Goal: Task Accomplishment & Management: Manage account settings

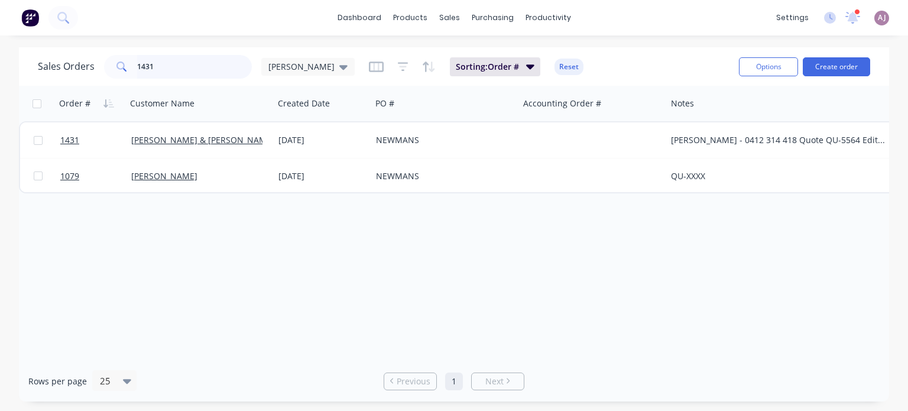
click at [166, 67] on input "1431" at bounding box center [194, 67] width 115 height 24
click at [165, 69] on input "1431" at bounding box center [194, 67] width 115 height 24
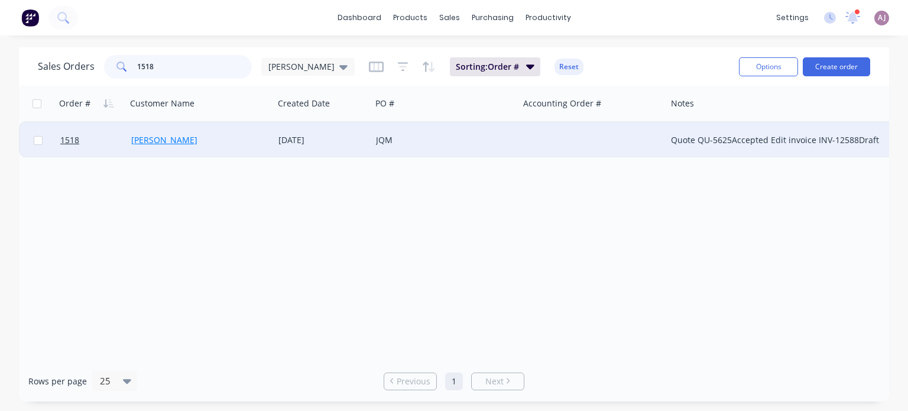
type input "1518"
click at [170, 141] on link "[PERSON_NAME]" at bounding box center [164, 139] width 66 height 11
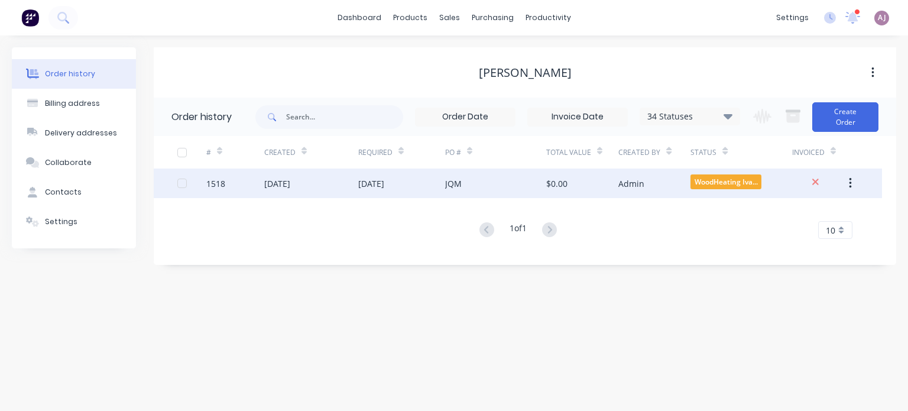
click at [279, 189] on div "[DATE]" at bounding box center [277, 183] width 26 height 12
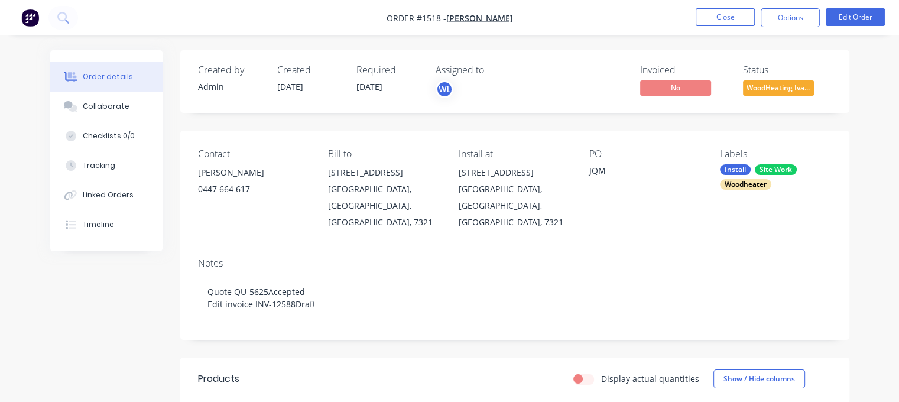
click at [776, 94] on span "WoodHeating Iva..." at bounding box center [778, 87] width 71 height 15
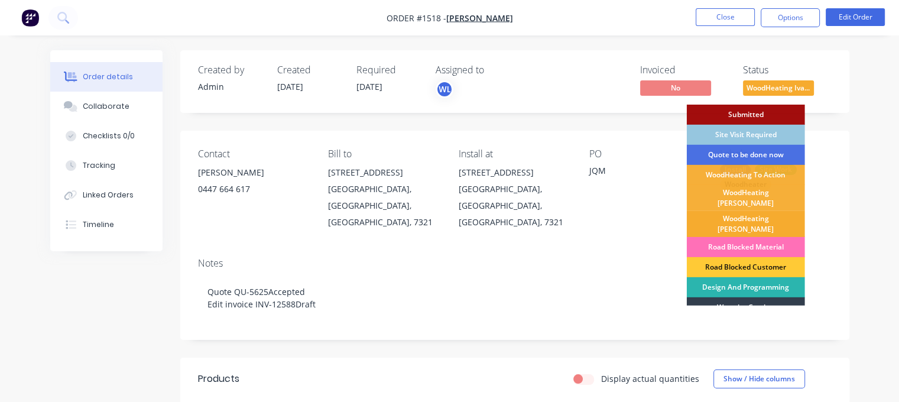
click at [742, 212] on div "WoodHeating [PERSON_NAME]" at bounding box center [746, 224] width 118 height 26
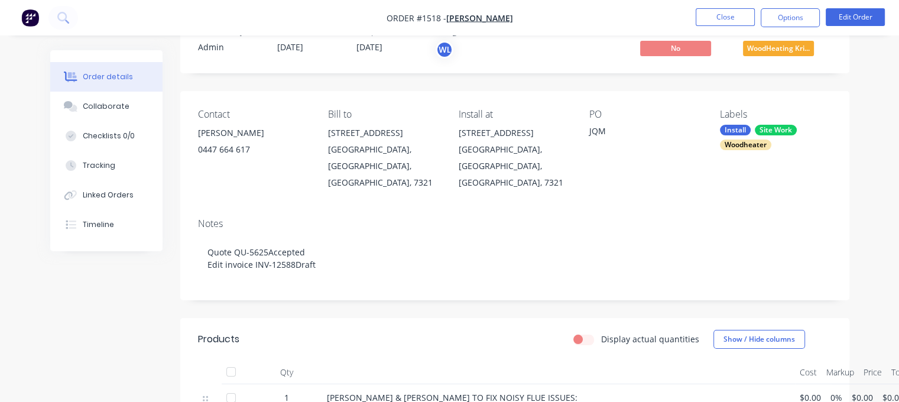
scroll to position [177, 0]
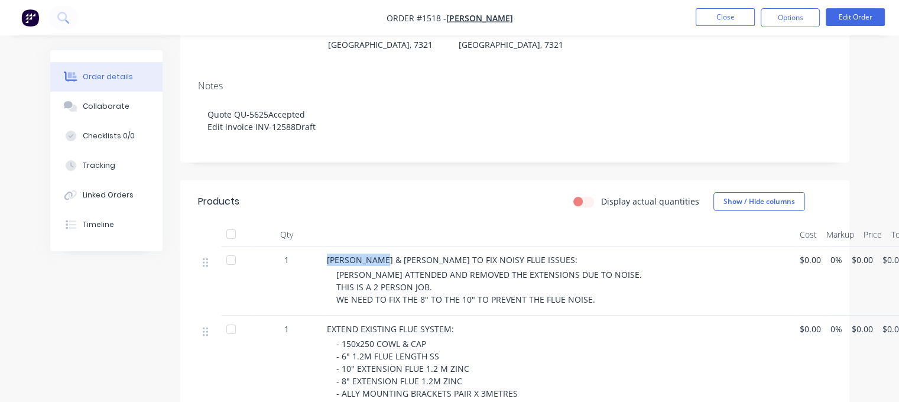
drag, startPoint x: 328, startPoint y: 243, endPoint x: 381, endPoint y: 248, distance: 52.8
click at [381, 254] on span "[PERSON_NAME] & [PERSON_NAME] TO FIX NOISY FLUE ISSUES:" at bounding box center [452, 259] width 251 height 11
click at [382, 254] on span "[PERSON_NAME] & [PERSON_NAME] TO FIX NOISY FLUE ISSUES:" at bounding box center [452, 259] width 251 height 11
click at [839, 18] on button "Edit Order" at bounding box center [855, 17] width 59 height 18
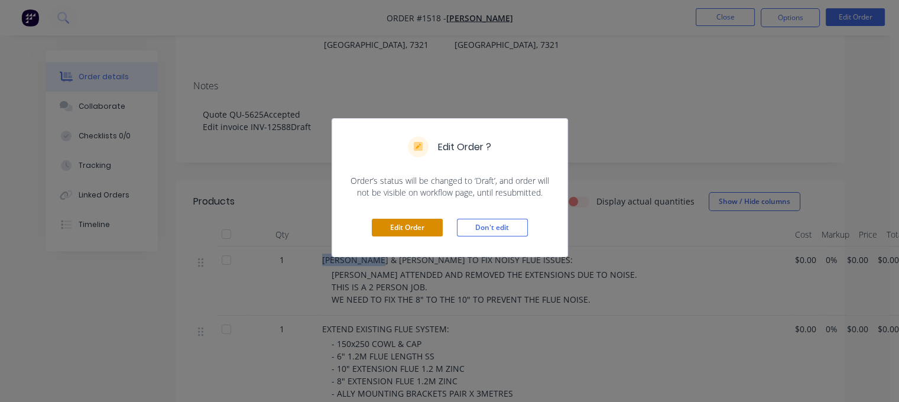
click at [418, 225] on button "Edit Order" at bounding box center [407, 228] width 71 height 18
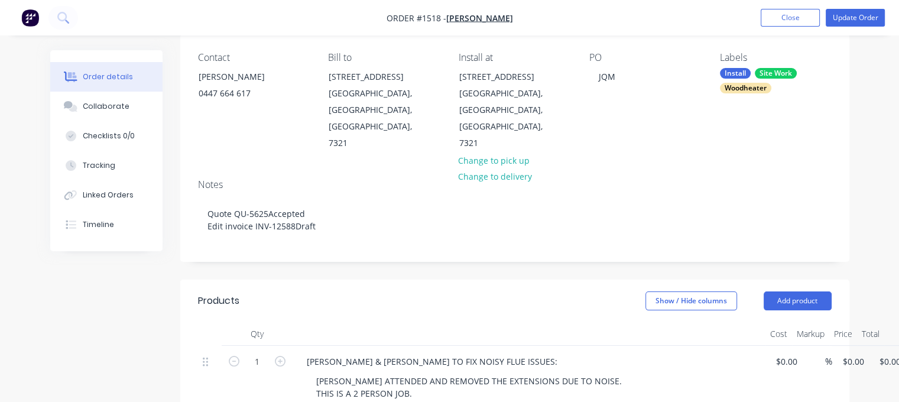
scroll to position [236, 0]
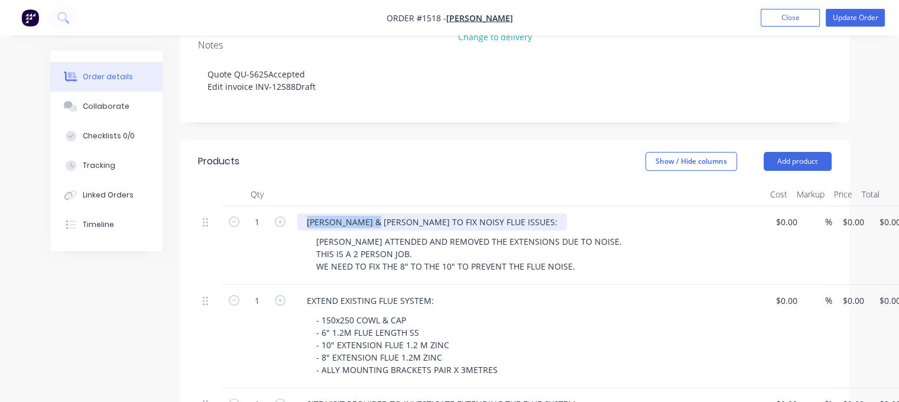
drag, startPoint x: 306, startPoint y: 189, endPoint x: 375, endPoint y: 180, distance: 69.1
click at [375, 213] on div "[PERSON_NAME] & [PERSON_NAME] TO FIX NOISY FLUE ISSUES:" at bounding box center [431, 221] width 269 height 17
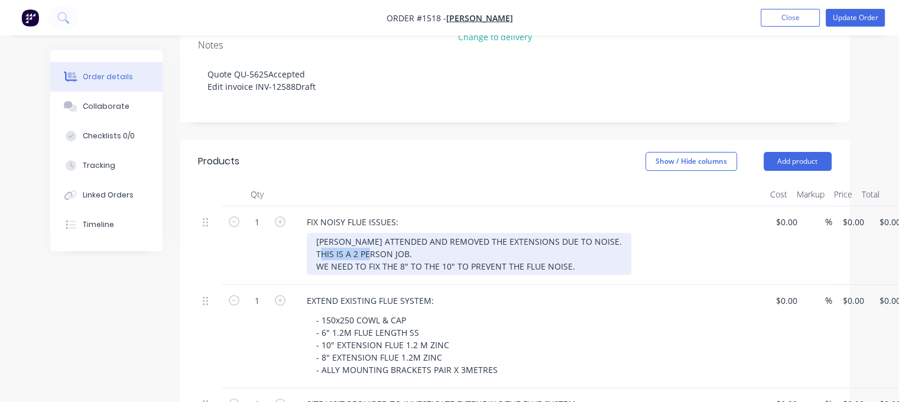
drag, startPoint x: 413, startPoint y: 220, endPoint x: 314, endPoint y: 217, distance: 98.7
click at [314, 233] on div "[PERSON_NAME] ATTENDED AND REMOVED THE EXTENSIONS DUE TO NOISE. THIS IS A 2 PER…" at bounding box center [469, 254] width 324 height 42
click at [386, 233] on div "[PERSON_NAME] ATTENDED AND REMOVED THE EXTENSIONS DUE TO NOISE. THIS IS A 2 PER…" at bounding box center [469, 254] width 324 height 42
click at [524, 233] on div "[PERSON_NAME] ATTENDED AND REMOVED THE EXTENSIONS DUE TO NOISE. WE NEED TO FIX …" at bounding box center [469, 254] width 324 height 42
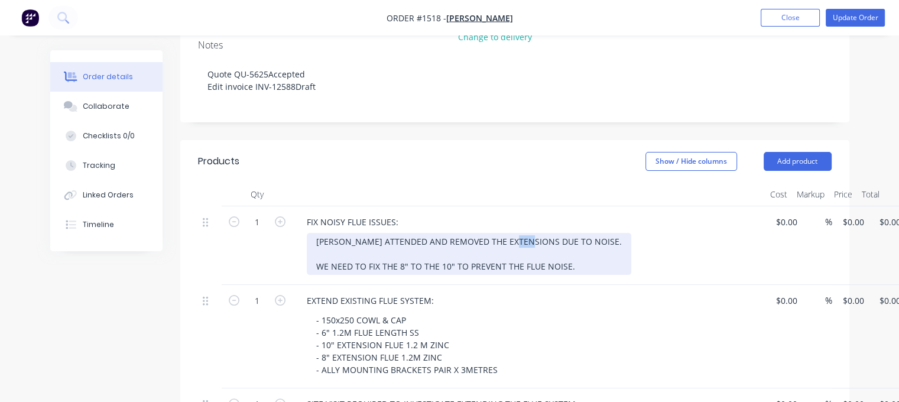
click at [524, 233] on div "[PERSON_NAME] ATTENDED AND REMOVED THE EXTENSIONS DUE TO NOISE. WE NEED TO FIX …" at bounding box center [469, 254] width 324 height 42
click at [528, 233] on div "[PERSON_NAME] ATTENDED AND REMOVED THE EXTENSIONS TO NOISE. WE NEED TO FIX THE …" at bounding box center [460, 254] width 306 height 42
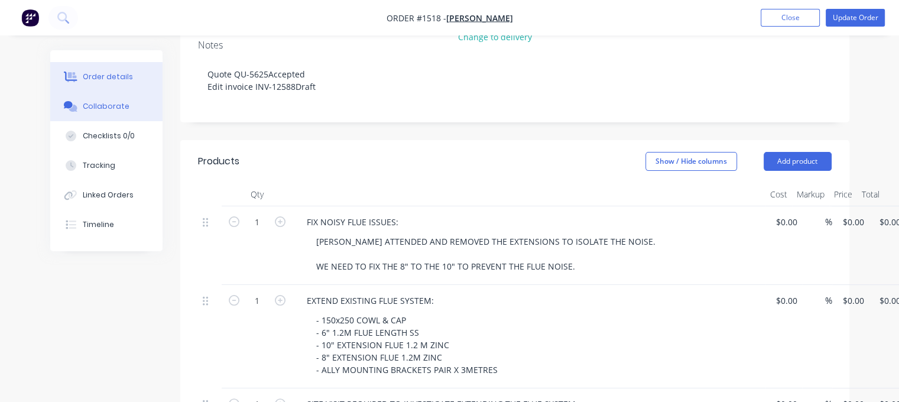
click at [115, 108] on div "Collaborate" at bounding box center [106, 106] width 47 height 11
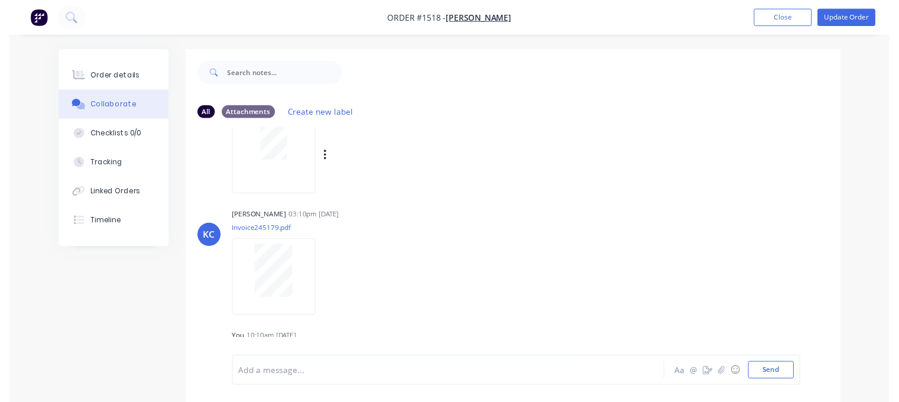
scroll to position [771, 0]
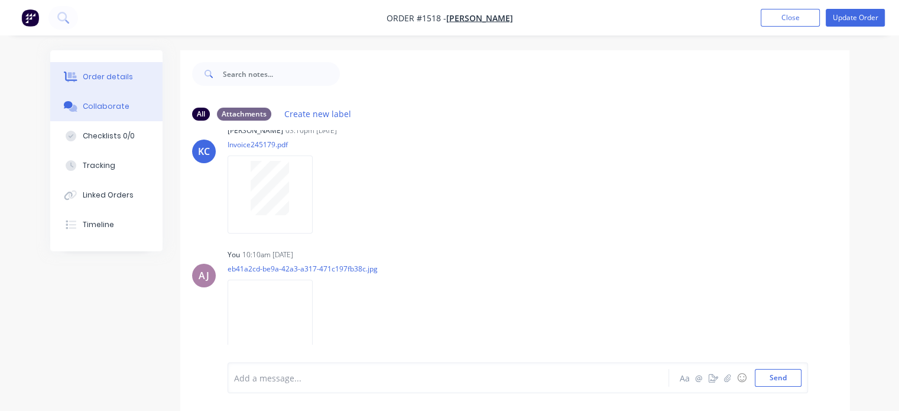
click at [116, 82] on div "Order details" at bounding box center [108, 77] width 50 height 11
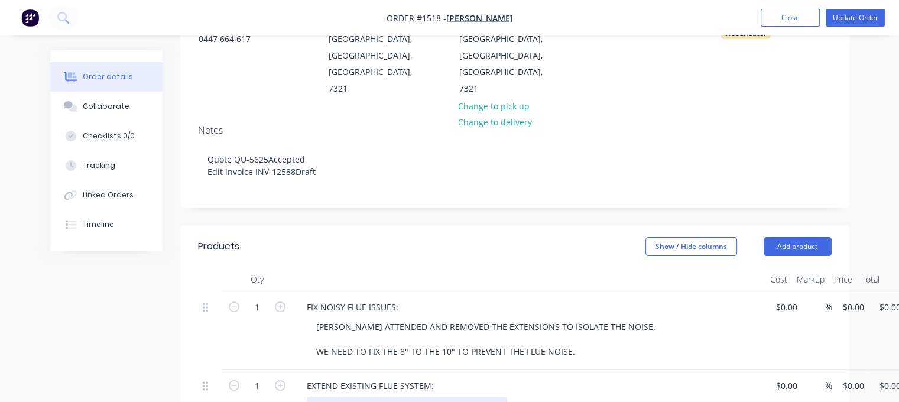
scroll to position [295, 0]
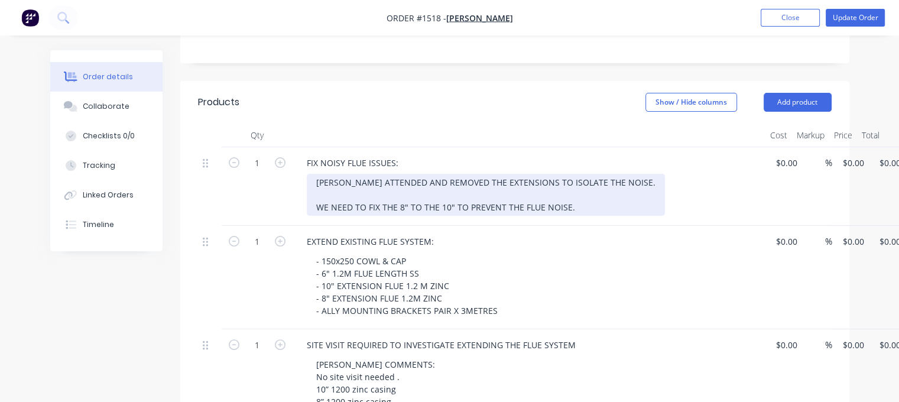
click at [577, 177] on div "[PERSON_NAME] ATTENDED AND REMOVED THE EXTENSIONS TO ISOLATE THE NOISE. WE NEED…" at bounding box center [486, 195] width 358 height 42
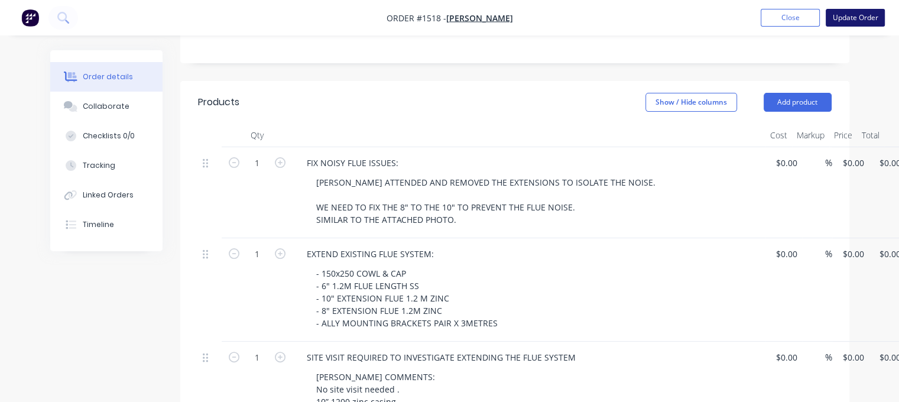
click at [846, 17] on button "Update Order" at bounding box center [855, 18] width 59 height 18
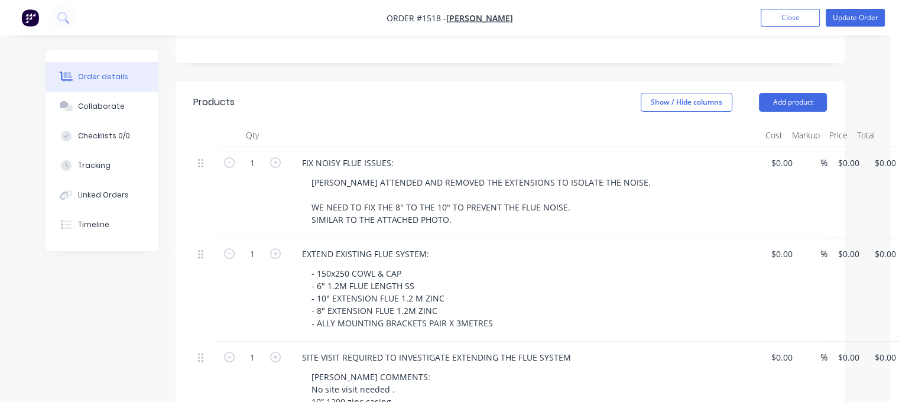
scroll to position [0, 0]
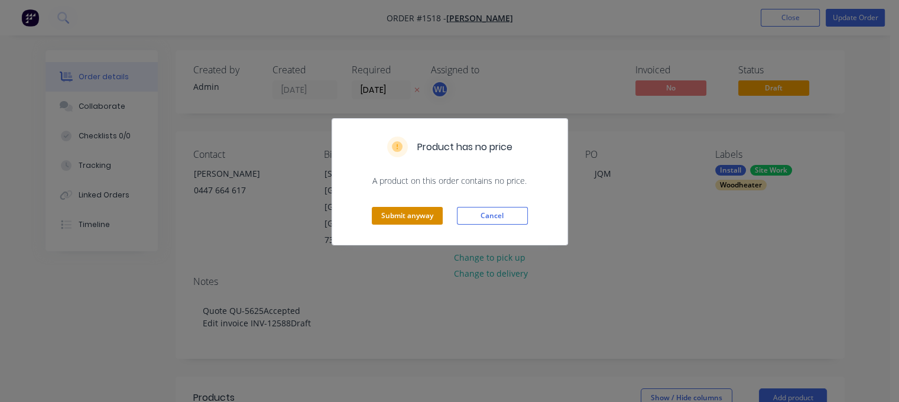
click at [412, 210] on button "Submit anyway" at bounding box center [407, 216] width 71 height 18
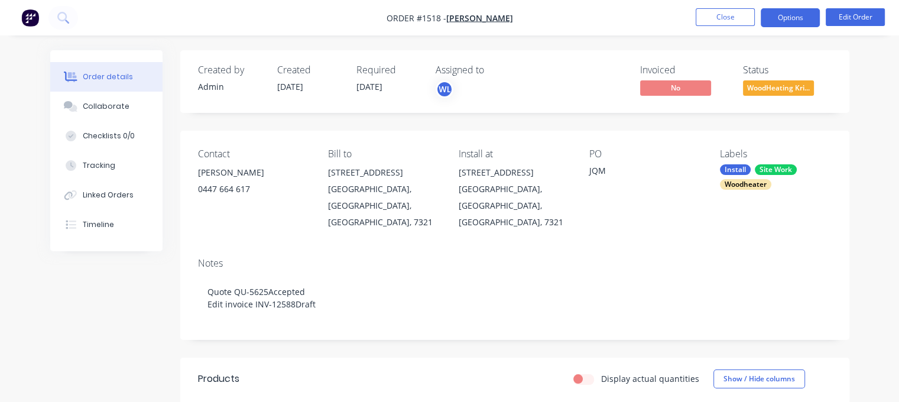
click at [782, 21] on button "Options" at bounding box center [790, 17] width 59 height 19
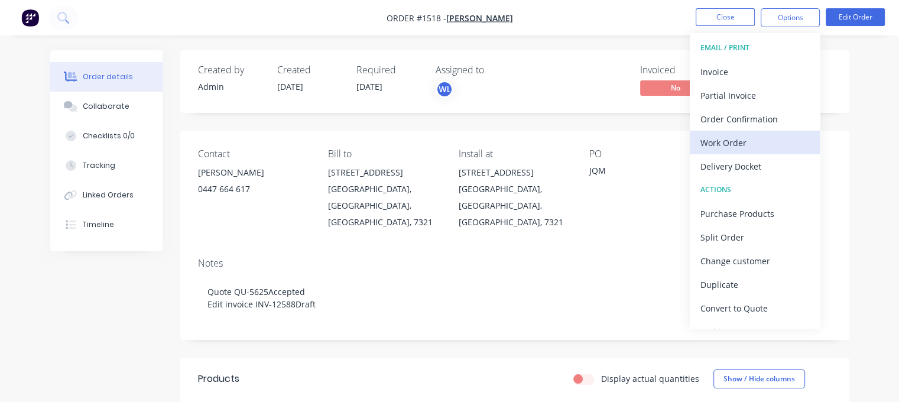
click at [740, 142] on div "Work Order" at bounding box center [754, 142] width 109 height 17
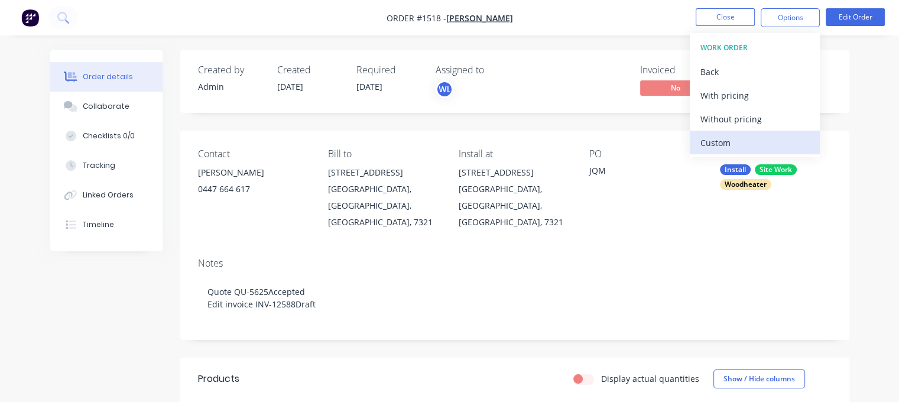
click at [734, 142] on div "Custom" at bounding box center [754, 142] width 109 height 17
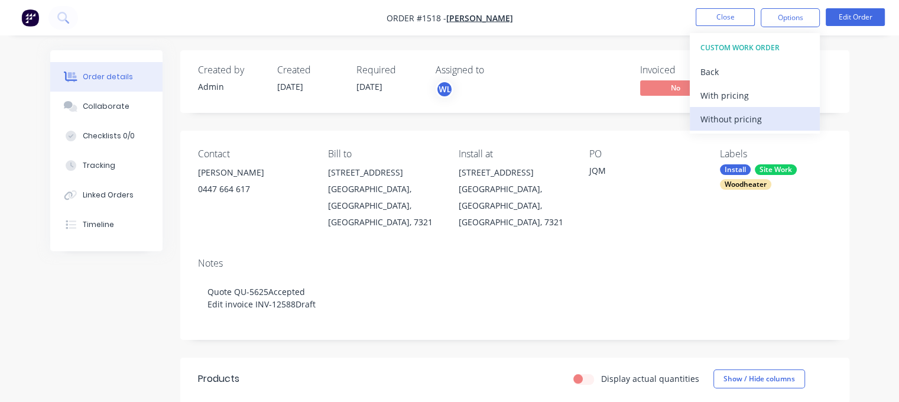
click at [744, 121] on div "Without pricing" at bounding box center [754, 119] width 109 height 17
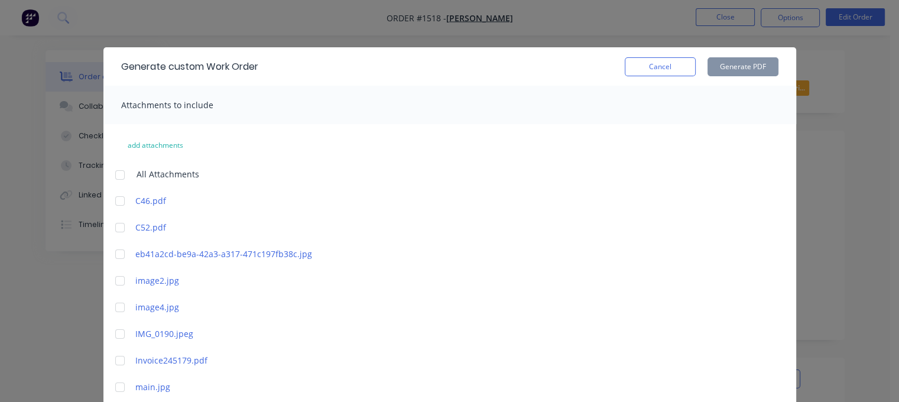
click at [118, 251] on div at bounding box center [120, 254] width 24 height 24
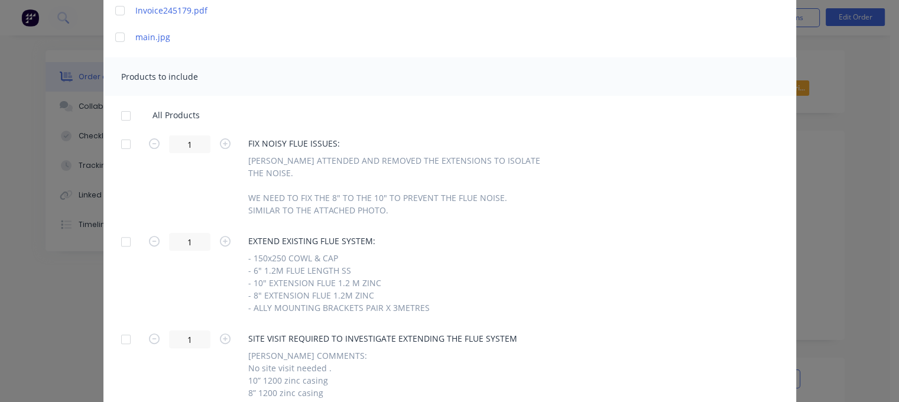
scroll to position [355, 0]
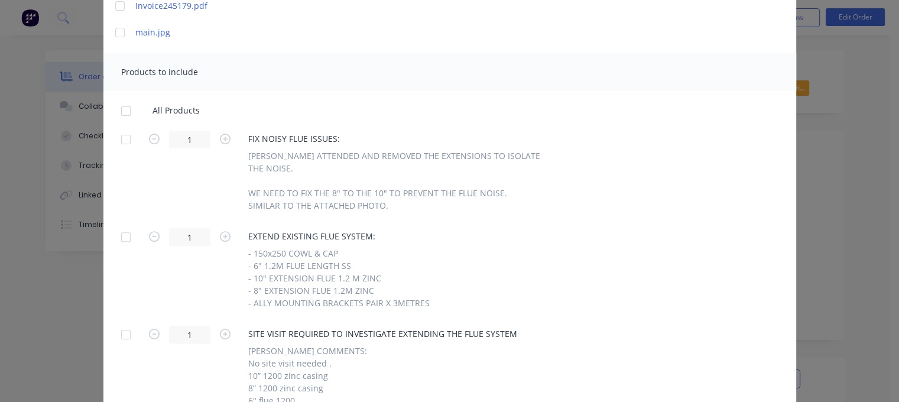
click at [121, 139] on div at bounding box center [126, 140] width 24 height 24
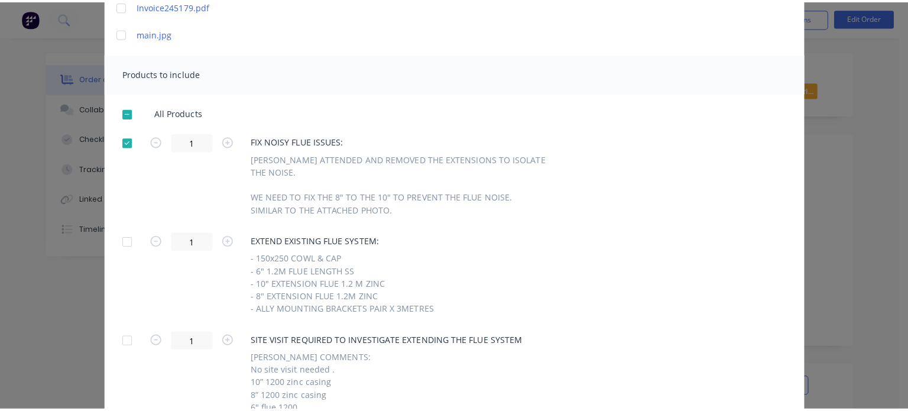
scroll to position [0, 0]
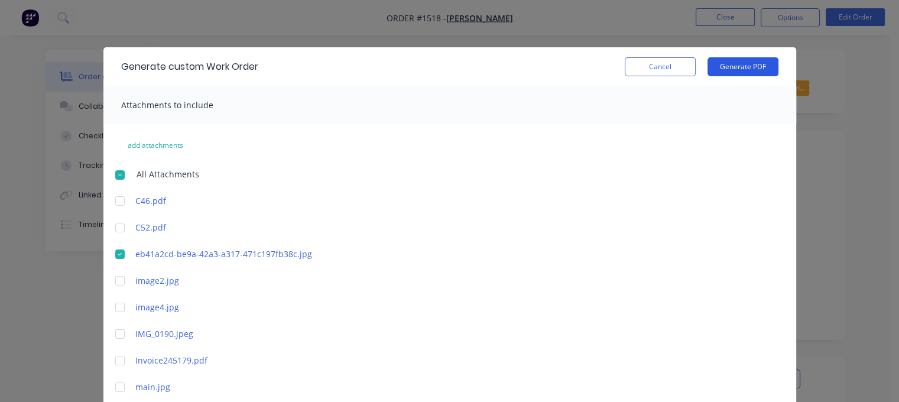
click at [739, 63] on button "Generate PDF" at bounding box center [742, 66] width 71 height 19
click at [657, 61] on button "Cancel" at bounding box center [660, 66] width 71 height 19
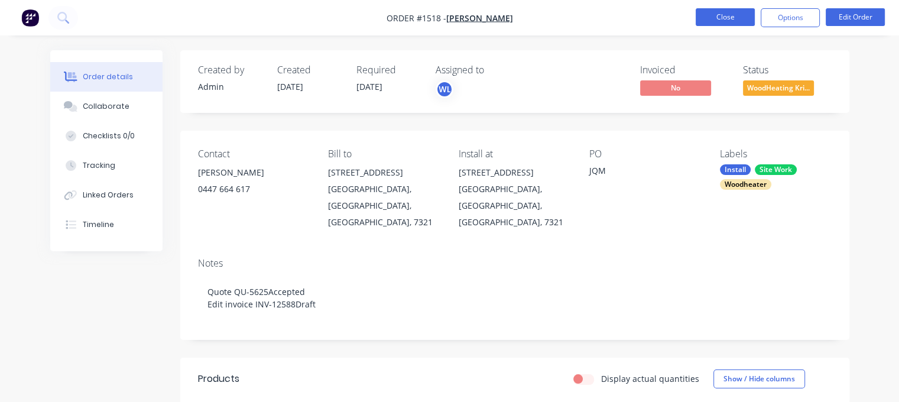
click at [725, 15] on button "Close" at bounding box center [725, 17] width 59 height 18
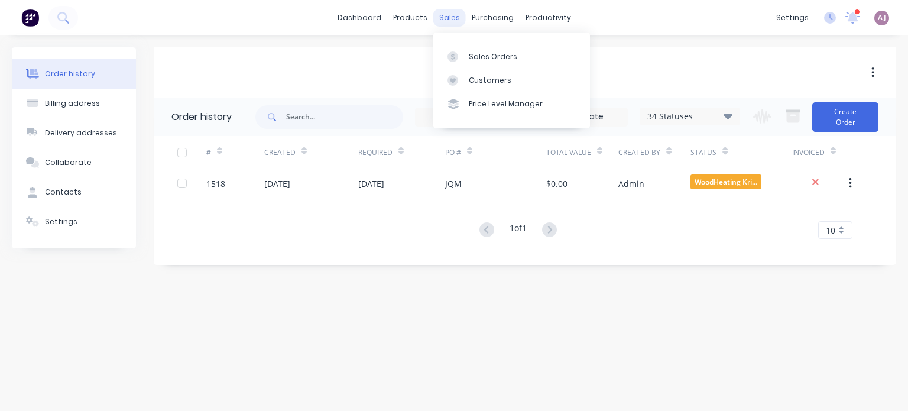
drag, startPoint x: 444, startPoint y: 13, endPoint x: 454, endPoint y: 28, distance: 17.9
click at [444, 13] on div "sales" at bounding box center [449, 18] width 33 height 18
click at [482, 54] on div "Sales Orders" at bounding box center [493, 56] width 48 height 11
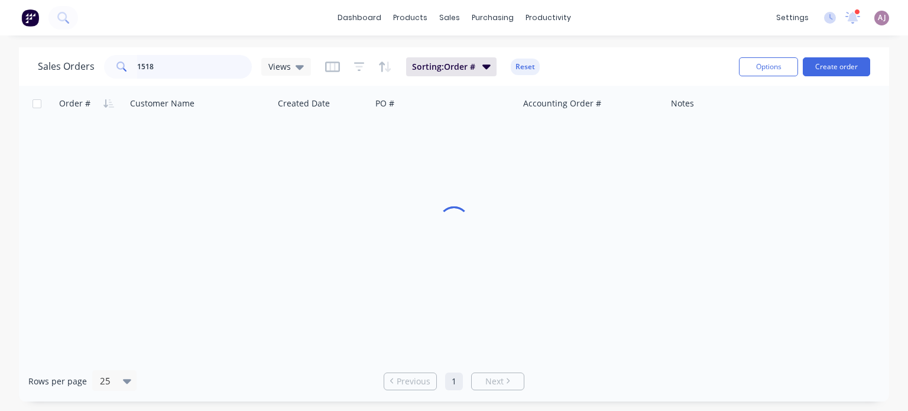
click at [152, 63] on input "1518" at bounding box center [194, 67] width 115 height 24
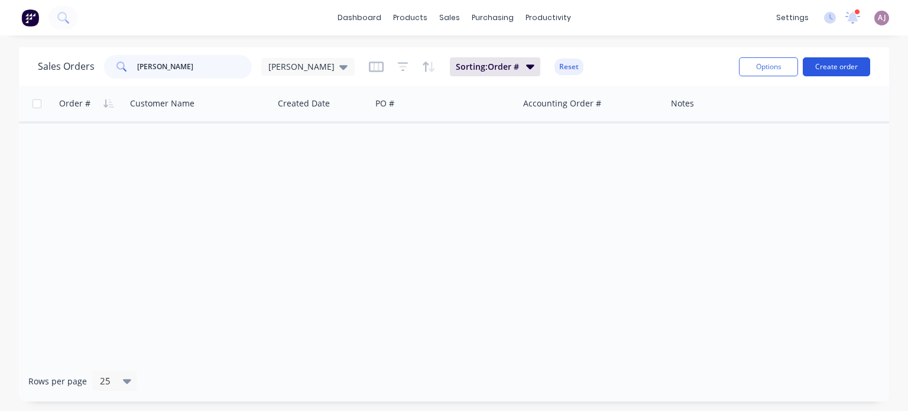
type input "[PERSON_NAME]"
click at [843, 67] on button "Create order" at bounding box center [836, 66] width 67 height 19
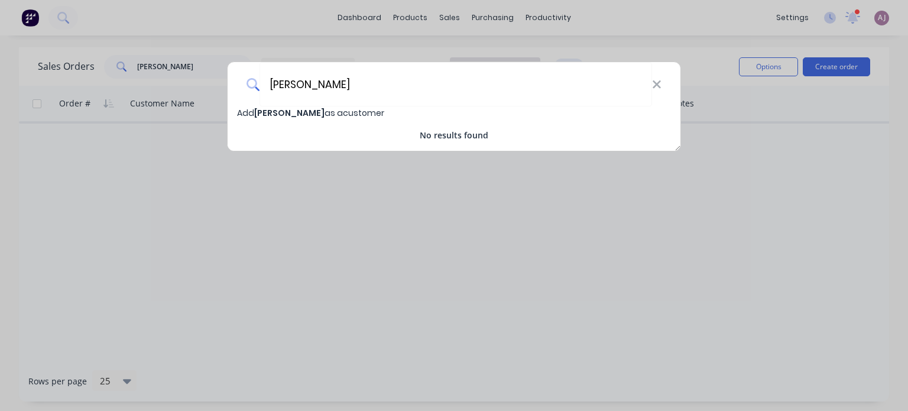
type input "[PERSON_NAME]"
click at [275, 107] on span "[PERSON_NAME]" at bounding box center [289, 113] width 70 height 12
select select "AU"
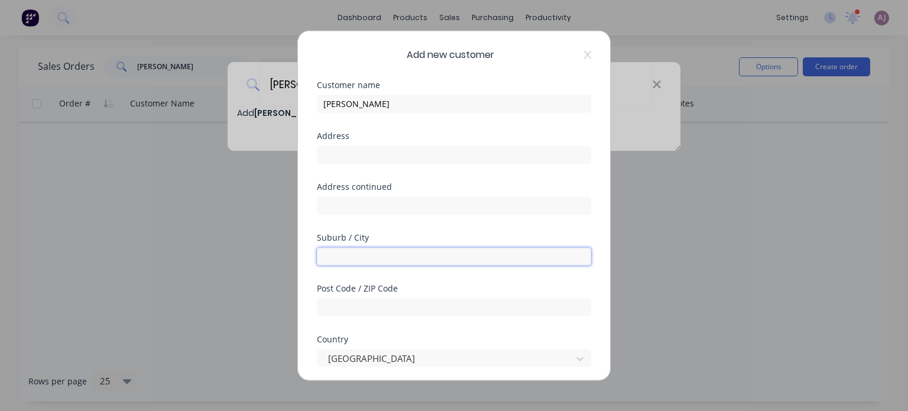
click at [387, 254] on input "text" at bounding box center [454, 256] width 274 height 18
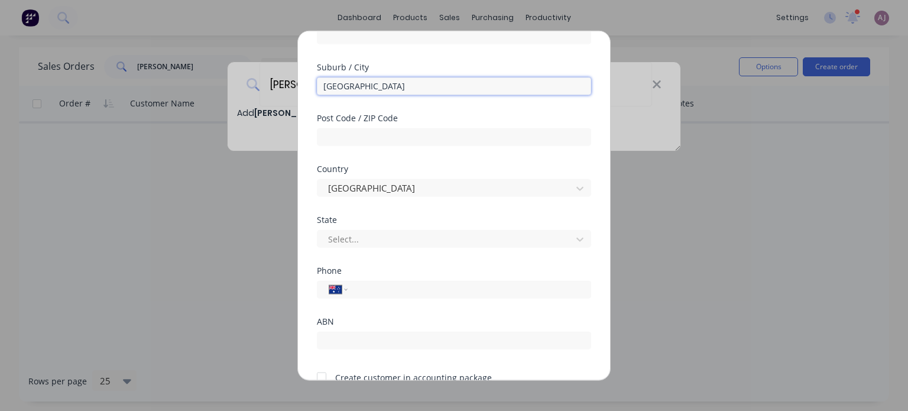
scroll to position [177, 0]
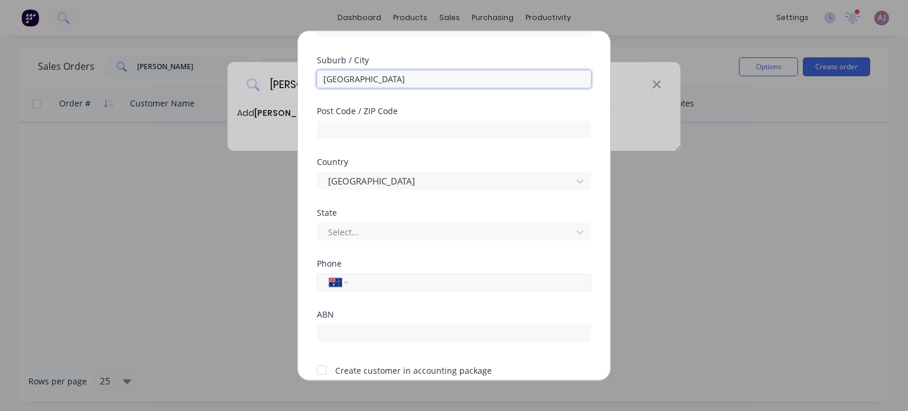
type input "[GEOGRAPHIC_DATA]"
click at [371, 281] on input "tel" at bounding box center [467, 282] width 223 height 14
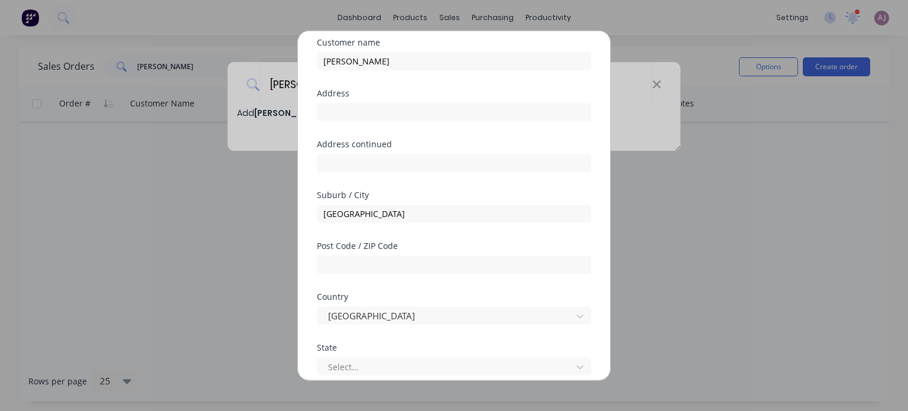
scroll to position [0, 0]
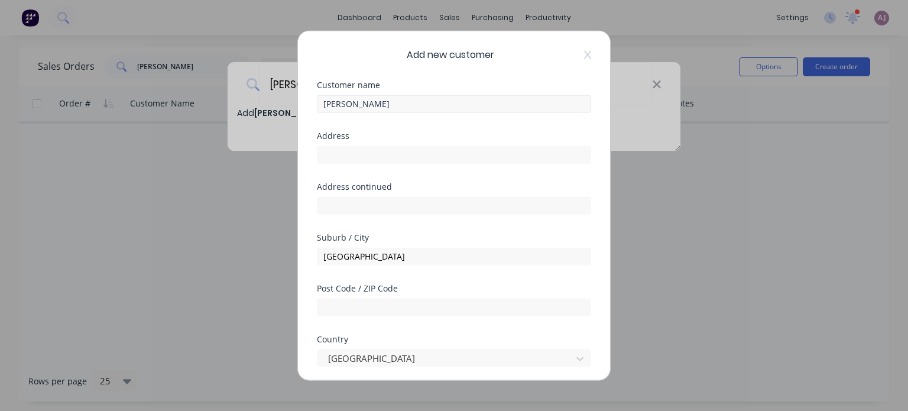
type input "0493 072 902"
click at [362, 105] on input "[PERSON_NAME]" at bounding box center [454, 104] width 274 height 18
type input "[PERSON_NAME] & [PERSON_NAME]"
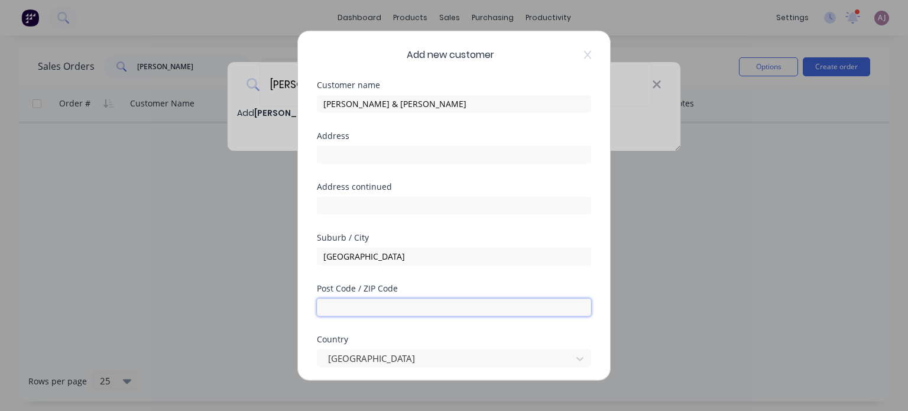
click at [386, 312] on input "text" at bounding box center [454, 307] width 274 height 18
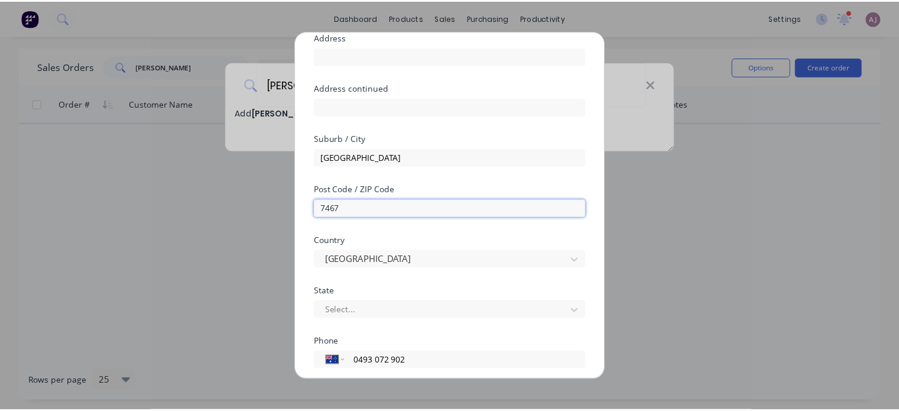
scroll to position [227, 0]
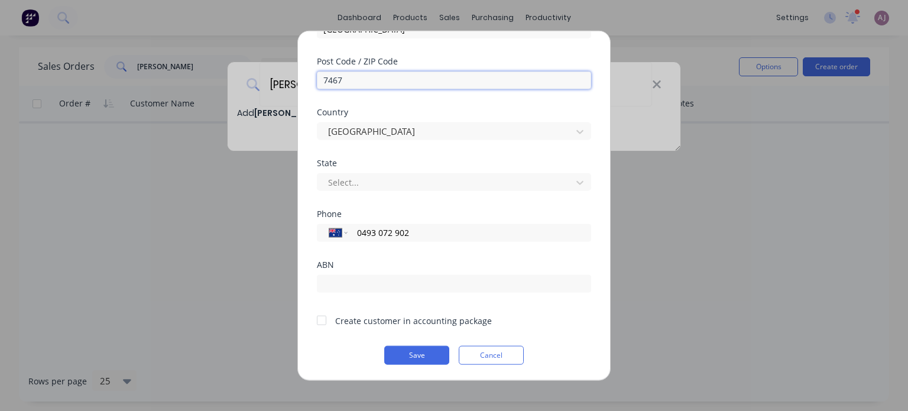
type input "7467"
click at [319, 321] on div at bounding box center [322, 320] width 24 height 24
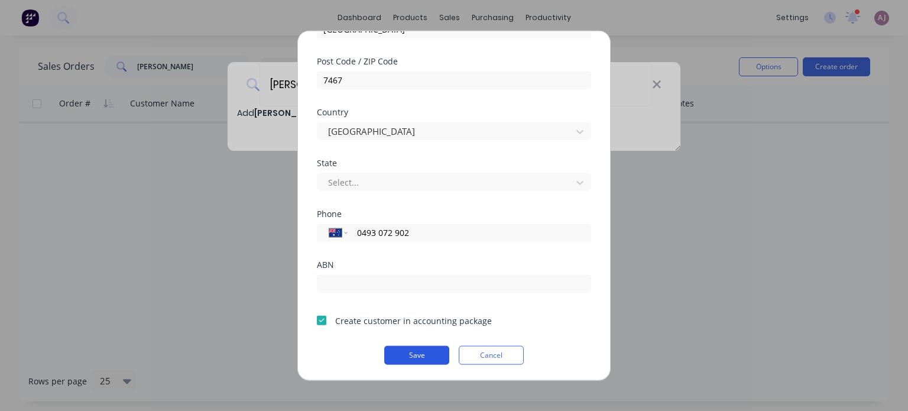
click at [421, 355] on button "Save" at bounding box center [416, 354] width 65 height 19
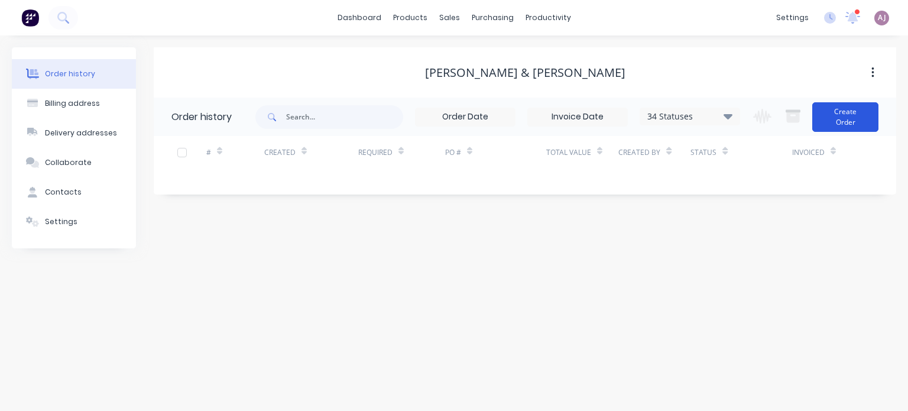
click at [869, 115] on button "Create Order" at bounding box center [845, 117] width 66 height 30
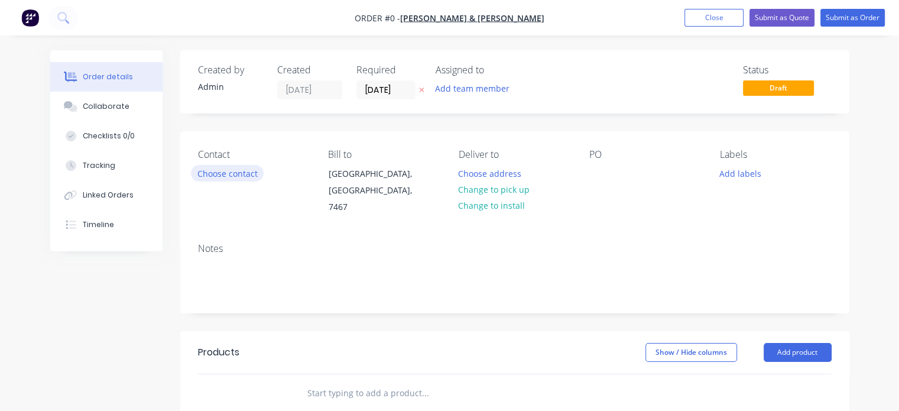
click at [234, 173] on button "Choose contact" at bounding box center [227, 173] width 73 height 16
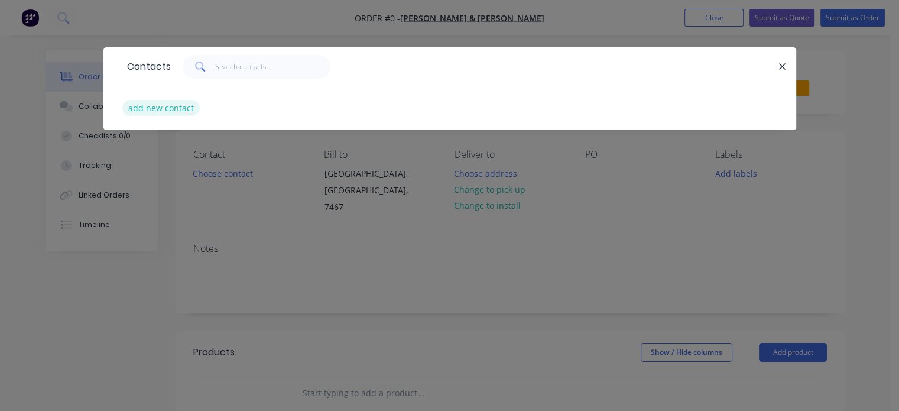
click at [188, 110] on button "add new contact" at bounding box center [161, 108] width 78 height 16
select select "AU"
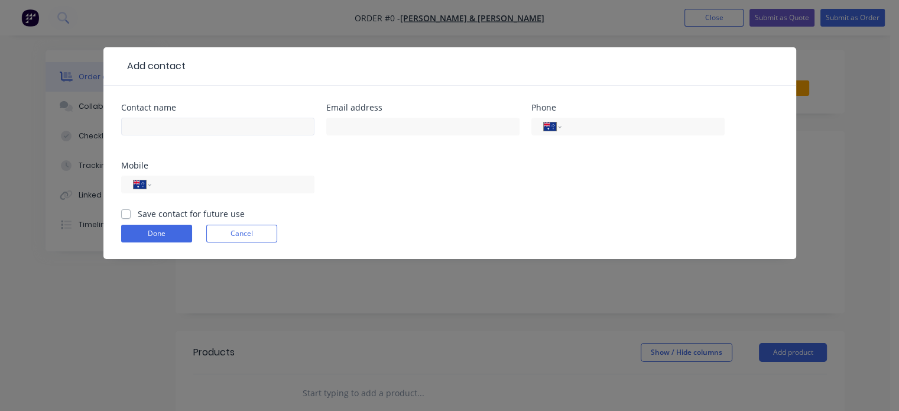
click at [191, 115] on div at bounding box center [217, 132] width 193 height 35
click at [193, 121] on input "text" at bounding box center [217, 127] width 193 height 18
type input "[PERSON_NAME] & [PERSON_NAME]"
click at [598, 129] on input "tel" at bounding box center [641, 127] width 142 height 14
type input "0493 072 902"
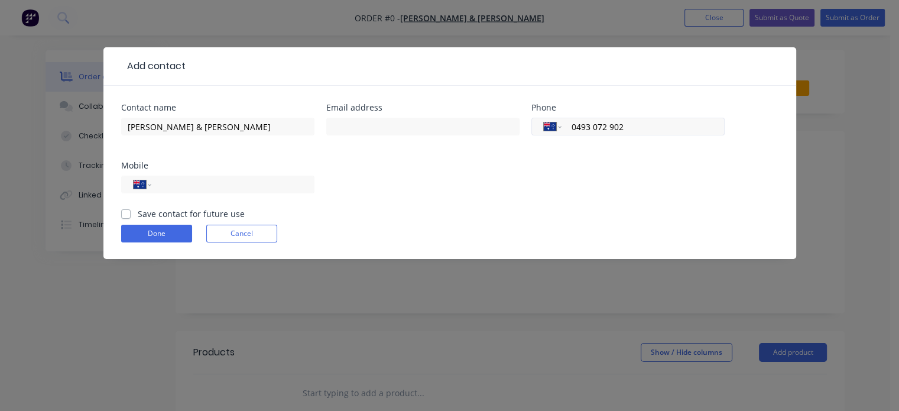
drag, startPoint x: 631, startPoint y: 125, endPoint x: 566, endPoint y: 118, distance: 64.8
click at [567, 118] on div "International [GEOGRAPHIC_DATA] [GEOGRAPHIC_DATA] [GEOGRAPHIC_DATA] [GEOGRAPHIC…" at bounding box center [627, 127] width 193 height 18
drag, startPoint x: 176, startPoint y: 178, endPoint x: 173, endPoint y: 186, distance: 8.5
click at [173, 186] on input "tel" at bounding box center [231, 185] width 142 height 14
paste input "0493 072 902"
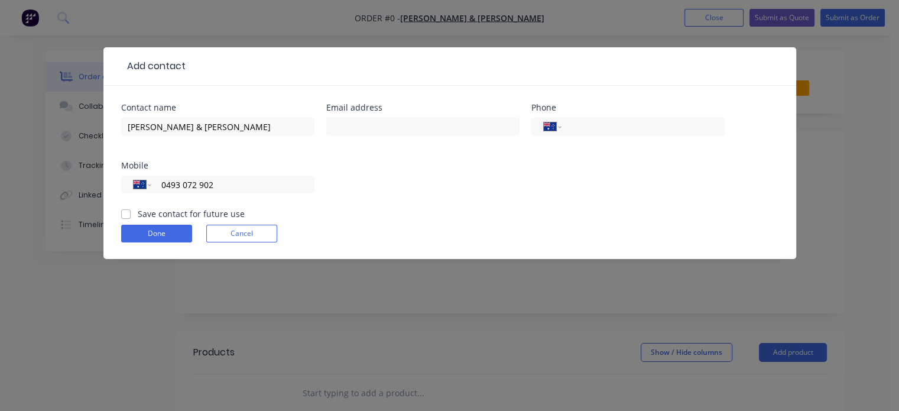
type input "0493 072 902"
click at [138, 215] on label "Save contact for future use" at bounding box center [191, 213] width 107 height 12
click at [125, 215] on input "Save contact for future use" at bounding box center [125, 212] width 9 height 11
checkbox input "true"
click at [154, 231] on button "Done" at bounding box center [156, 234] width 71 height 18
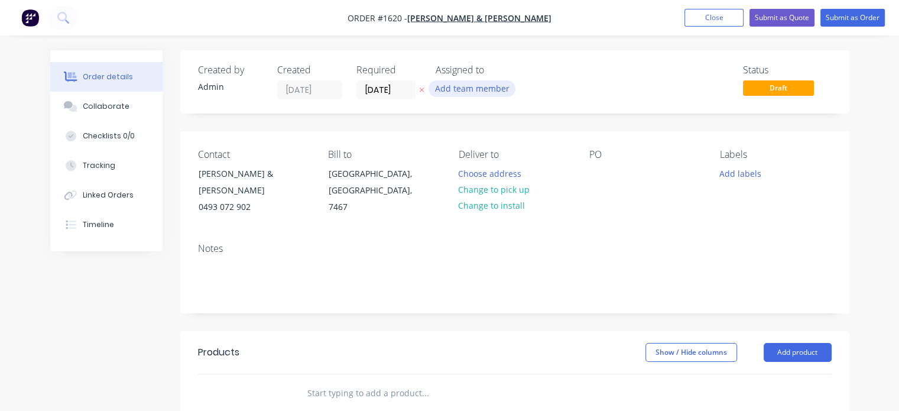
click at [454, 92] on button "Add team member" at bounding box center [471, 88] width 87 height 16
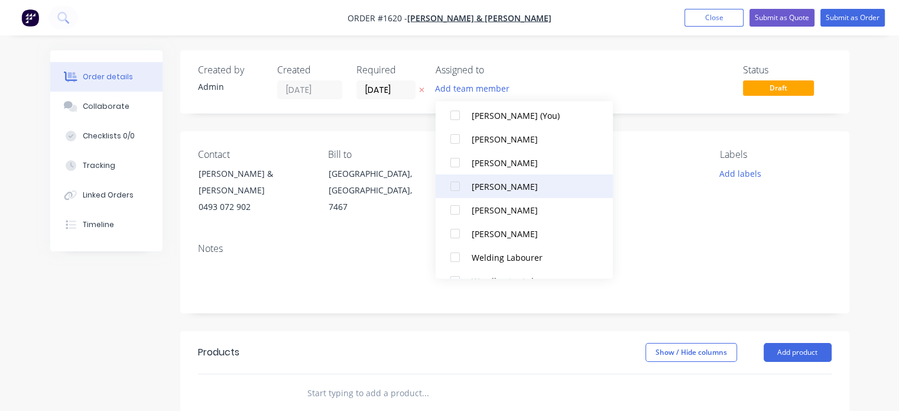
scroll to position [59, 0]
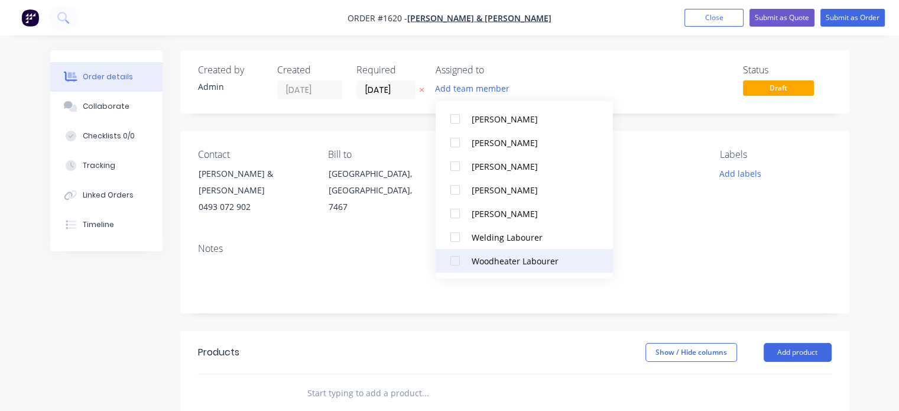
click at [466, 259] on div at bounding box center [455, 261] width 24 height 24
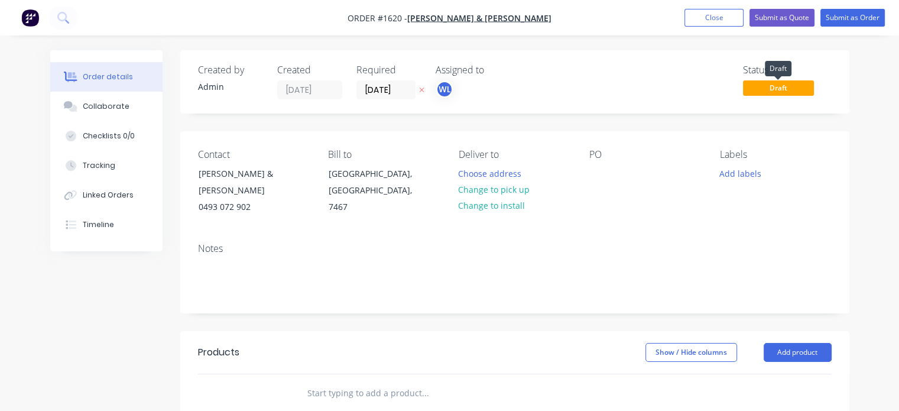
click at [768, 82] on span "Draft" at bounding box center [778, 87] width 71 height 15
click at [769, 84] on span "Draft" at bounding box center [778, 87] width 71 height 15
click at [779, 90] on span "Draft" at bounding box center [778, 87] width 71 height 15
click at [390, 92] on input "[DATE]" at bounding box center [386, 90] width 58 height 18
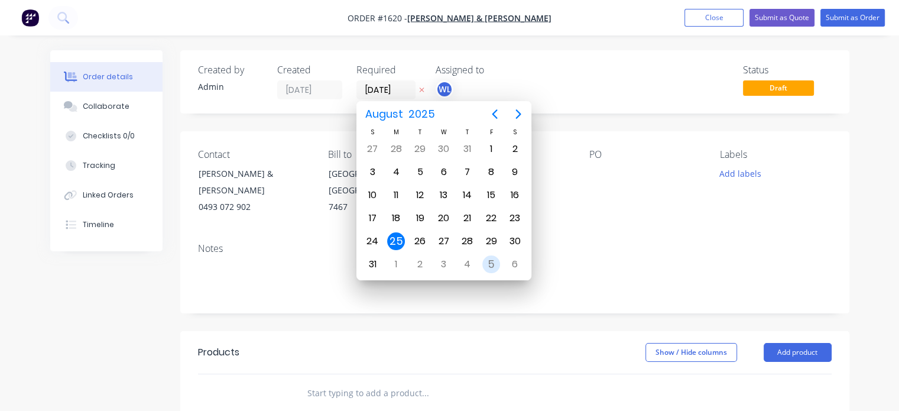
click at [491, 262] on div "5" at bounding box center [491, 264] width 18 height 18
type input "[DATE]"
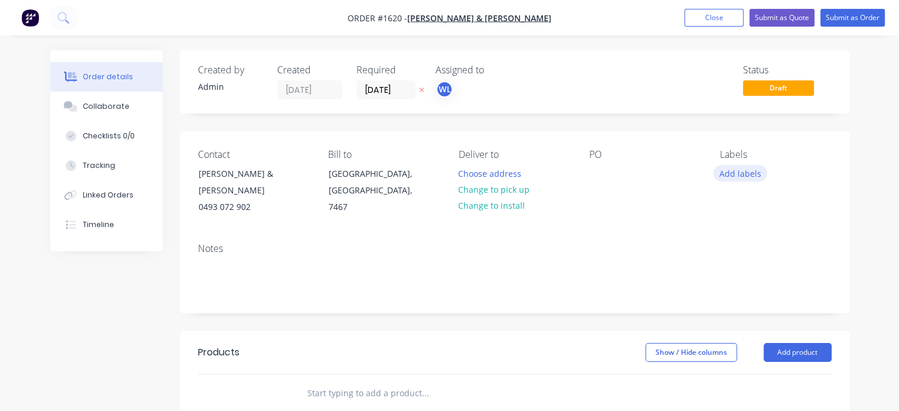
click at [729, 178] on button "Add labels" at bounding box center [740, 173] width 54 height 16
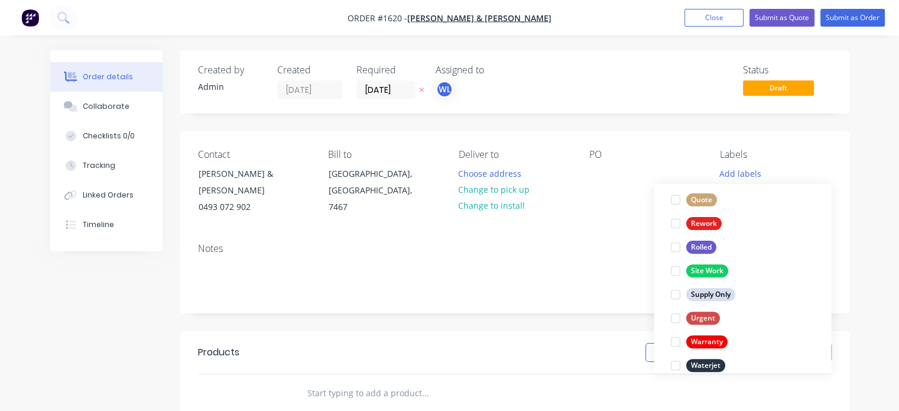
scroll to position [567, 0]
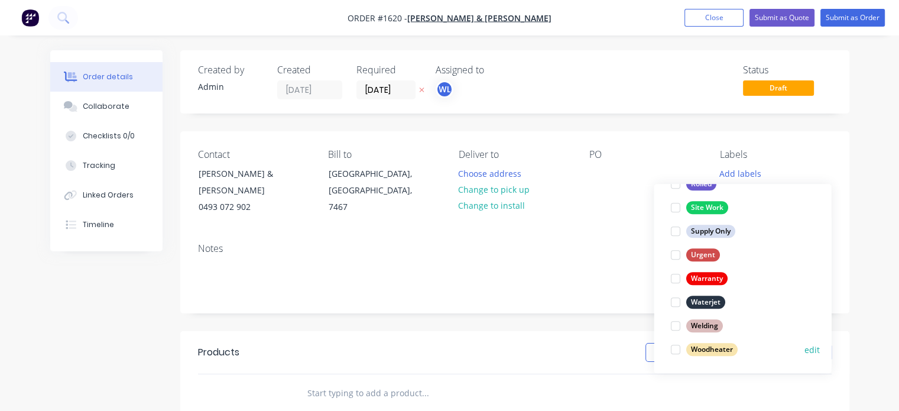
click at [677, 349] on div at bounding box center [675, 349] width 24 height 24
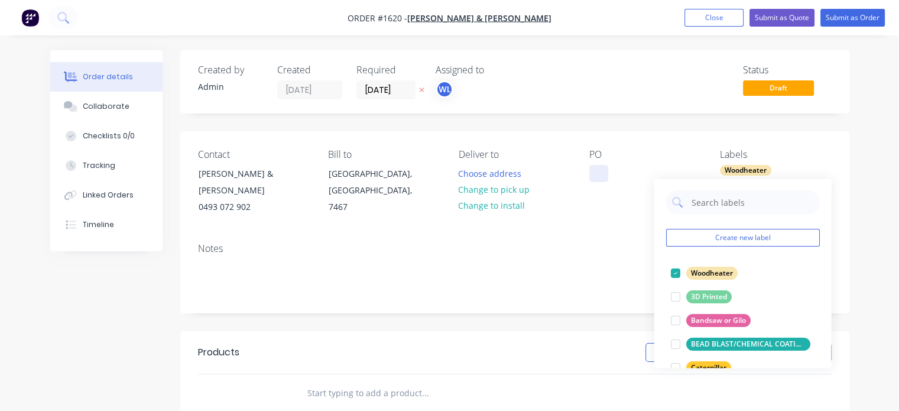
click at [595, 177] on div at bounding box center [598, 173] width 19 height 17
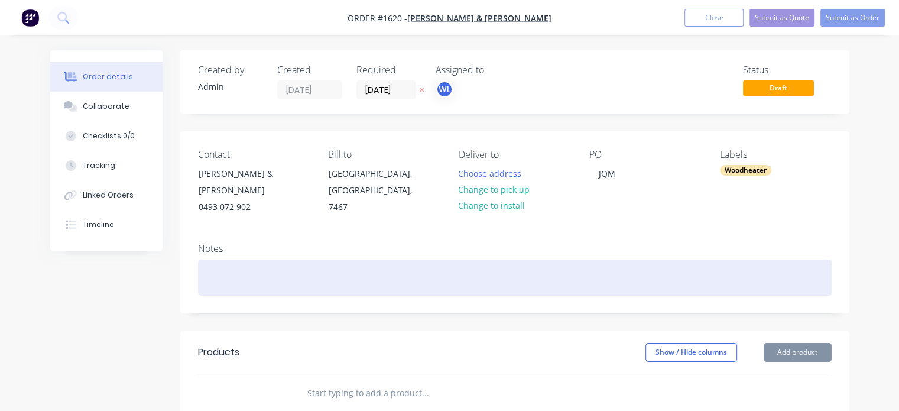
click at [248, 285] on div at bounding box center [515, 277] width 634 height 36
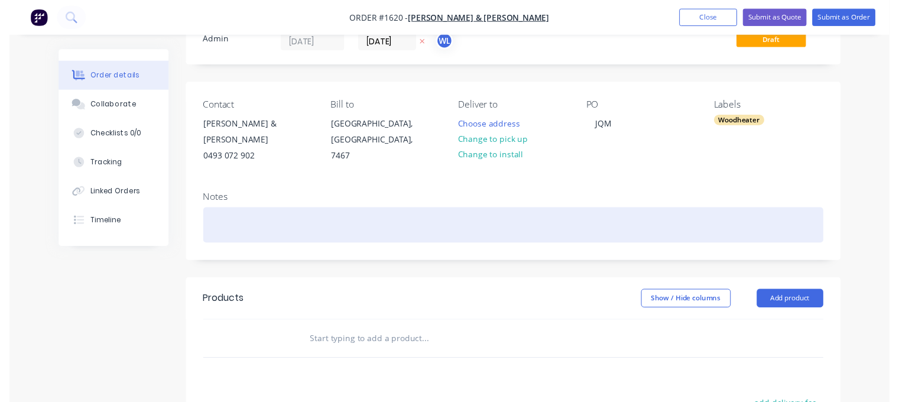
scroll to position [118, 0]
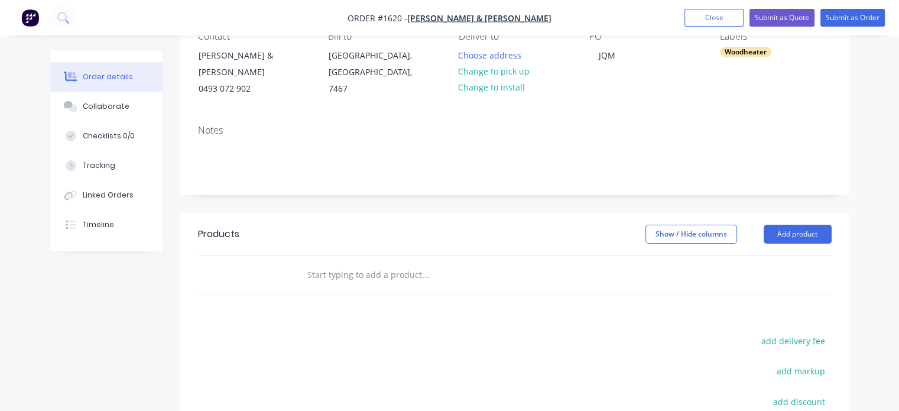
click at [356, 275] on input "text" at bounding box center [425, 275] width 236 height 24
type input "PRODUCTS PURCHASED:"
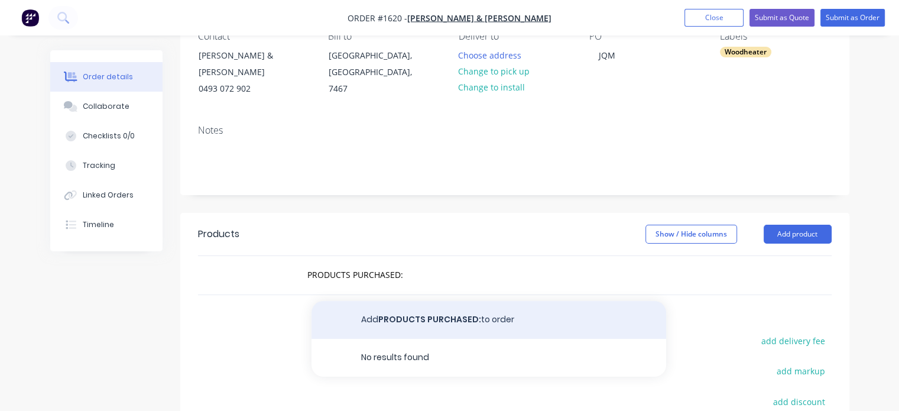
drag, startPoint x: 475, startPoint y: 323, endPoint x: 467, endPoint y: 323, distance: 8.3
click at [467, 323] on button "Add PRODUCTS PURCHASED: to order" at bounding box center [488, 320] width 355 height 38
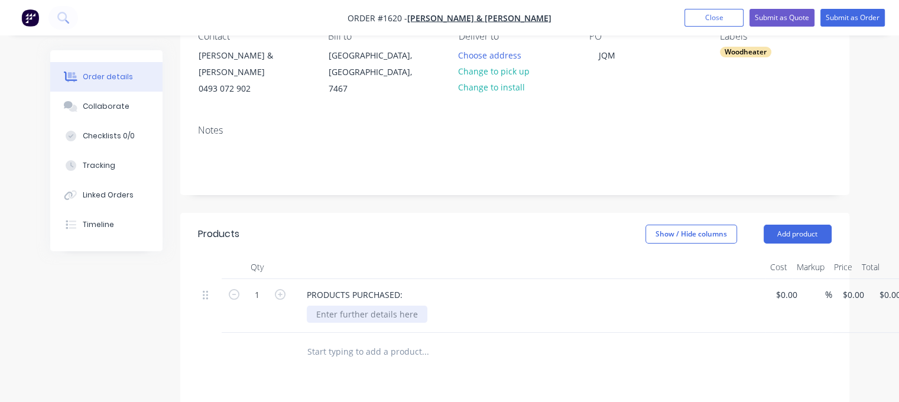
click at [346, 314] on div at bounding box center [367, 314] width 121 height 17
click at [369, 367] on input "text" at bounding box center [425, 364] width 236 height 24
type input "JQM TO MAKE/SUPPLY:"
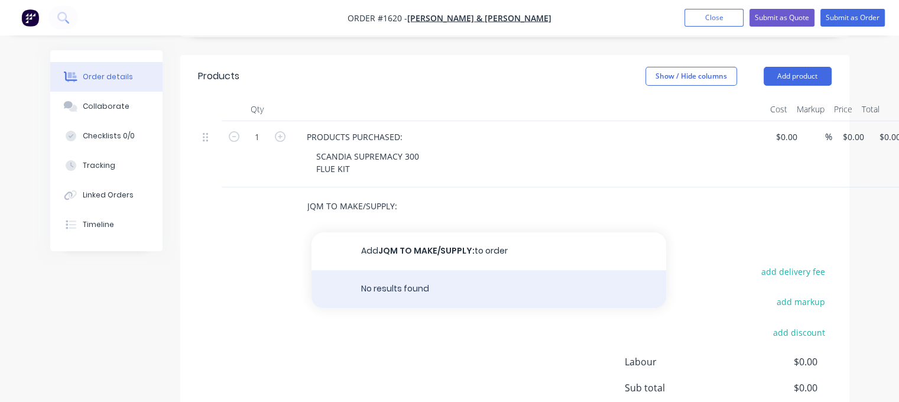
scroll to position [295, 0]
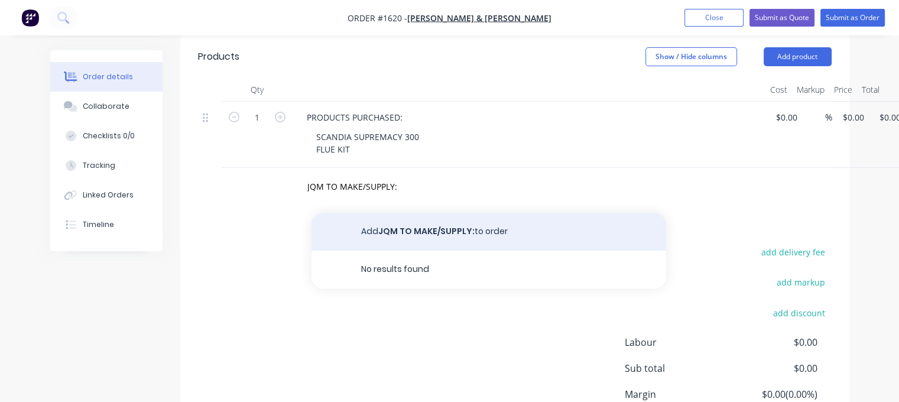
click at [448, 238] on button "Add JQM TO MAKE/SUPPLY: to order" at bounding box center [488, 232] width 355 height 38
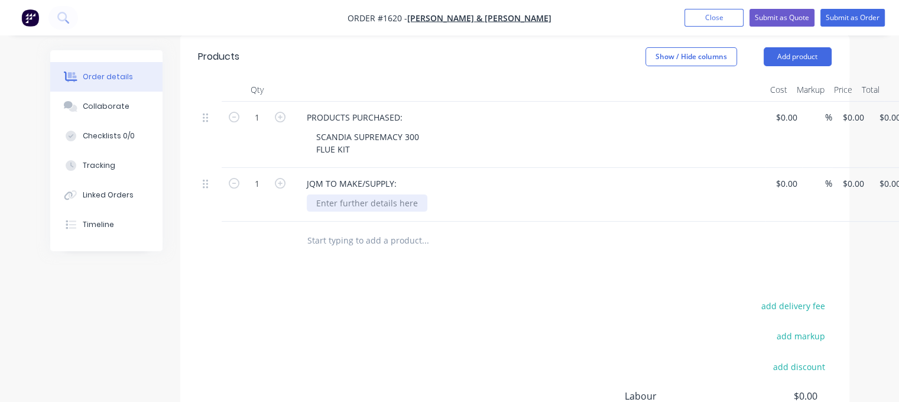
click at [357, 206] on div at bounding box center [367, 202] width 121 height 17
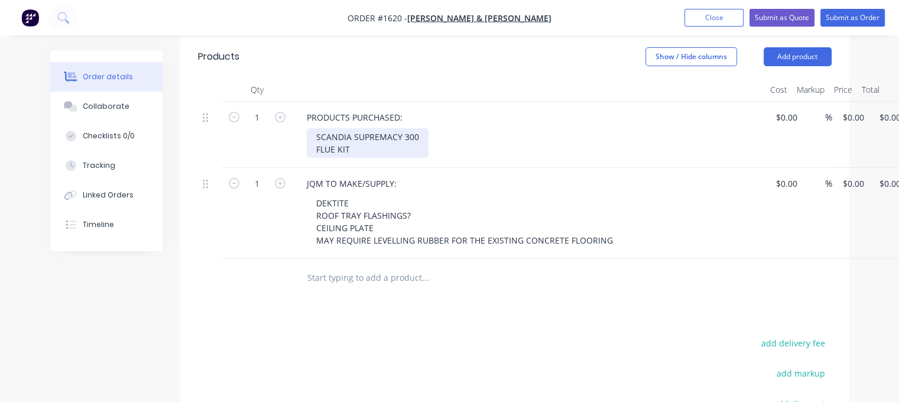
click at [317, 139] on div "SCANDIA SUPREMACY 300 FLUE KIT" at bounding box center [368, 143] width 122 height 30
click at [311, 151] on div "- SCANDIA SUPREMACY 300 FLUE KIT" at bounding box center [370, 143] width 127 height 30
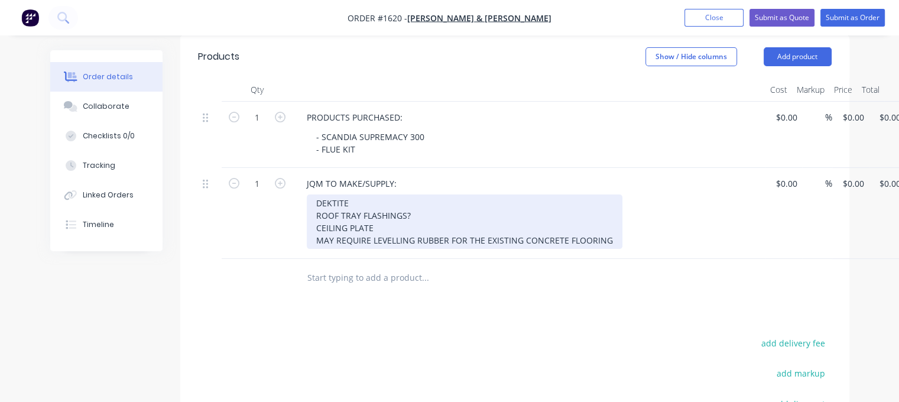
click at [318, 198] on div "DEKTITE ROOF TRAY FLASHINGS? CEILING PLATE MAY REQUIRE LEVELLING RUBBER FOR THE…" at bounding box center [465, 221] width 316 height 54
click at [317, 209] on div "- DEKTITE ROOF TRAY FLASHINGS? CEILING PLATE MAY REQUIRE LEVELLING RUBBER FOR T…" at bounding box center [465, 221] width 316 height 54
click at [311, 225] on div "- DEKTITE - ROOF TRAY FLASHINGS? CEILING PLATE MAY REQUIRE LEVELLING RUBBER FOR…" at bounding box center [465, 221] width 316 height 54
click at [316, 238] on div "- DEKTITE - ROOF TRAY FLASHINGS? - CEILING PLATE MAY REQUIRE LEVELLING RUBBER F…" at bounding box center [465, 221] width 316 height 54
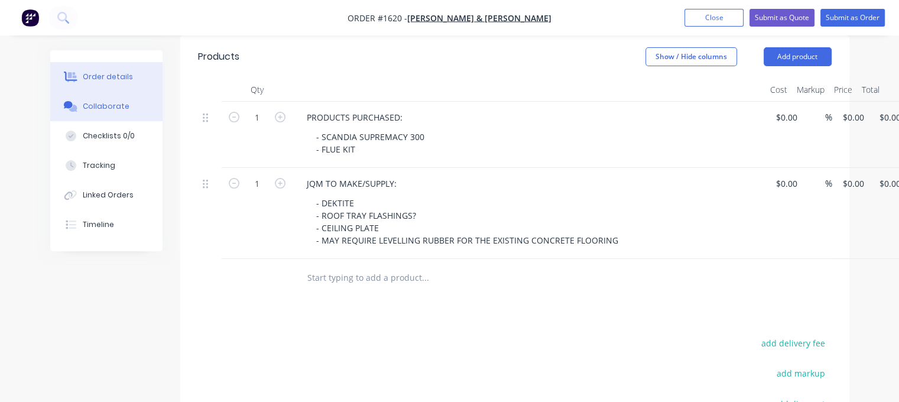
click at [113, 106] on div "Collaborate" at bounding box center [106, 106] width 47 height 11
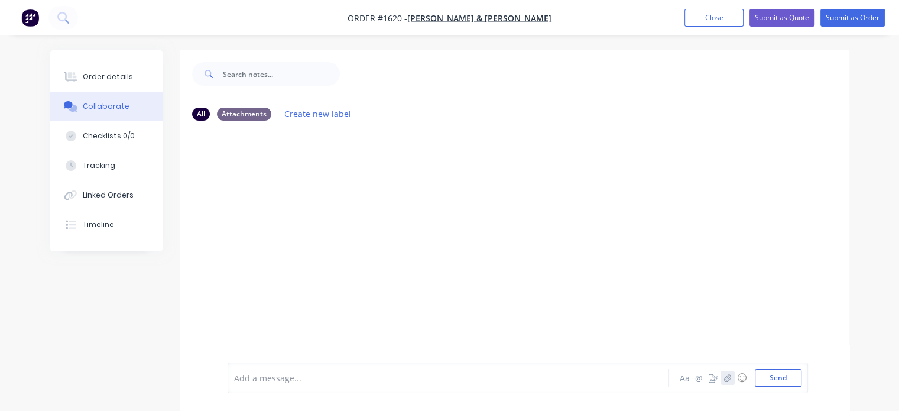
click at [725, 378] on icon "button" at bounding box center [726, 377] width 7 height 8
click at [766, 373] on button "Send" at bounding box center [778, 378] width 47 height 18
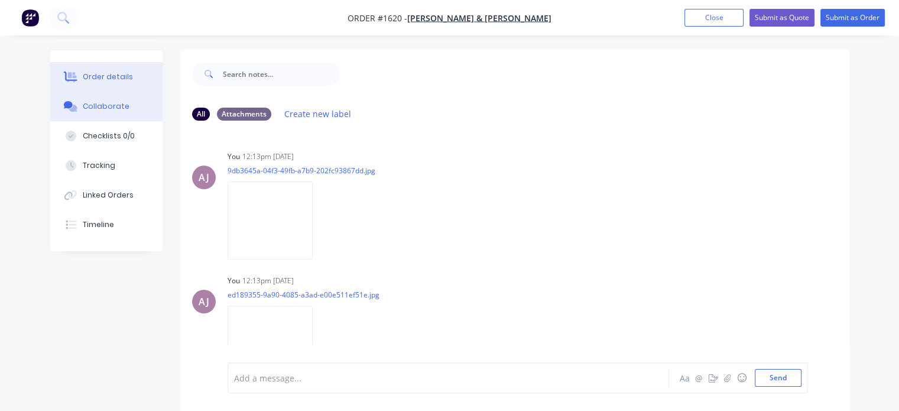
click at [111, 72] on button "Order details" at bounding box center [106, 77] width 112 height 30
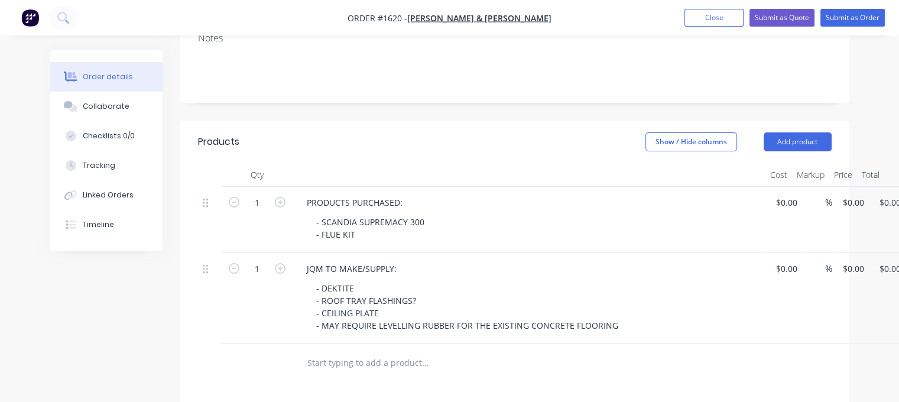
scroll to position [236, 0]
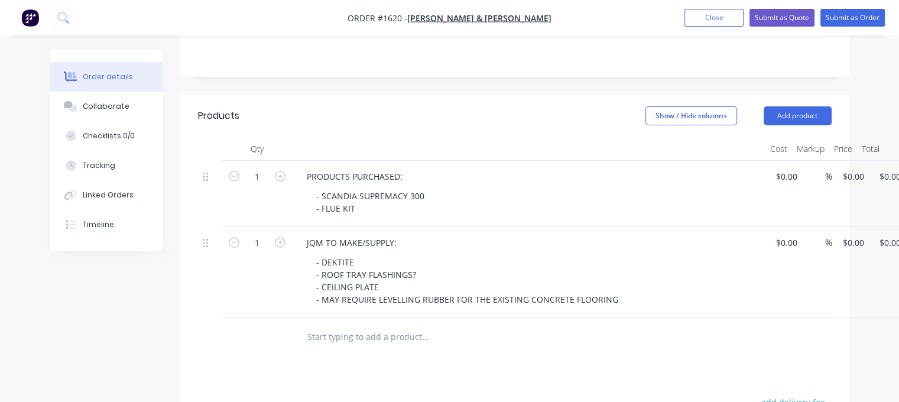
click at [343, 337] on input "text" at bounding box center [425, 337] width 236 height 24
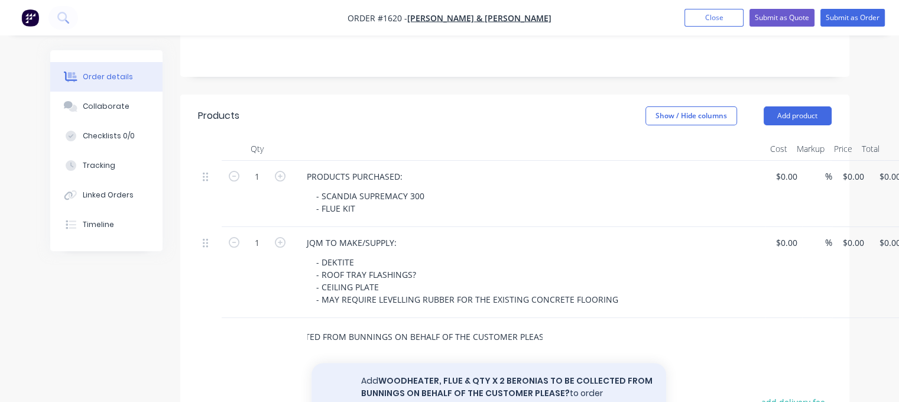
type input "WOODHEATER, FLUE & QTY X 2 BERONIAS TO BE COLLECTED FROM BUNNINGS ON BEHALF OF …"
click at [485, 384] on button "Add WOODHEATER, FLUE & QTY X 2 BERONIAS TO BE COLLECTED FROM BUNNINGS ON BEHALF…" at bounding box center [488, 387] width 355 height 48
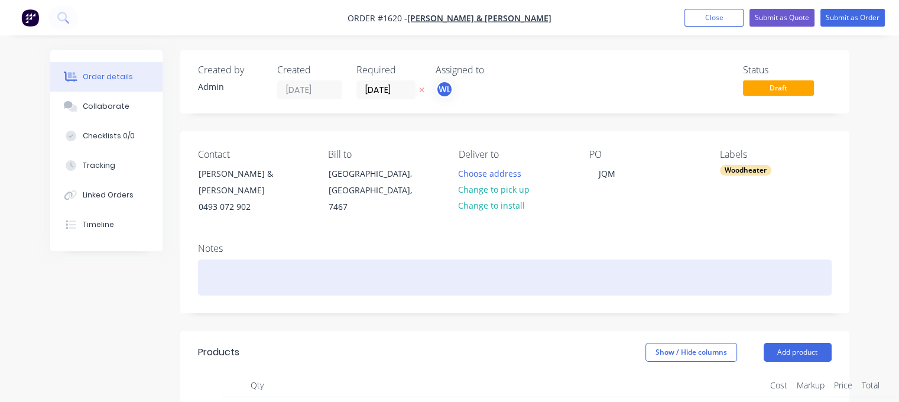
click at [232, 271] on div at bounding box center [515, 277] width 634 height 36
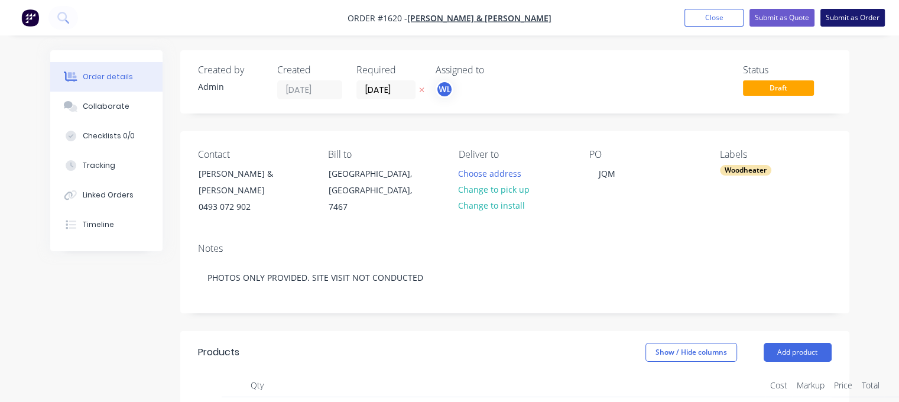
click at [834, 22] on button "Submit as Order" at bounding box center [852, 18] width 64 height 18
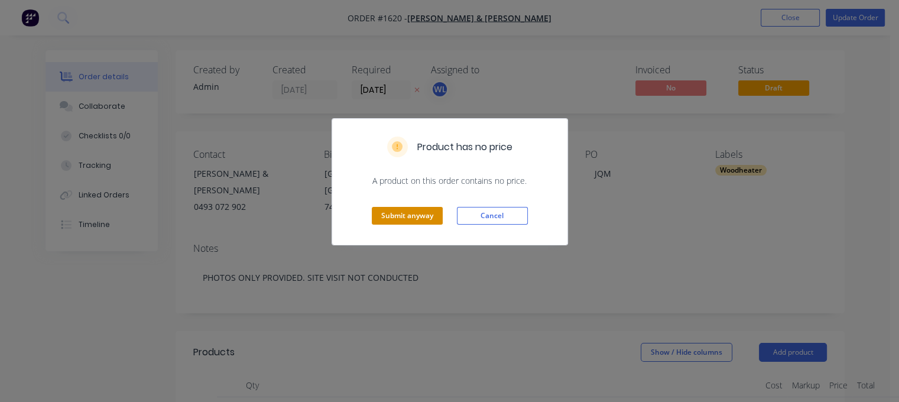
click at [407, 208] on button "Submit anyway" at bounding box center [407, 216] width 71 height 18
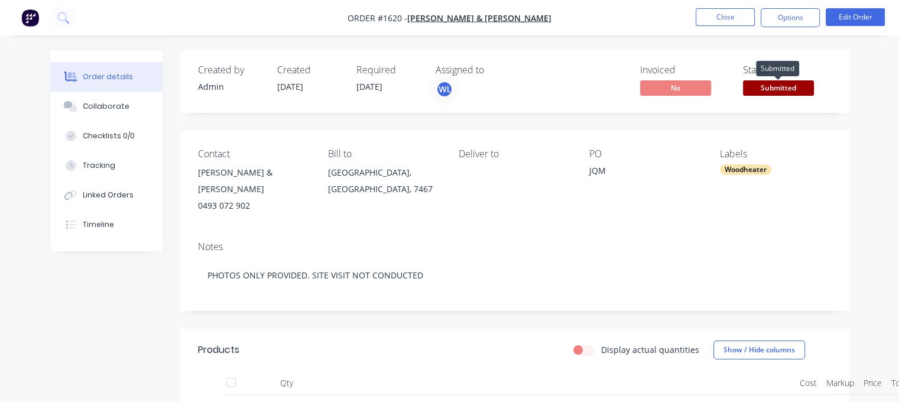
click at [771, 89] on span "Submitted" at bounding box center [778, 87] width 71 height 15
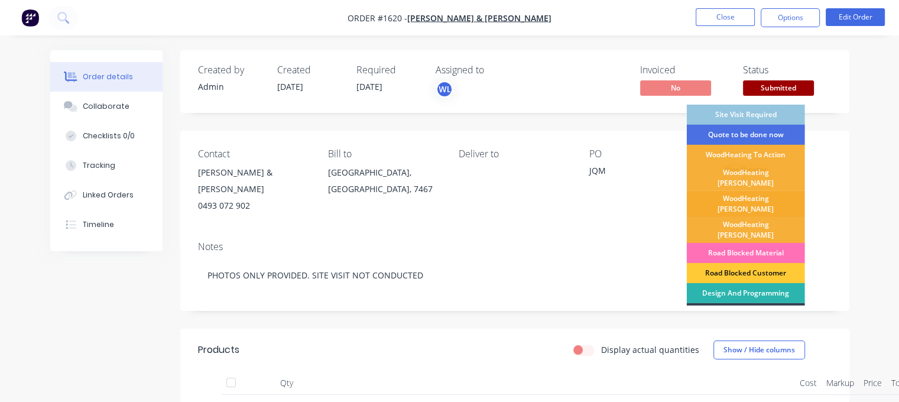
click at [752, 193] on div "WoodHeating [PERSON_NAME]" at bounding box center [746, 204] width 118 height 26
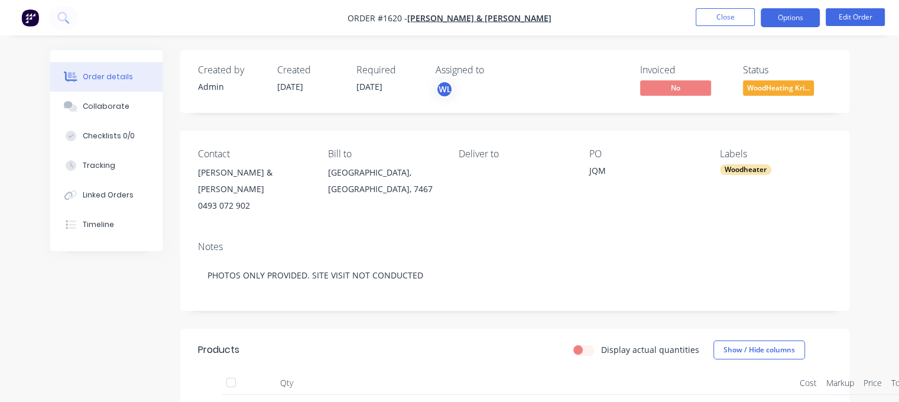
click at [790, 18] on button "Options" at bounding box center [790, 17] width 59 height 19
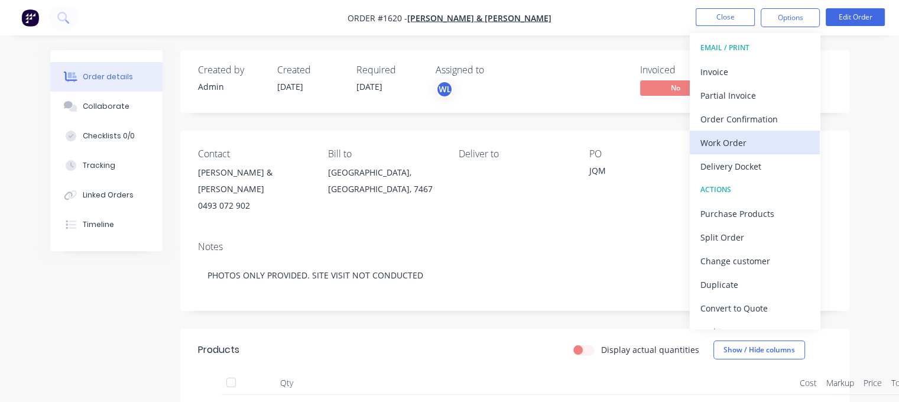
click at [730, 142] on div "Work Order" at bounding box center [754, 142] width 109 height 17
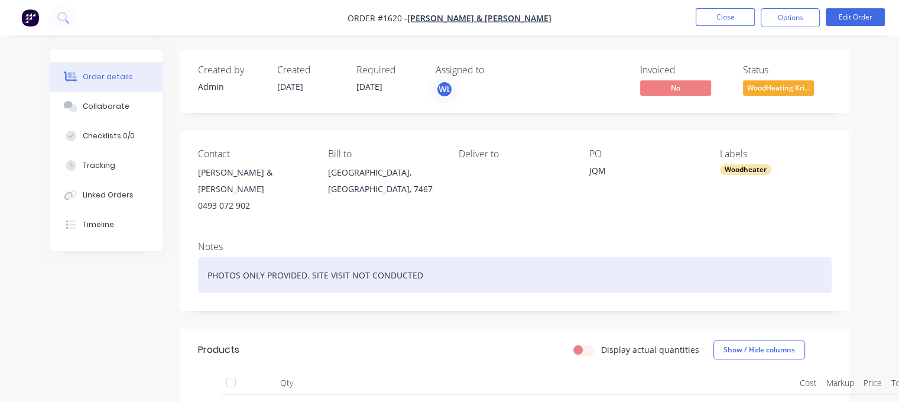
click at [473, 271] on div "PHOTOS ONLY PROVIDED. SITE VISIT NOT CONDUCTED" at bounding box center [515, 275] width 634 height 36
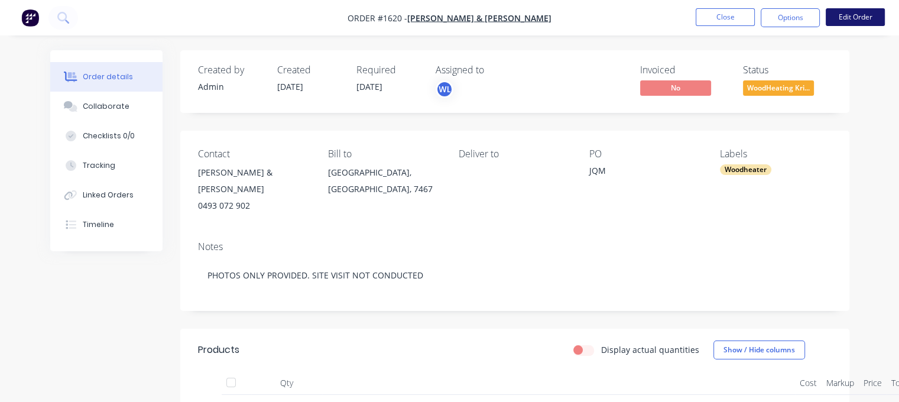
click at [860, 11] on button "Edit Order" at bounding box center [855, 17] width 59 height 18
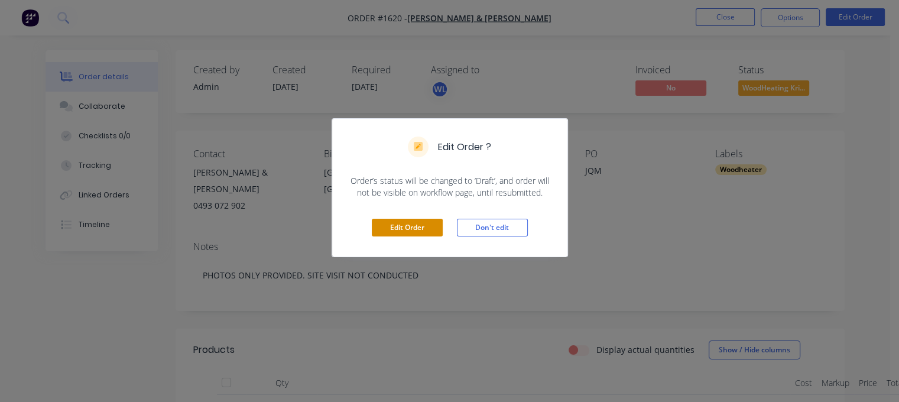
click at [409, 220] on button "Edit Order" at bounding box center [407, 228] width 71 height 18
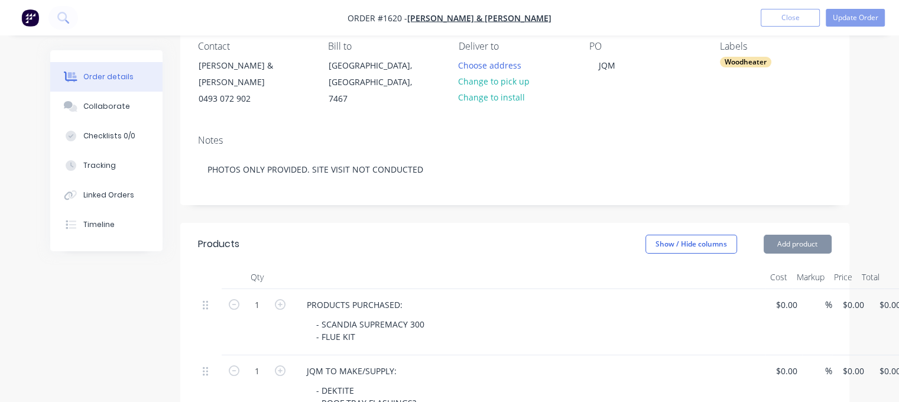
scroll to position [295, 0]
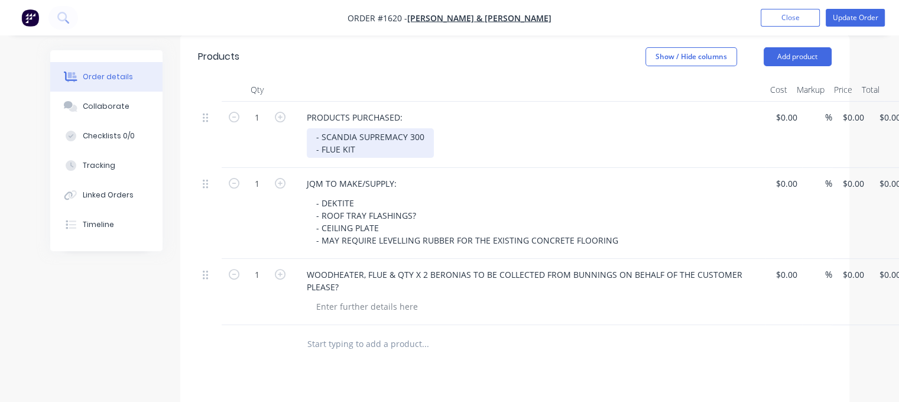
click at [430, 135] on div "- SCANDIA SUPREMACY 300 - FLUE KIT" at bounding box center [370, 143] width 127 height 30
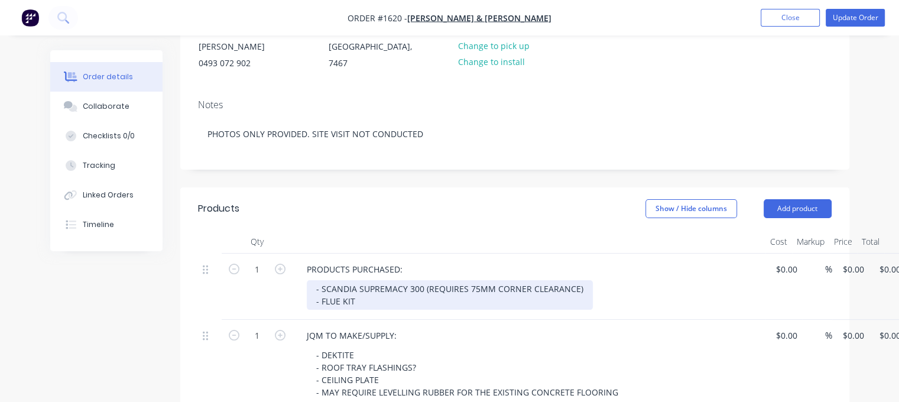
scroll to position [0, 0]
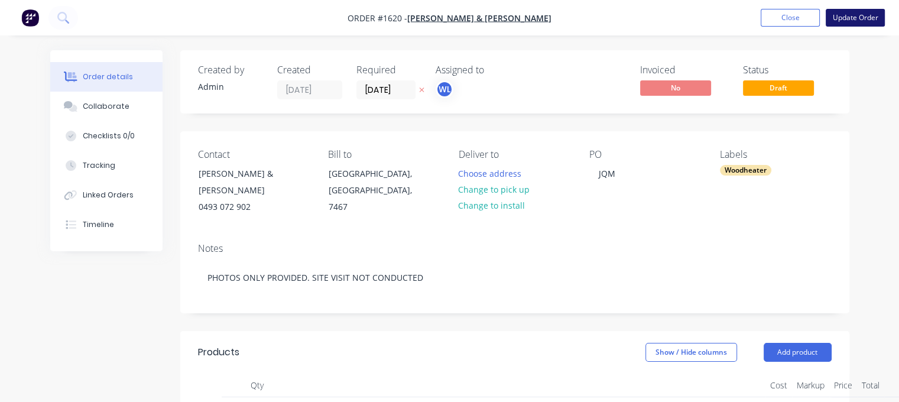
click at [844, 21] on button "Update Order" at bounding box center [855, 18] width 59 height 18
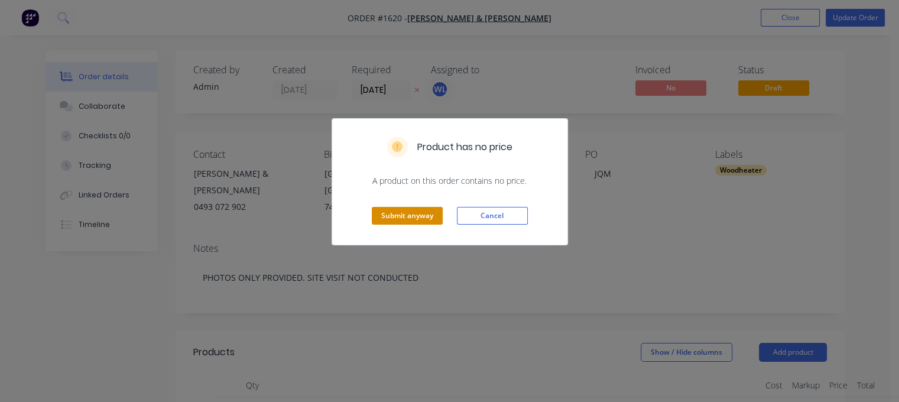
click at [390, 215] on button "Submit anyway" at bounding box center [407, 216] width 71 height 18
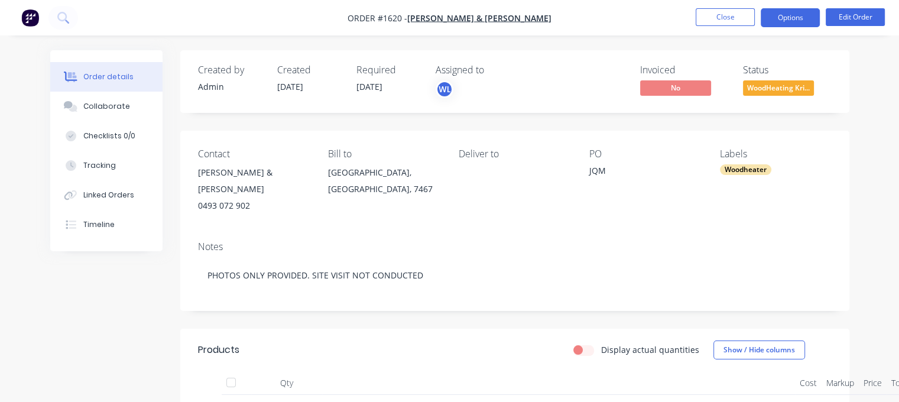
click at [782, 17] on button "Options" at bounding box center [790, 17] width 59 height 19
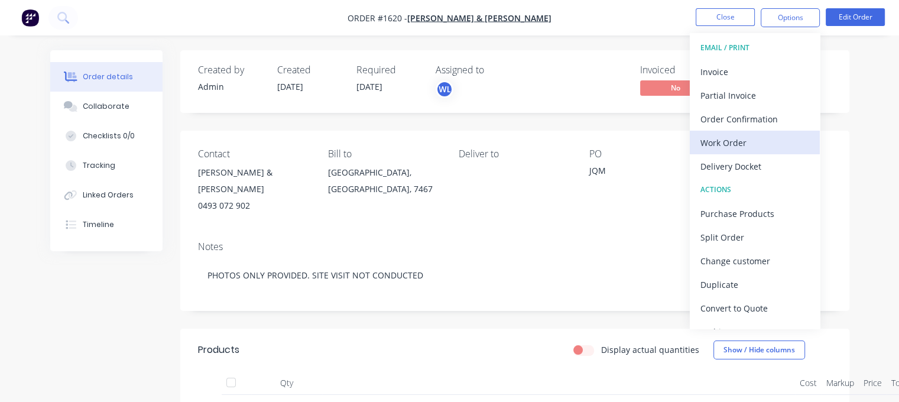
click at [750, 141] on div "Work Order" at bounding box center [754, 142] width 109 height 17
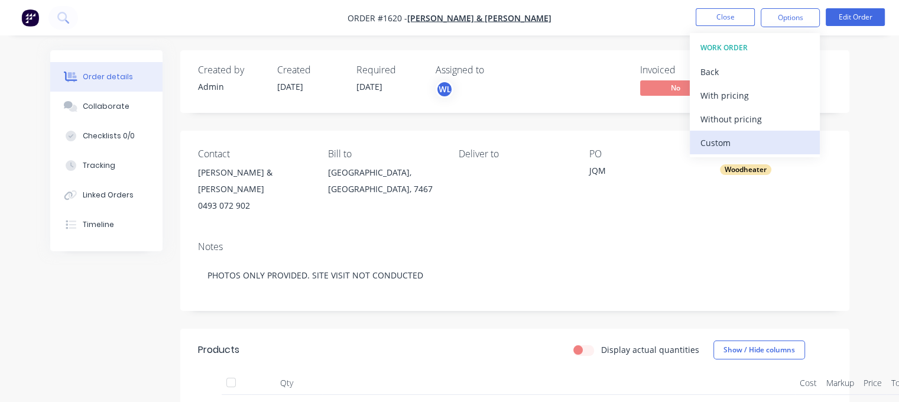
click at [745, 138] on div "Custom" at bounding box center [754, 142] width 109 height 17
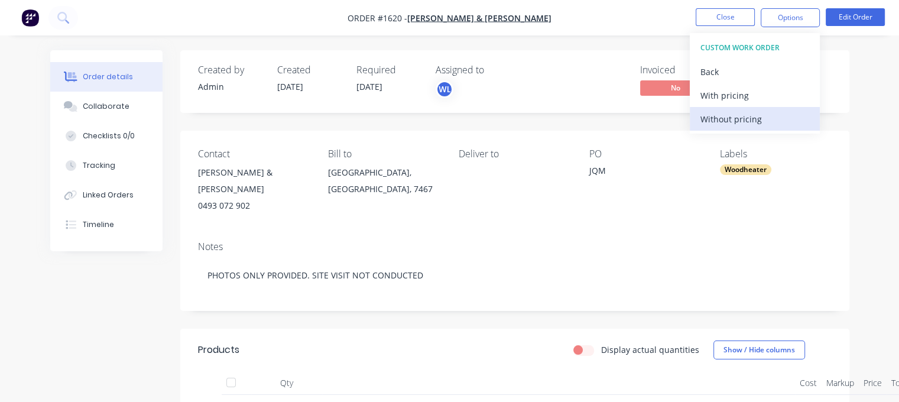
click at [746, 122] on div "Without pricing" at bounding box center [754, 119] width 109 height 17
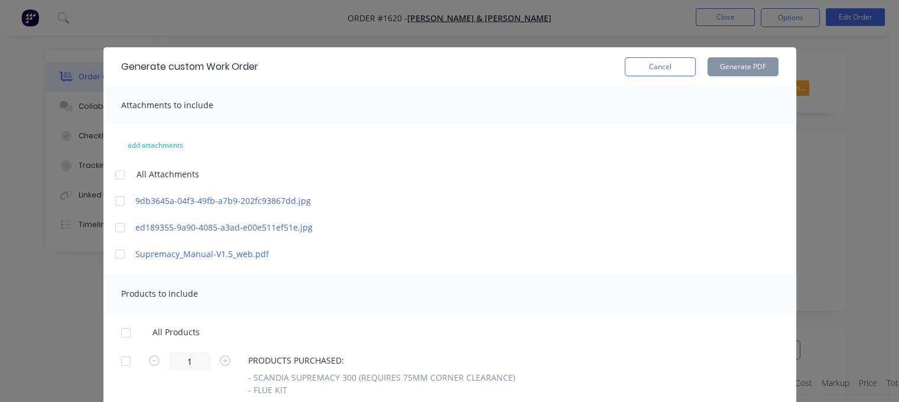
click at [119, 172] on div at bounding box center [120, 175] width 24 height 24
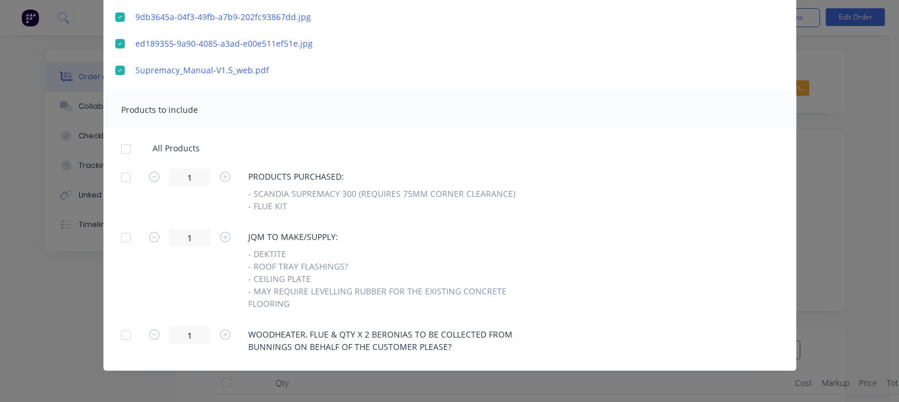
scroll to position [187, 0]
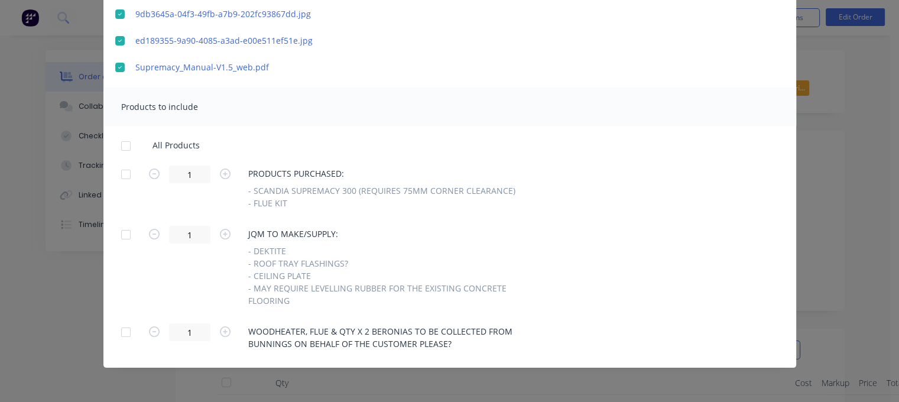
click at [124, 150] on div at bounding box center [126, 146] width 24 height 24
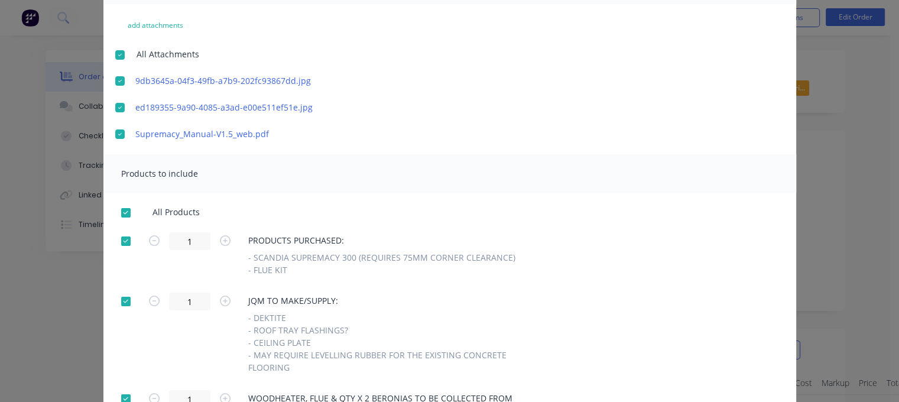
scroll to position [0, 0]
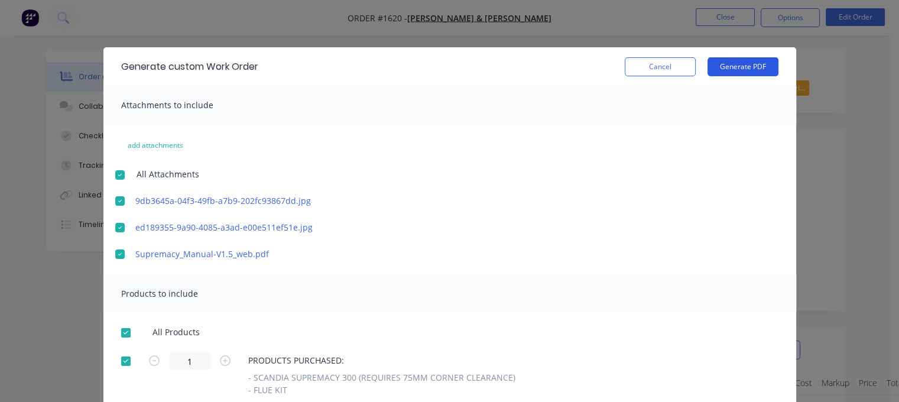
click at [742, 66] on button "Generate PDF" at bounding box center [742, 66] width 71 height 19
click at [670, 67] on button "Cancel" at bounding box center [660, 66] width 71 height 19
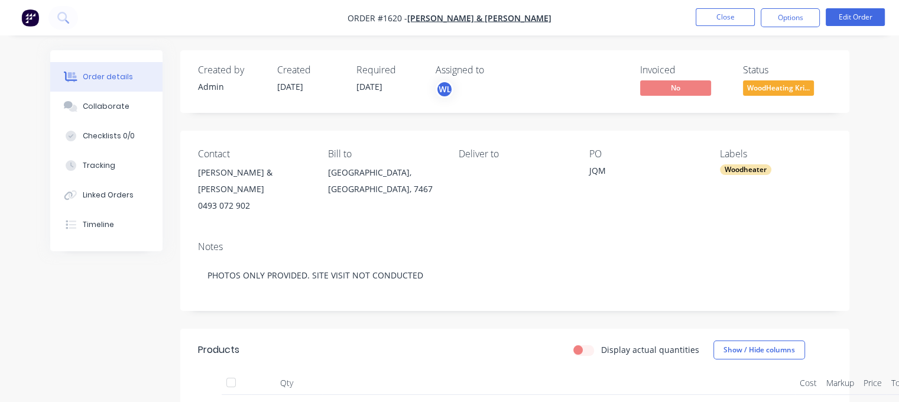
click at [469, 173] on div "Deliver to" at bounding box center [515, 181] width 112 height 66
drag, startPoint x: 366, startPoint y: 17, endPoint x: 415, endPoint y: 21, distance: 49.2
click at [414, 22] on nav "Order #1620 - [PERSON_NAME] & [PERSON_NAME] Close Options Edit Order" at bounding box center [449, 17] width 899 height 35
copy span "Order #1620"
drag, startPoint x: 200, startPoint y: 170, endPoint x: 307, endPoint y: 180, distance: 107.5
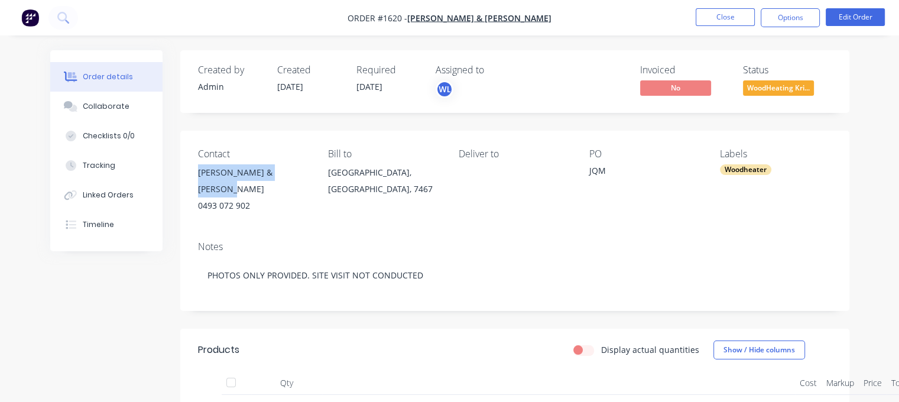
click at [307, 180] on div "[PERSON_NAME] & [PERSON_NAME]" at bounding box center [254, 180] width 112 height 33
copy div "[PERSON_NAME] & [PERSON_NAME]"
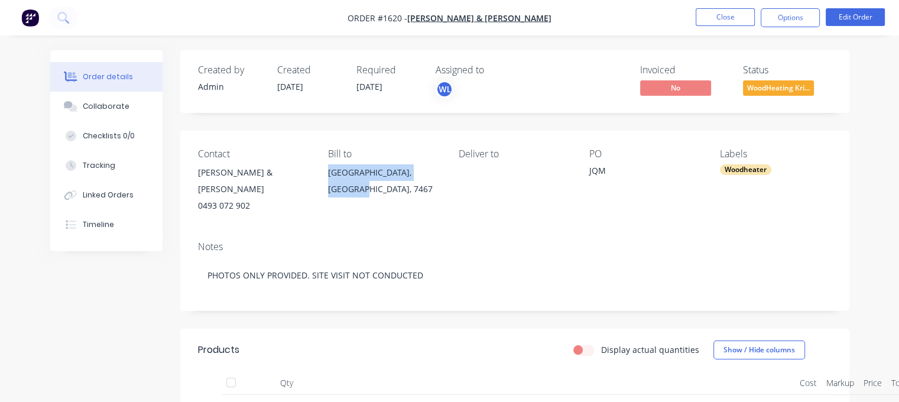
drag, startPoint x: 329, startPoint y: 170, endPoint x: 359, endPoint y: 193, distance: 38.4
click at [358, 192] on div "[GEOGRAPHIC_DATA], [GEOGRAPHIC_DATA], 7467" at bounding box center [384, 180] width 112 height 33
copy div "[GEOGRAPHIC_DATA], [GEOGRAPHIC_DATA], 7467"
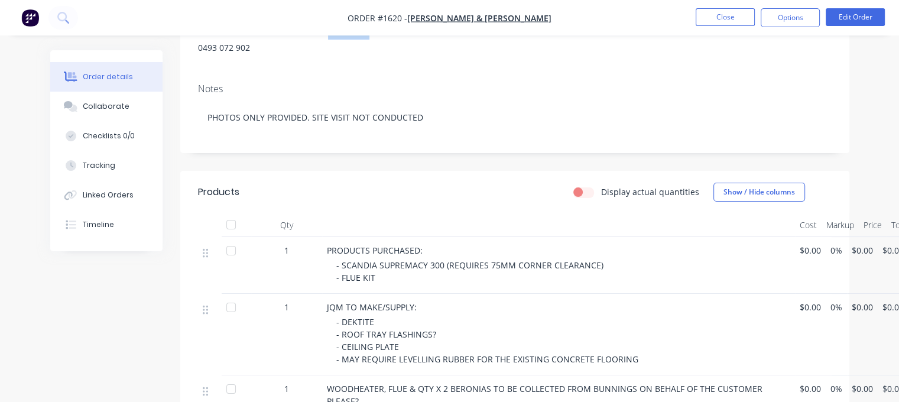
scroll to position [236, 0]
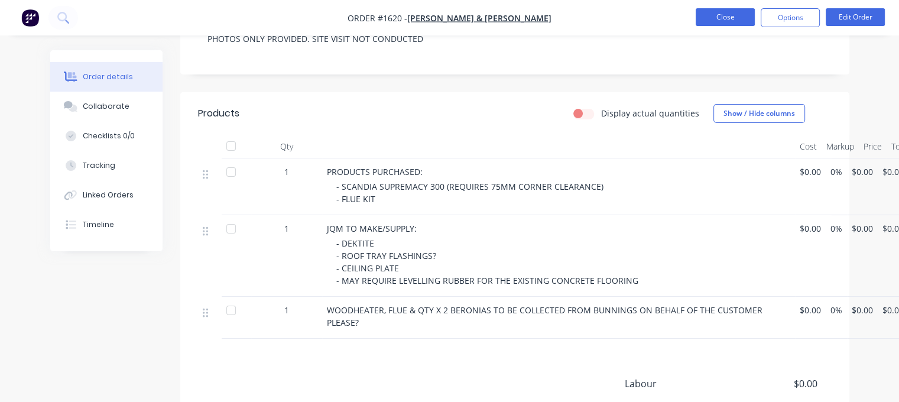
click at [704, 17] on button "Close" at bounding box center [725, 17] width 59 height 18
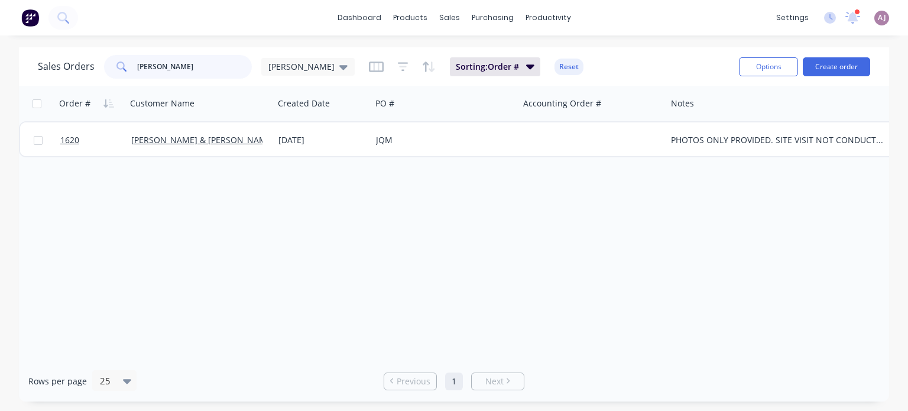
click at [149, 64] on input "[PERSON_NAME]" at bounding box center [194, 67] width 115 height 24
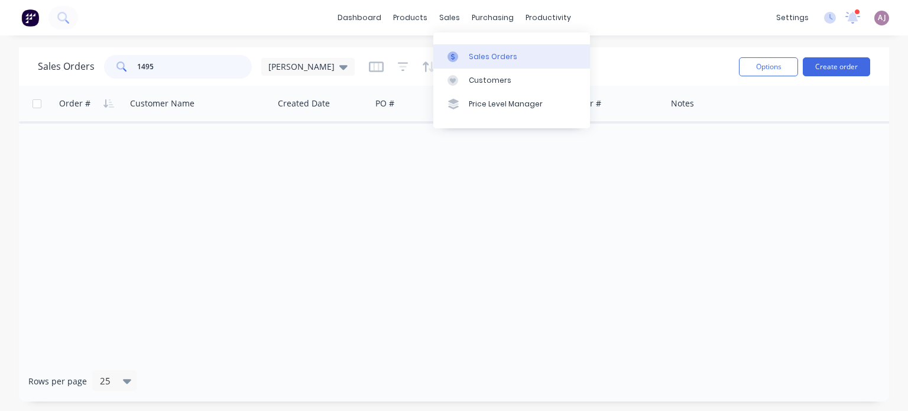
type input "1495"
click at [475, 55] on div "Sales Orders" at bounding box center [493, 56] width 48 height 11
click at [463, 83] on div at bounding box center [456, 80] width 18 height 11
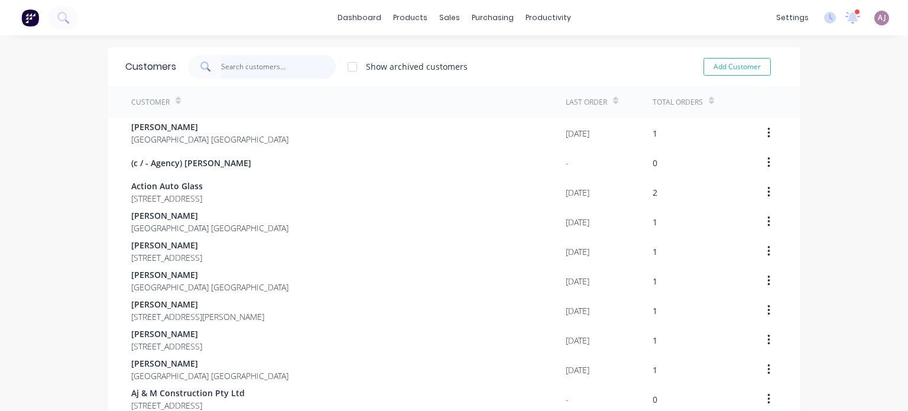
click at [234, 63] on input "text" at bounding box center [278, 67] width 115 height 24
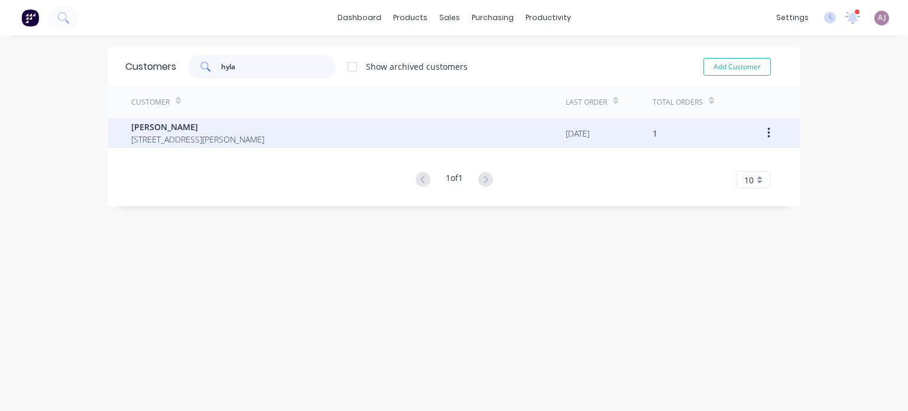
type input "hyla"
click at [241, 136] on span "[STREET_ADDRESS][PERSON_NAME]" at bounding box center [197, 139] width 133 height 12
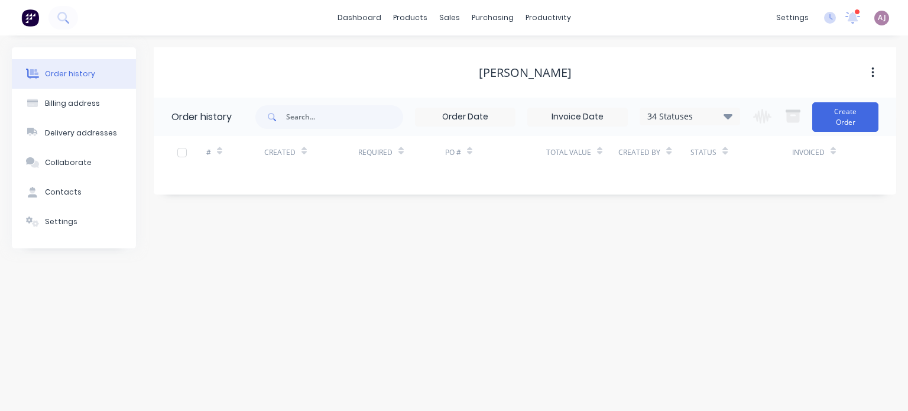
click at [730, 119] on icon at bounding box center [727, 116] width 9 height 14
click at [787, 252] on label at bounding box center [787, 252] width 0 height 0
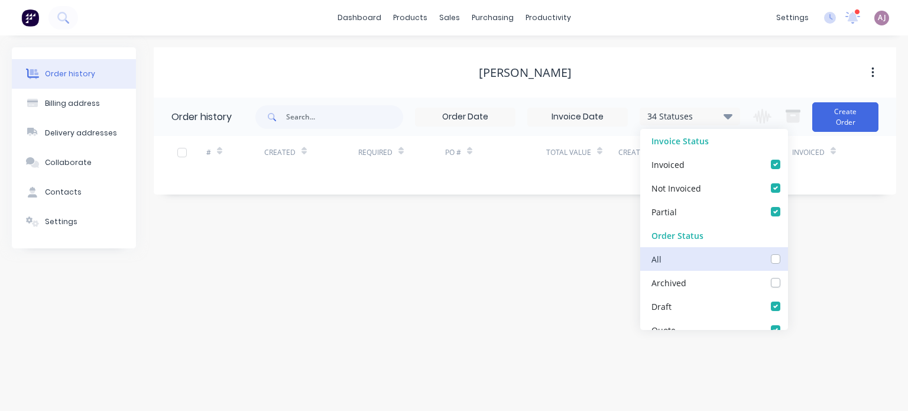
click at [787, 255] on input "checkbox" at bounding box center [791, 257] width 9 height 11
checkbox input "true"
click at [522, 271] on div "Order history Billing address Delivery addresses Collaborate Contacts Settings …" at bounding box center [454, 222] width 908 height 375
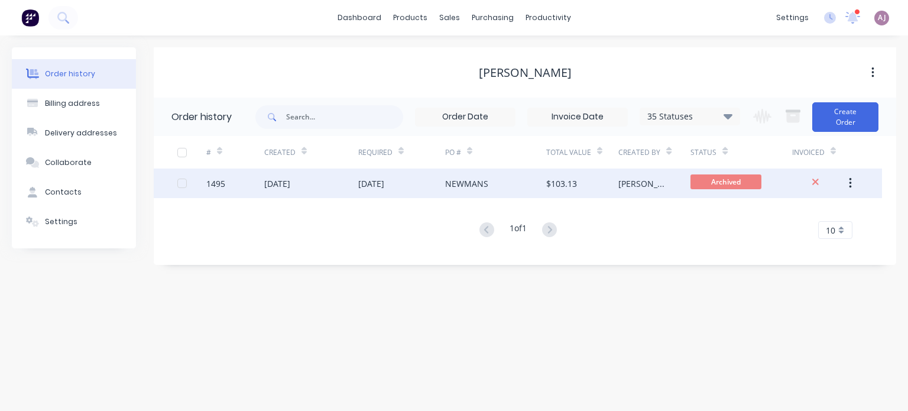
click at [331, 184] on div "[DATE]" at bounding box center [311, 183] width 94 height 30
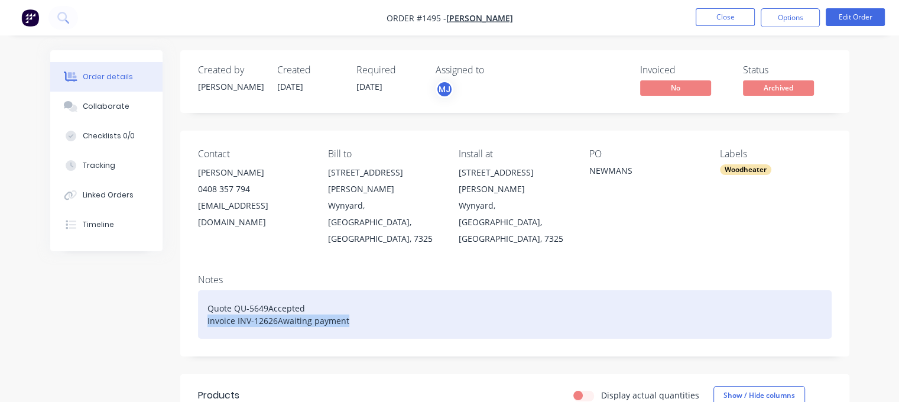
drag, startPoint x: 206, startPoint y: 285, endPoint x: 433, endPoint y: 307, distance: 228.0
click at [431, 309] on div "Notes Quote QU-5649Accepted Invoice INV-12626Awaiting payment" at bounding box center [514, 311] width 669 height 92
paste div
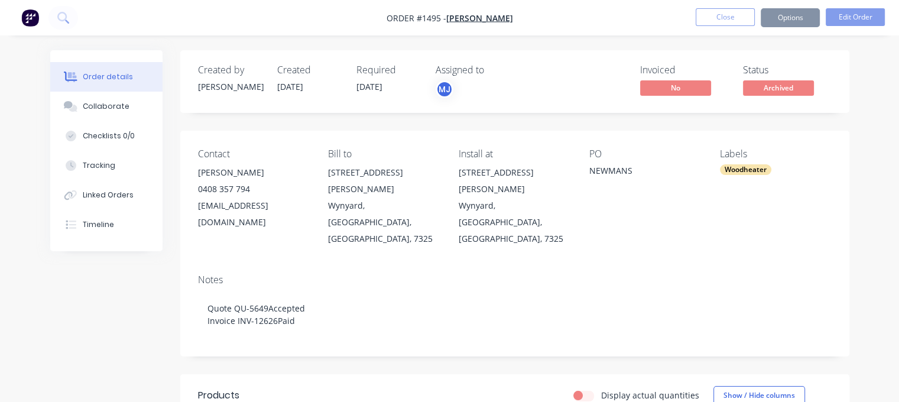
click at [717, 21] on button "Close" at bounding box center [725, 17] width 59 height 18
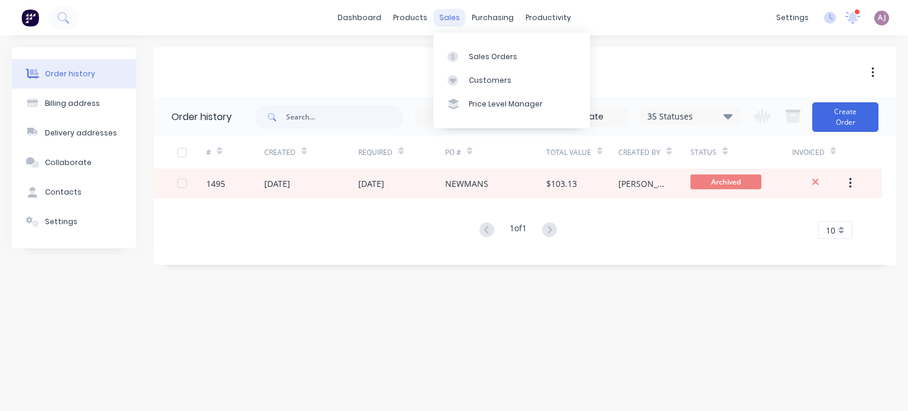
click at [456, 17] on div "sales" at bounding box center [449, 18] width 33 height 18
click at [478, 57] on div "Sales Orders" at bounding box center [493, 56] width 48 height 11
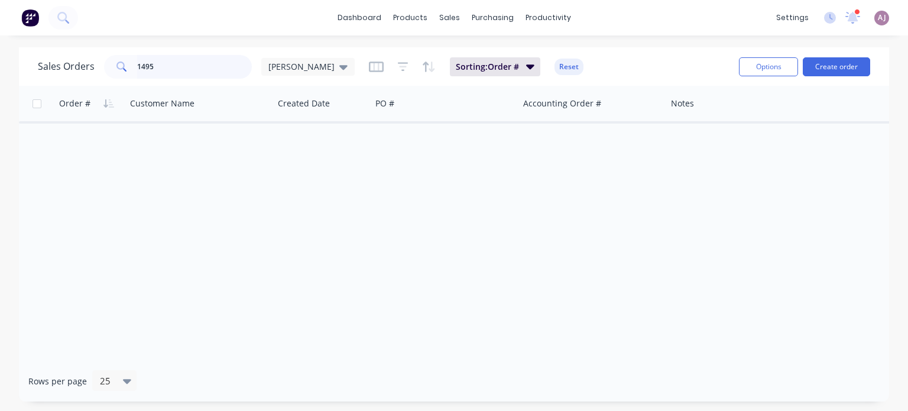
click at [139, 72] on input "1495" at bounding box center [194, 67] width 115 height 24
click at [138, 73] on input "1495" at bounding box center [194, 67] width 115 height 24
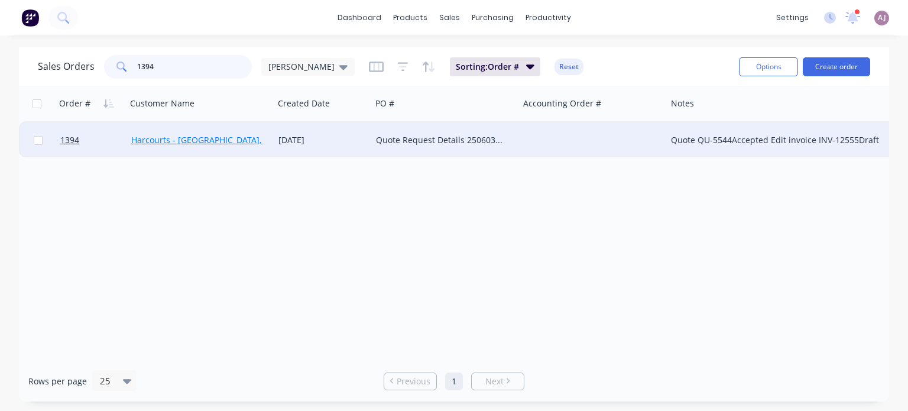
type input "1394"
click at [204, 139] on link "Harcourts - [GEOGRAPHIC_DATA], Rosebery, [GEOGRAPHIC_DATA]" at bounding box center [258, 139] width 255 height 11
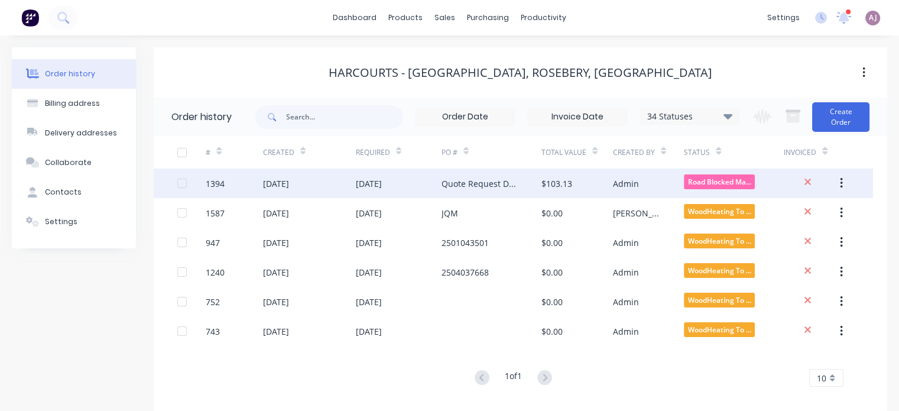
click at [460, 179] on div "Quote Request Details 2506036249" at bounding box center [479, 183] width 76 height 12
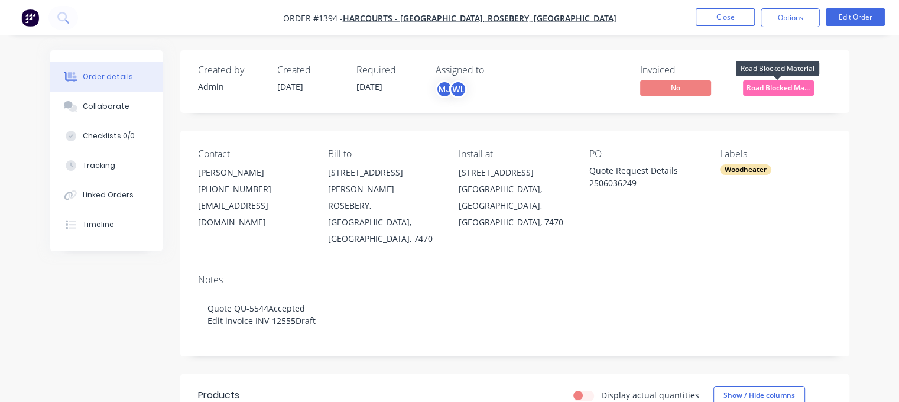
click at [788, 90] on span "Road Blocked Ma..." at bounding box center [778, 87] width 71 height 15
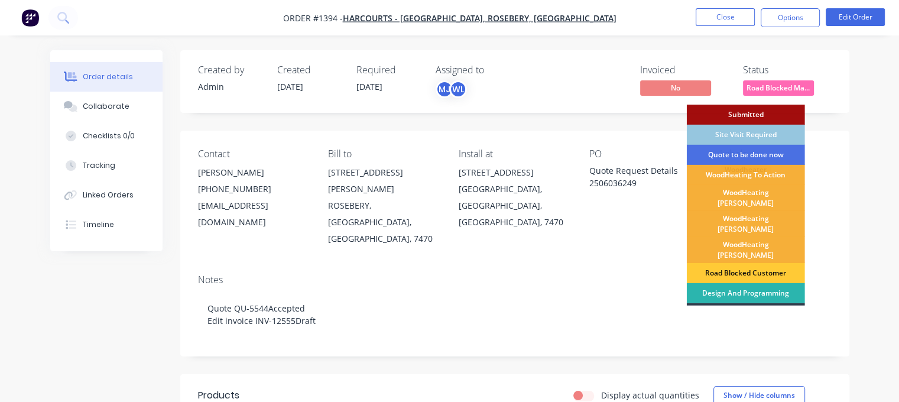
drag, startPoint x: 750, startPoint y: 215, endPoint x: 756, endPoint y: 210, distance: 8.0
click at [750, 215] on div "WoodHeating [PERSON_NAME]" at bounding box center [746, 224] width 118 height 26
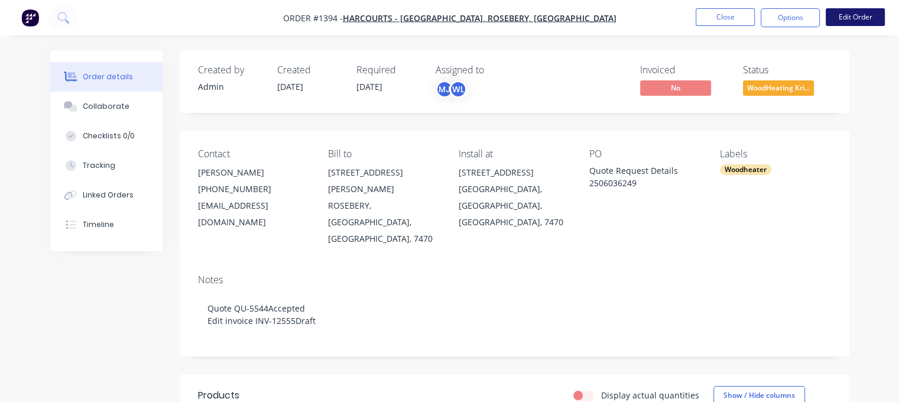
click at [863, 23] on button "Edit Order" at bounding box center [855, 17] width 59 height 18
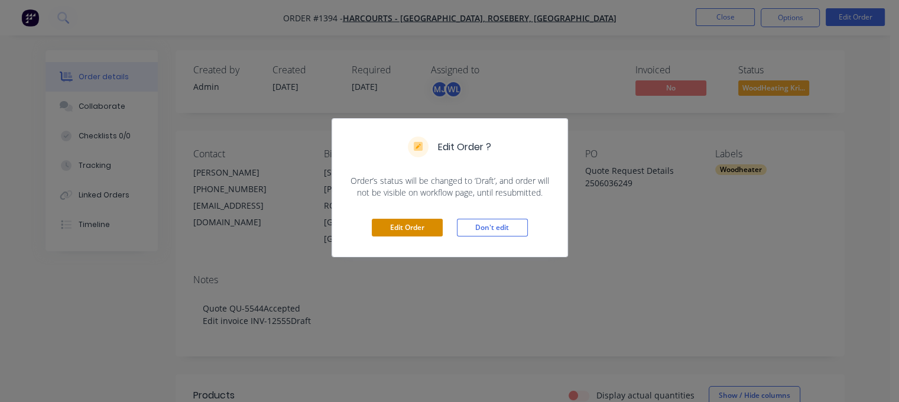
click at [412, 230] on button "Edit Order" at bounding box center [407, 228] width 71 height 18
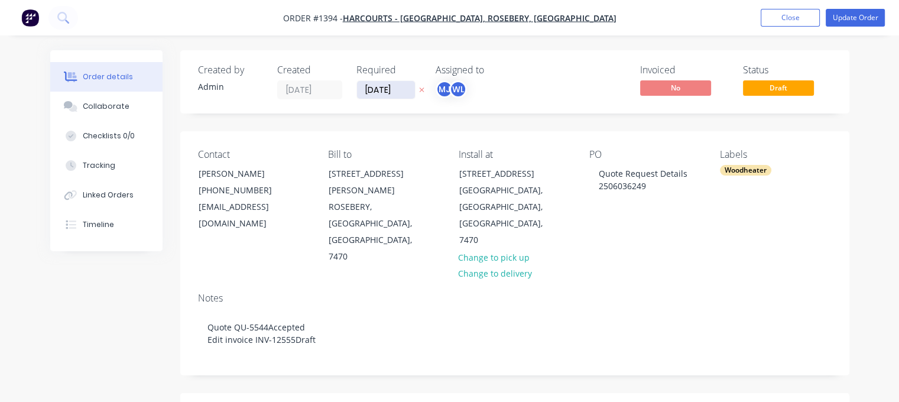
click at [407, 88] on input "[DATE]" at bounding box center [386, 90] width 58 height 18
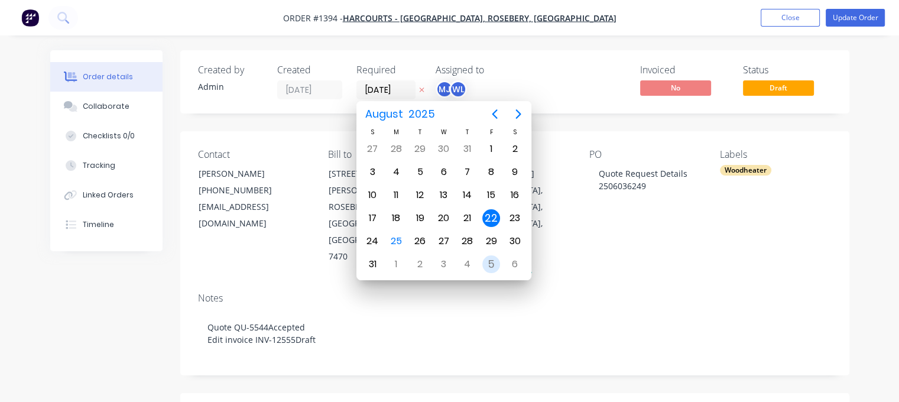
click at [487, 262] on div "5" at bounding box center [491, 264] width 18 height 18
type input "[DATE]"
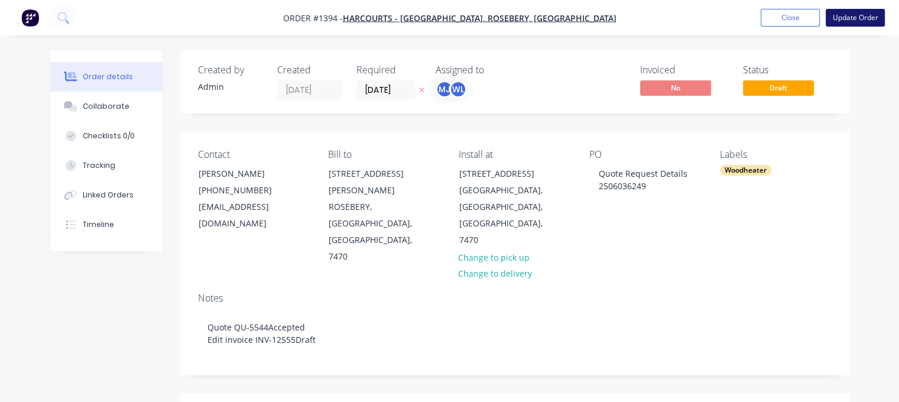
click at [860, 18] on button "Update Order" at bounding box center [855, 18] width 59 height 18
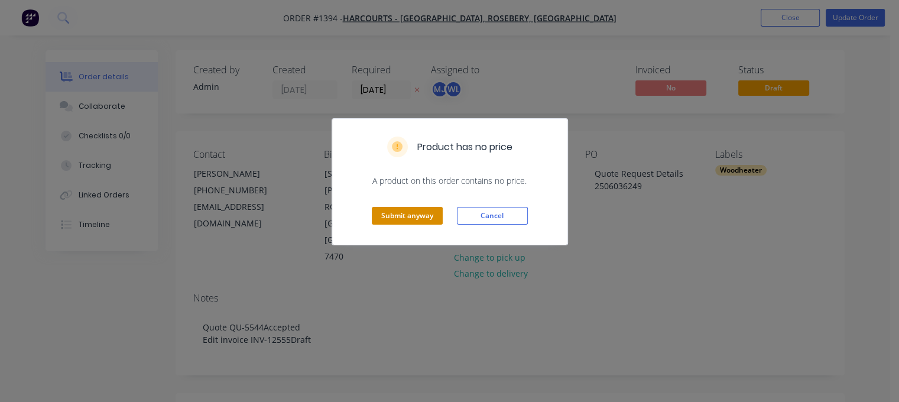
click at [399, 213] on button "Submit anyway" at bounding box center [407, 216] width 71 height 18
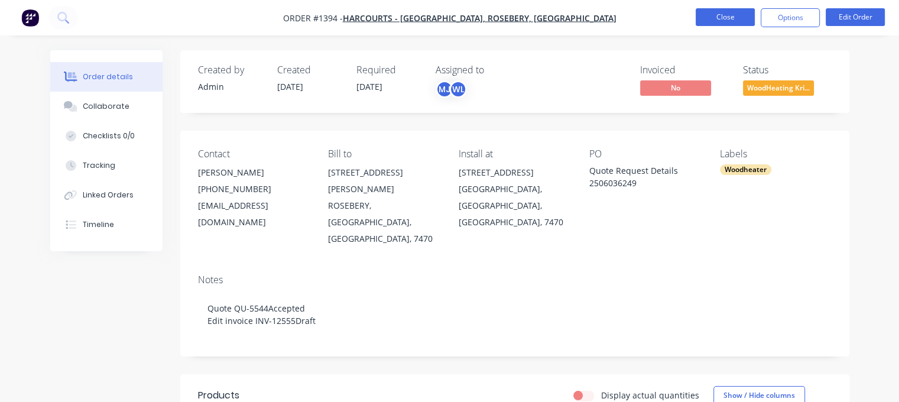
click at [706, 21] on button "Close" at bounding box center [725, 17] width 59 height 18
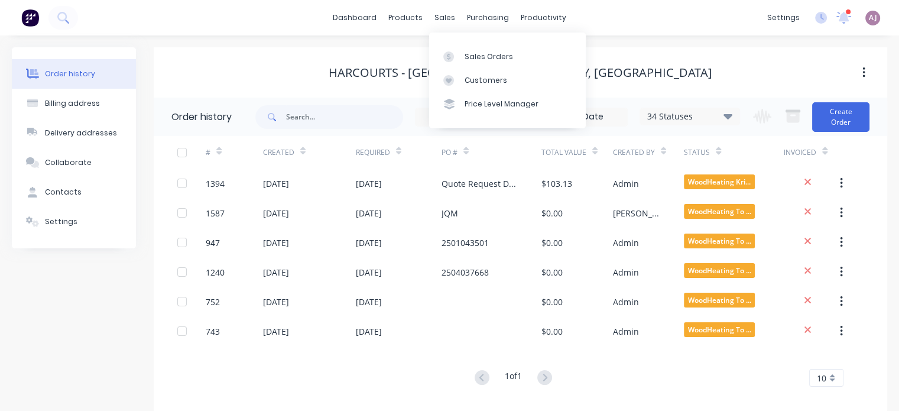
drag, startPoint x: 444, startPoint y: 22, endPoint x: 446, endPoint y: 28, distance: 6.7
click at [444, 23] on div "sales" at bounding box center [444, 18] width 33 height 18
click at [468, 50] on link "Sales Orders" at bounding box center [507, 56] width 157 height 24
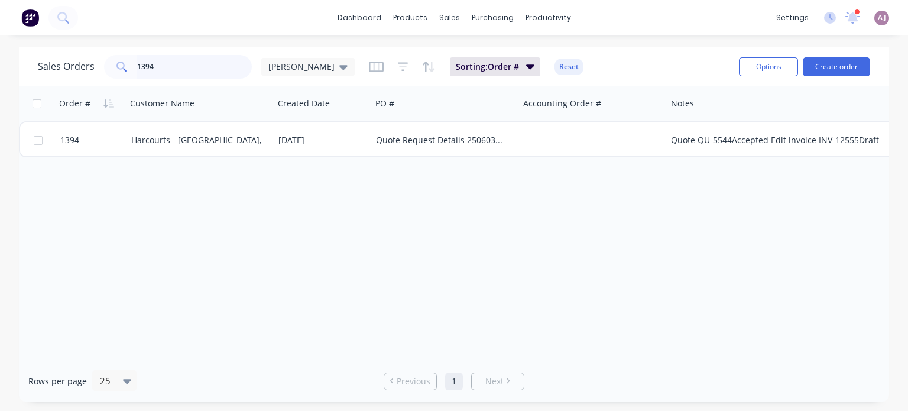
click at [188, 68] on input "1394" at bounding box center [194, 67] width 115 height 24
click at [188, 69] on input "1394" at bounding box center [194, 67] width 115 height 24
click at [189, 66] on input "1394" at bounding box center [194, 67] width 115 height 24
click at [189, 64] on input "1394" at bounding box center [194, 67] width 115 height 24
click at [187, 64] on input "1394" at bounding box center [194, 67] width 115 height 24
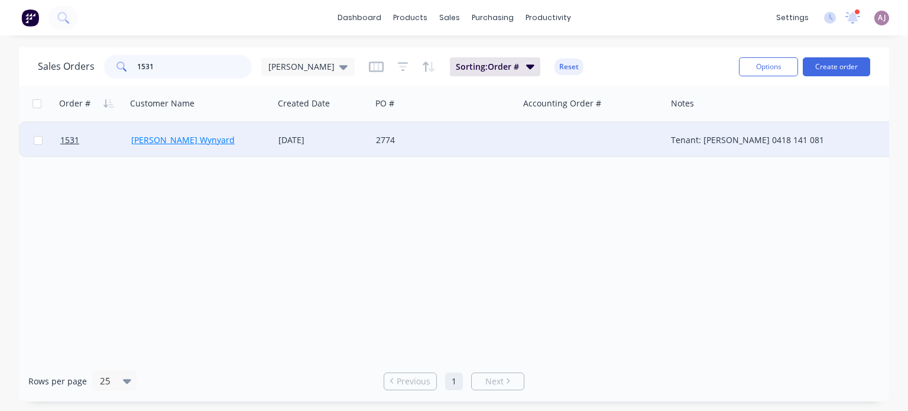
type input "1531"
click at [184, 137] on link "[PERSON_NAME] Wynyard" at bounding box center [182, 139] width 103 height 11
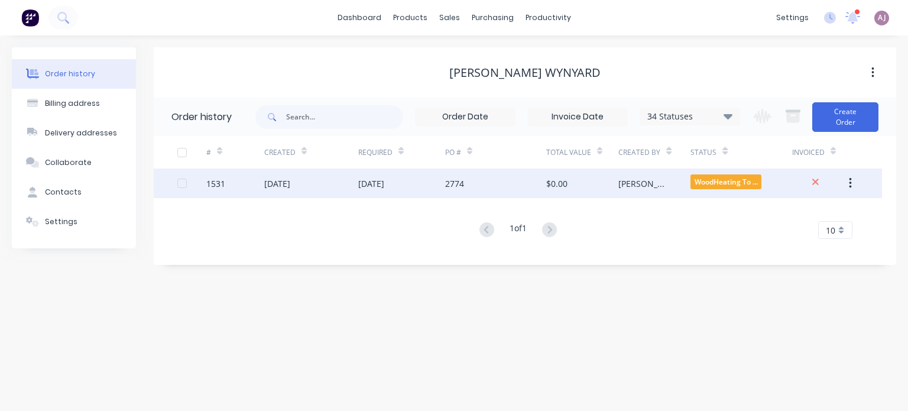
click at [314, 191] on div "[DATE]" at bounding box center [311, 183] width 94 height 30
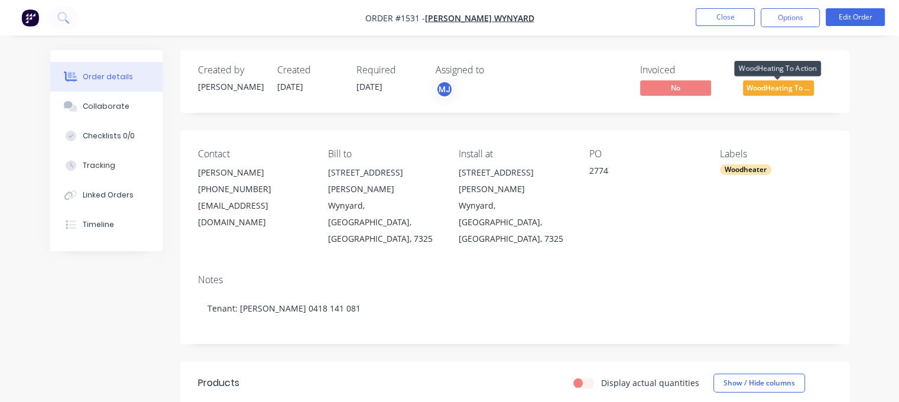
click at [778, 87] on span "WoodHeating To ..." at bounding box center [778, 87] width 71 height 15
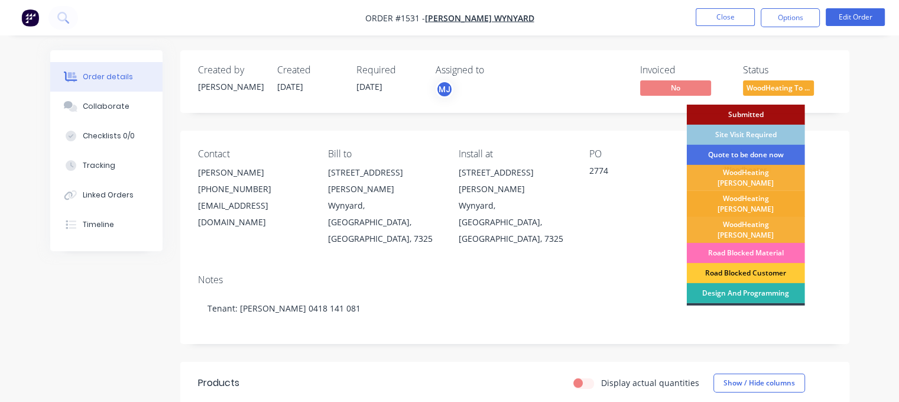
click at [742, 196] on div "WoodHeating [PERSON_NAME]" at bounding box center [746, 204] width 118 height 26
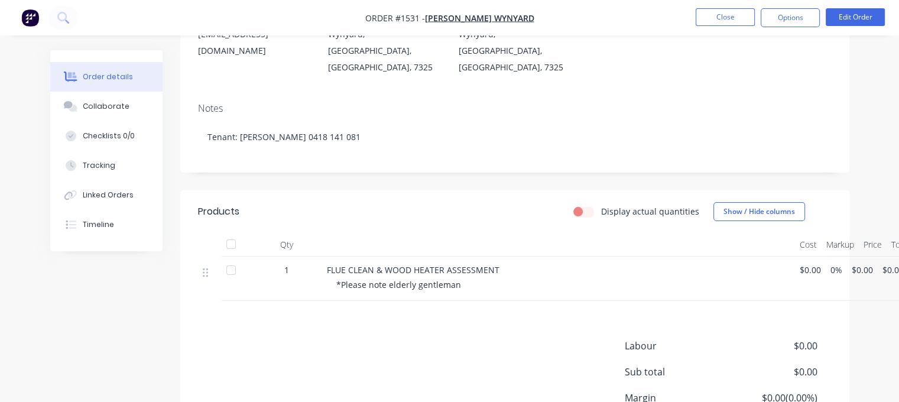
scroll to position [236, 0]
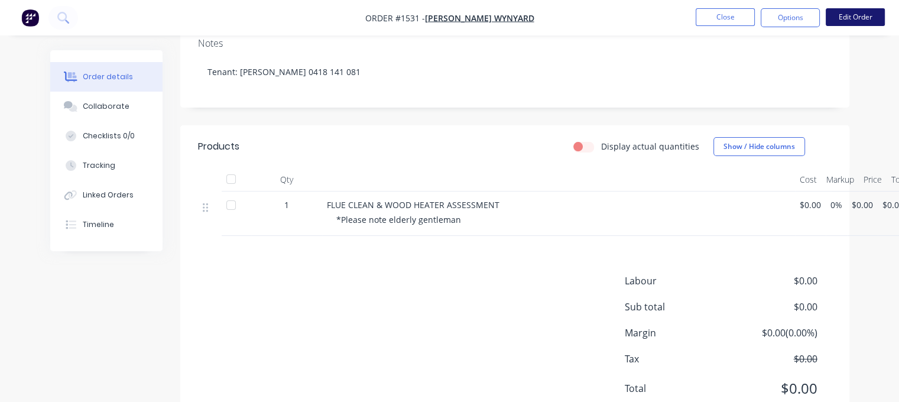
click at [852, 14] on button "Edit Order" at bounding box center [855, 17] width 59 height 18
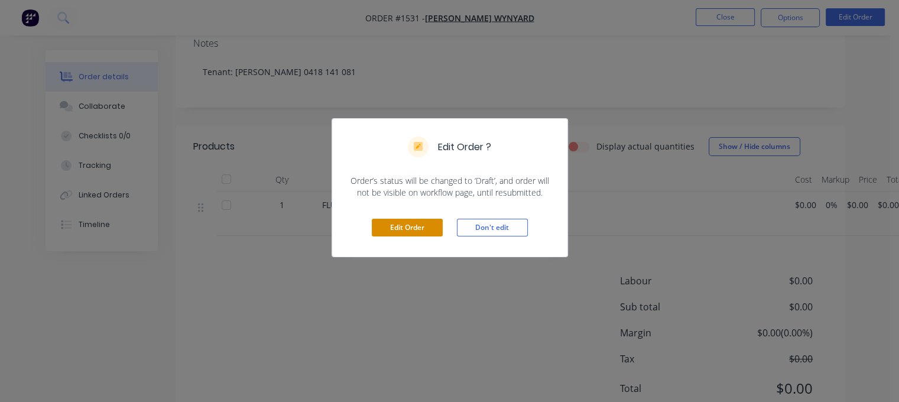
click at [398, 226] on button "Edit Order" at bounding box center [407, 228] width 71 height 18
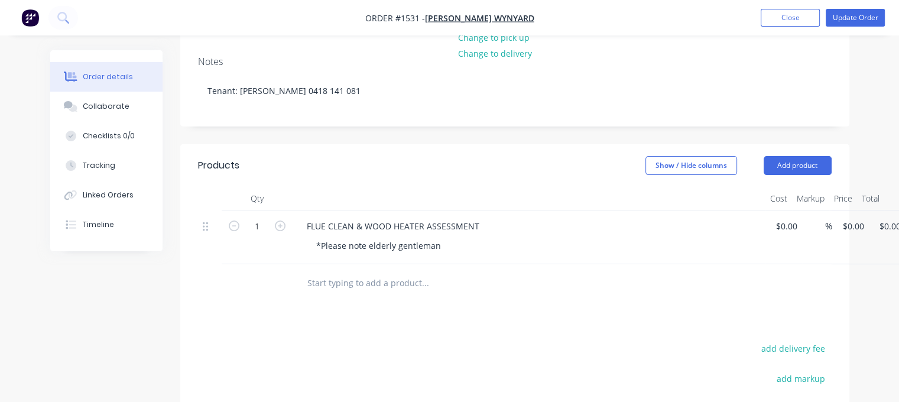
click at [340, 271] on input "text" at bounding box center [425, 283] width 236 height 24
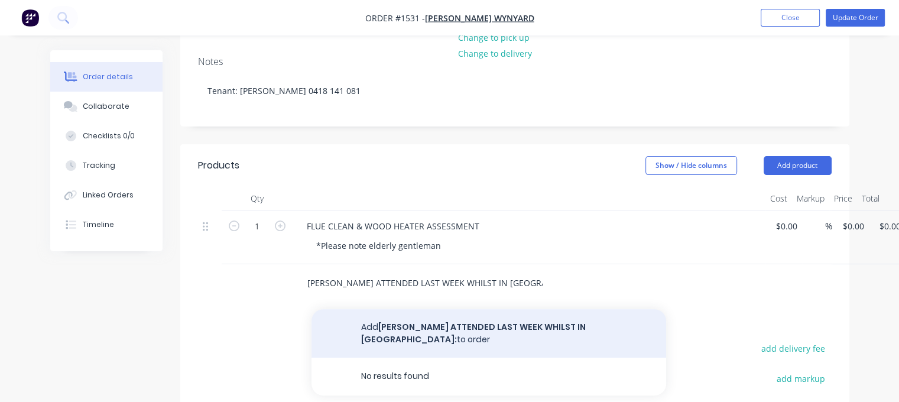
type input "[PERSON_NAME] ATTENDED LAST WEEK WHILST IN [GEOGRAPHIC_DATA]:"
click at [425, 309] on button "Add [PERSON_NAME] ATTENDED LAST WEEK WHILST IN [GEOGRAPHIC_DATA]: to order" at bounding box center [488, 333] width 355 height 48
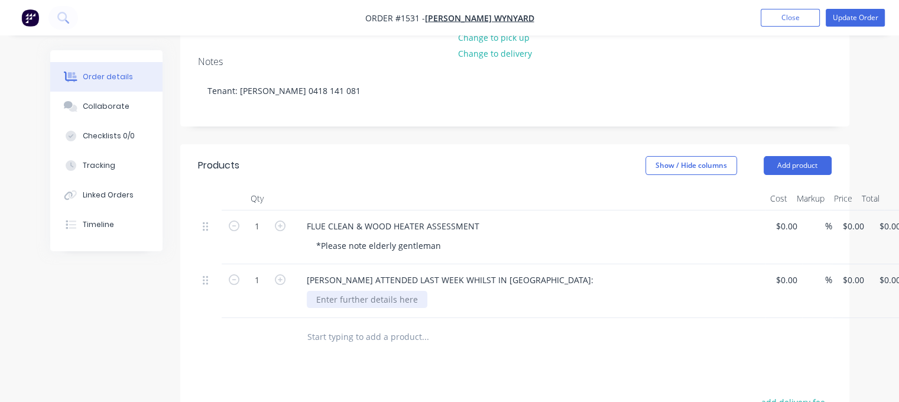
click at [368, 291] on div at bounding box center [367, 299] width 121 height 17
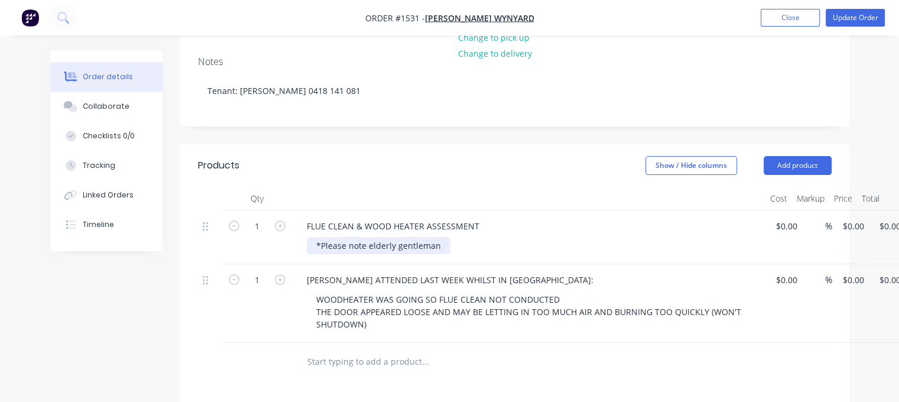
click at [440, 237] on div "*Please note elderly gentleman" at bounding box center [379, 245] width 144 height 17
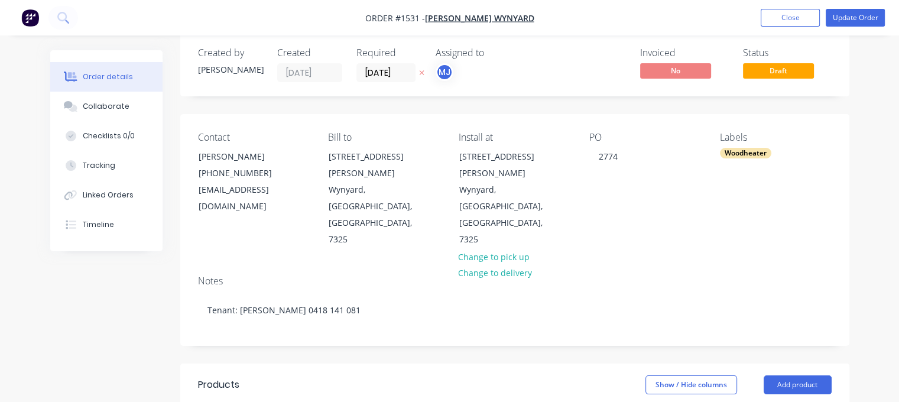
scroll to position [0, 0]
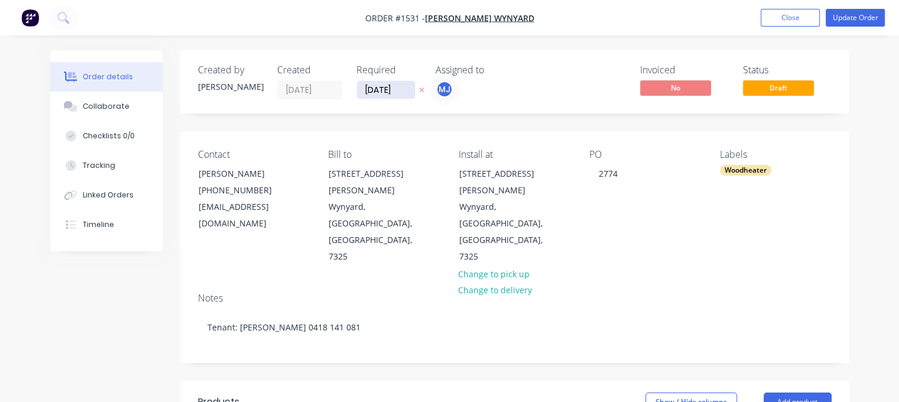
click at [399, 89] on input "[DATE]" at bounding box center [386, 90] width 58 height 18
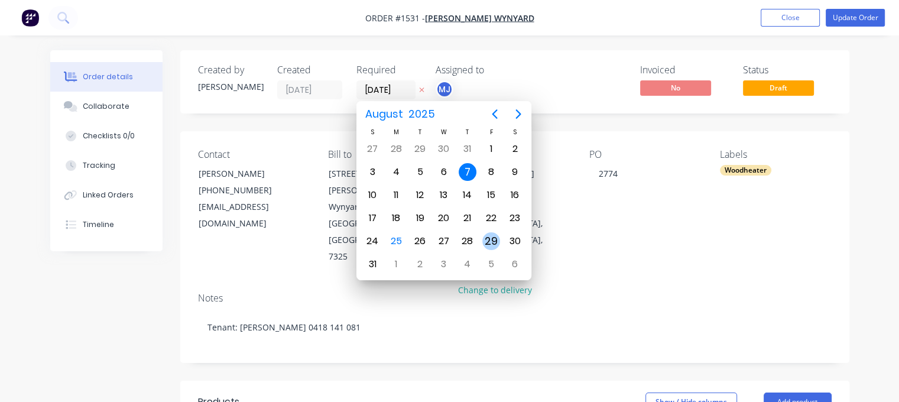
click at [495, 237] on div "29" at bounding box center [491, 241] width 18 height 18
type input "[DATE]"
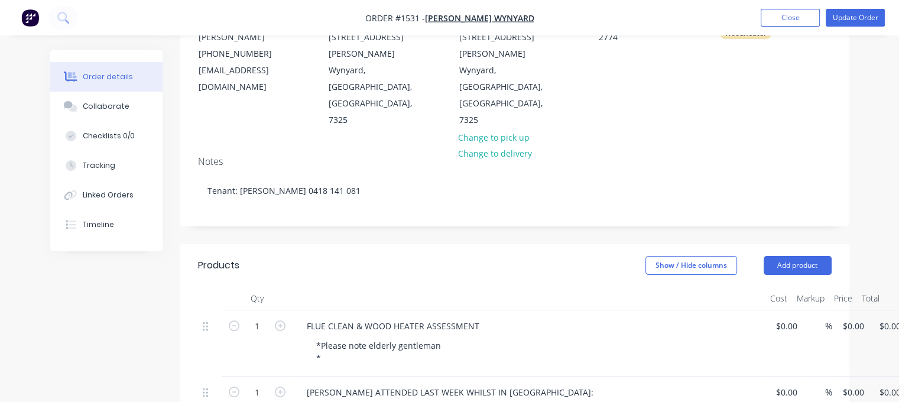
scroll to position [295, 0]
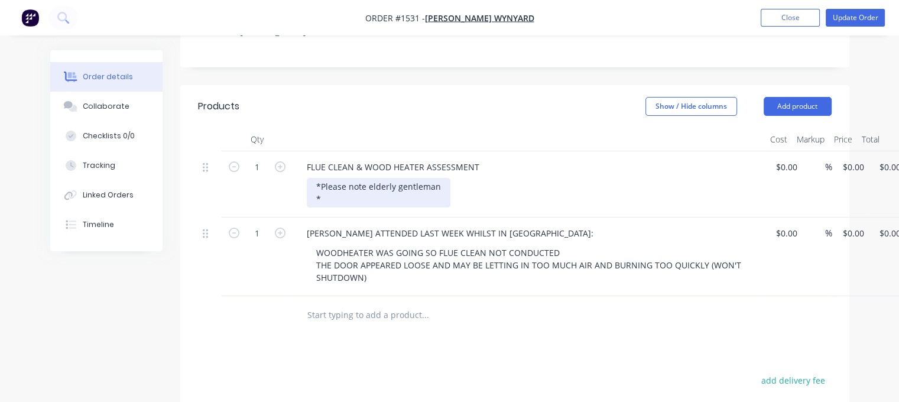
click at [358, 178] on div "*Please note elderly gentleman *" at bounding box center [379, 193] width 144 height 30
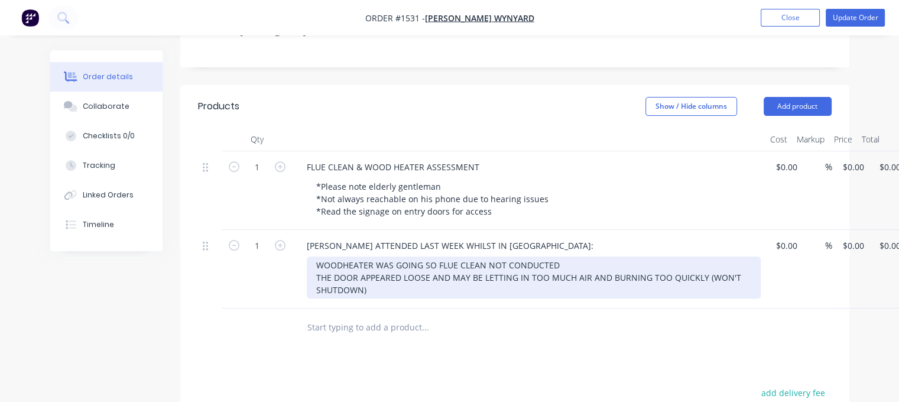
click at [317, 256] on div "WOODHEATER WAS GOING SO FLUE CLEAN NOT CONDUCTED THE DOOR APPEARED LOOSE AND MA…" at bounding box center [534, 277] width 454 height 42
click at [314, 256] on div "- WOODHEATER WAS GOING SO FLUE CLEAN NOT CONDUCTED THE DOOR APPEARED LOOSE AND …" at bounding box center [534, 277] width 454 height 42
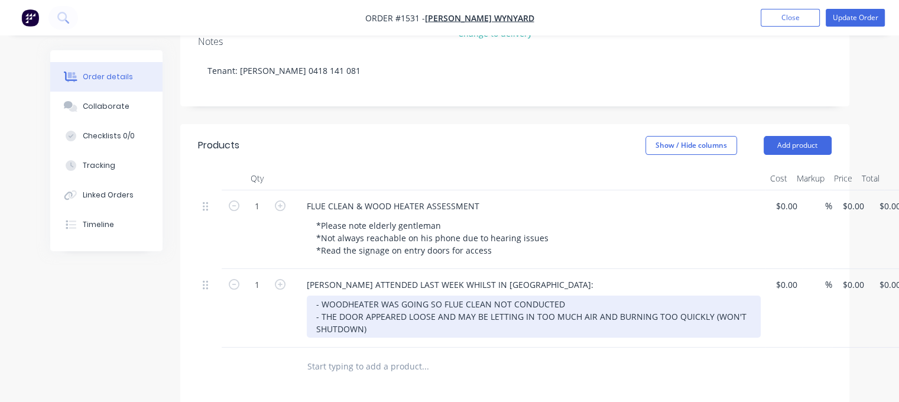
scroll to position [236, 0]
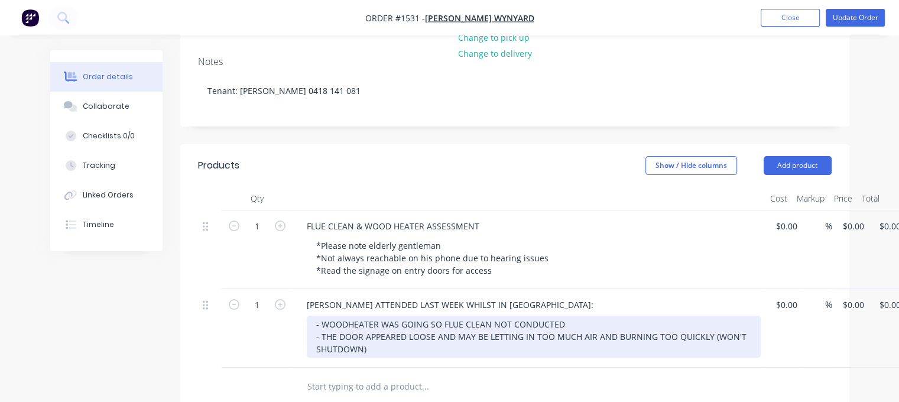
click at [400, 316] on div "- WOODHEATER WAS GOING SO FLUE CLEAN NOT CONDUCTED - THE DOOR APPEARED LOOSE AN…" at bounding box center [534, 337] width 454 height 42
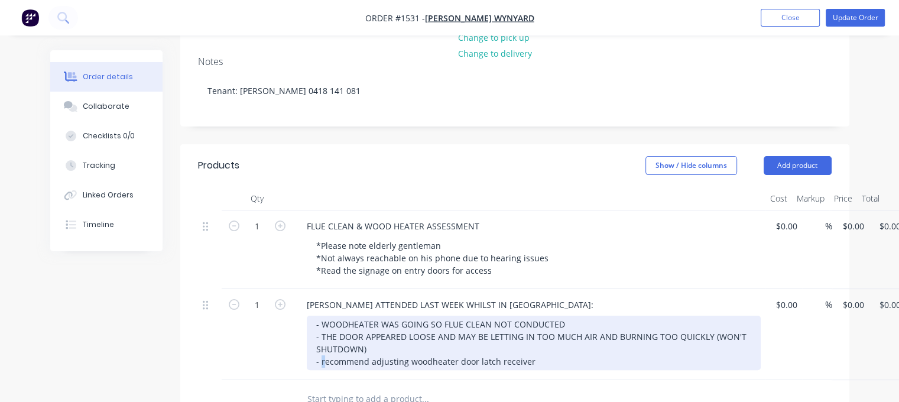
click at [322, 316] on div "- WOODHEATER WAS GOING SO FLUE CLEAN NOT CONDUCTED - THE DOOR APPEARED LOOSE AN…" at bounding box center [534, 343] width 454 height 54
click at [558, 316] on div "- WOODHEATER WAS GOING SO FLUE CLEAN NOT CONDUCTED - THE DOOR APPEARED LOOSE AN…" at bounding box center [534, 343] width 454 height 54
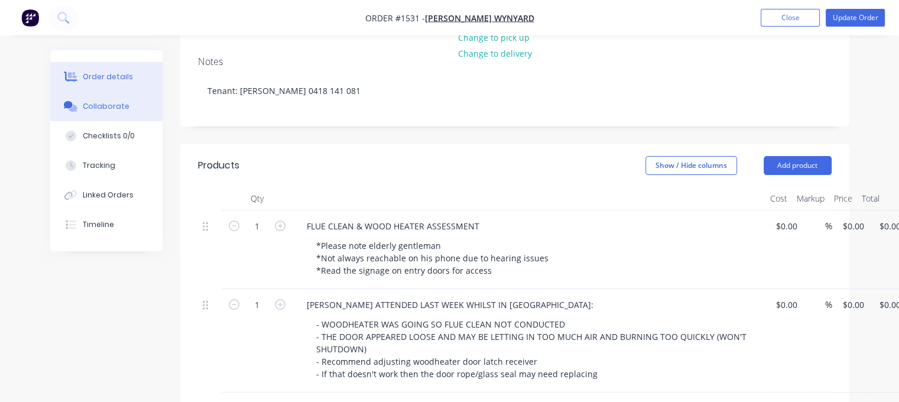
click at [117, 105] on div "Collaborate" at bounding box center [106, 106] width 47 height 11
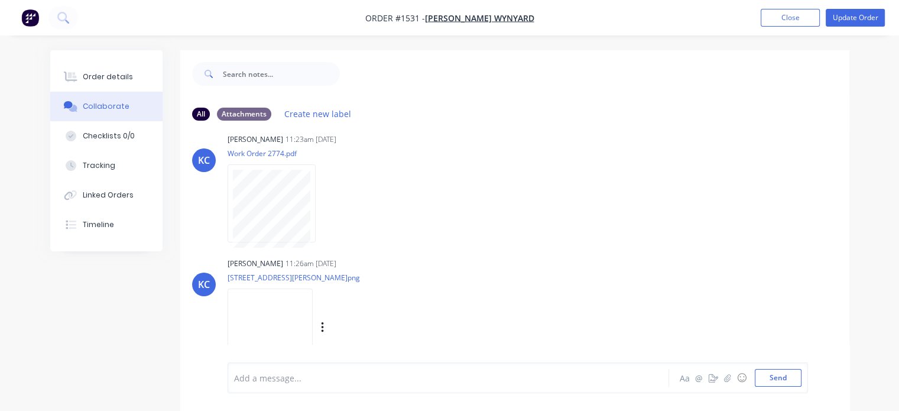
scroll to position [26, 0]
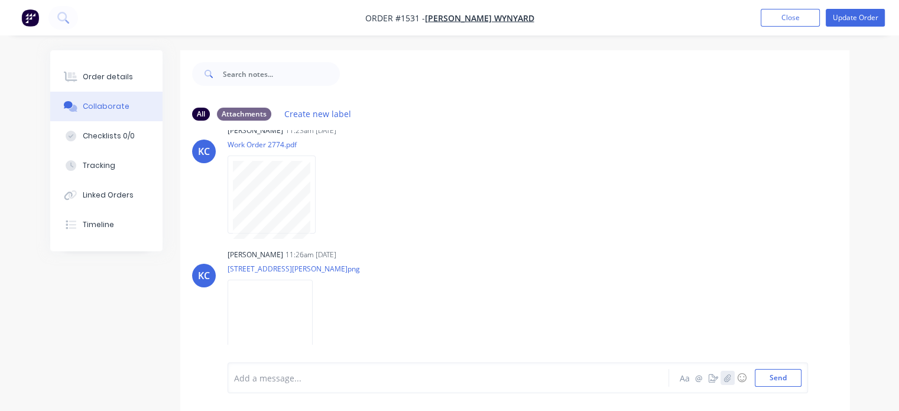
click at [725, 378] on icon "button" at bounding box center [726, 377] width 7 height 8
click at [769, 376] on button "Send" at bounding box center [778, 378] width 47 height 18
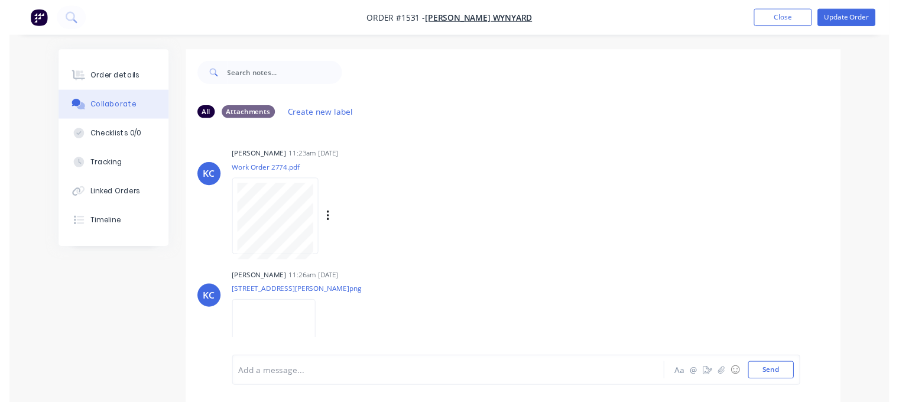
scroll to position [59, 0]
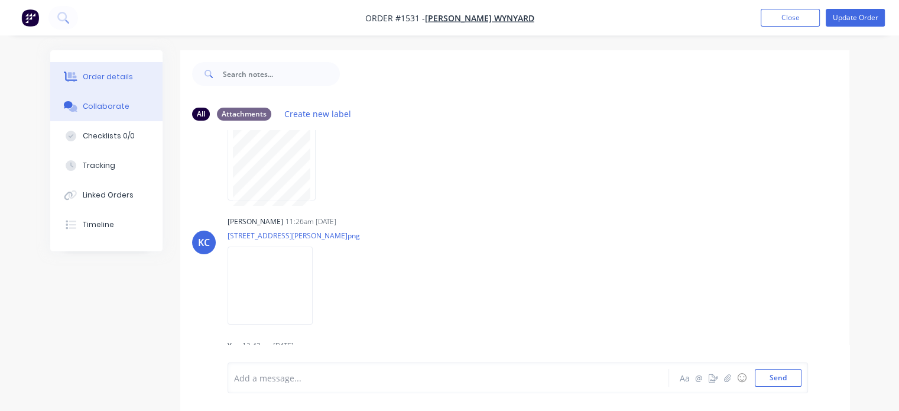
click at [108, 81] on div "Order details" at bounding box center [108, 77] width 50 height 11
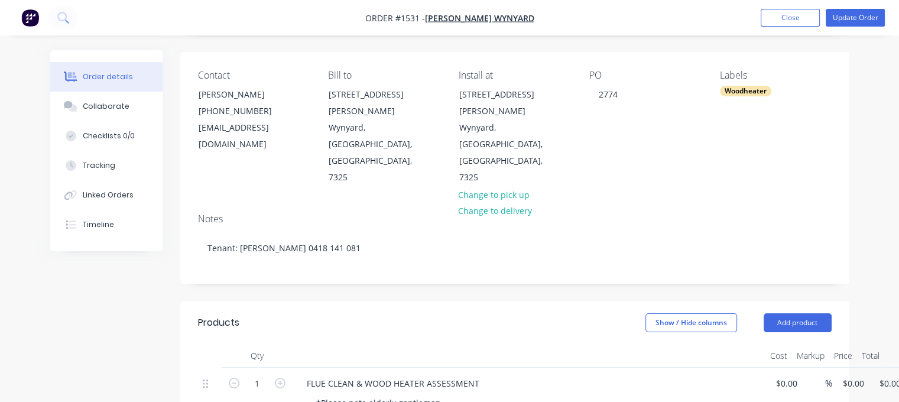
scroll to position [177, 0]
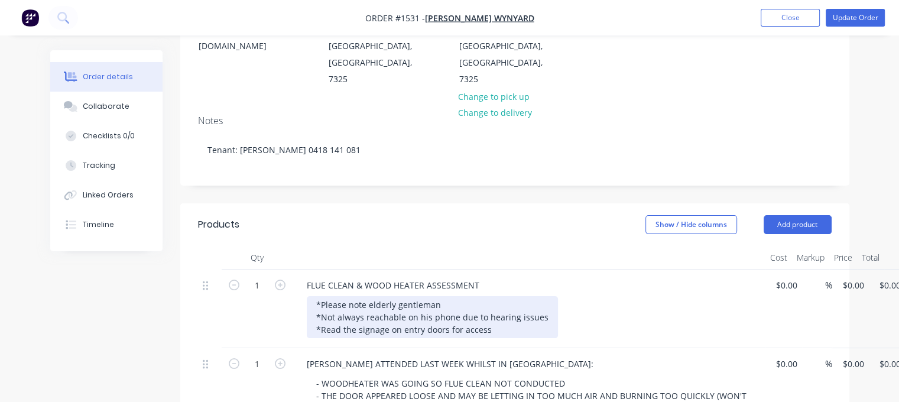
click at [323, 296] on div "*Please note elderly gentleman *Not always reachable on his phone due to hearin…" at bounding box center [432, 317] width 251 height 42
click at [321, 296] on div "*Please note elderly gentleman *Not always reachable on his phone due to hearin…" at bounding box center [432, 317] width 251 height 42
click at [316, 296] on div "*Please note elderly gentleman *Not always reachable on his phone due to hearin…" at bounding box center [432, 317] width 251 height 42
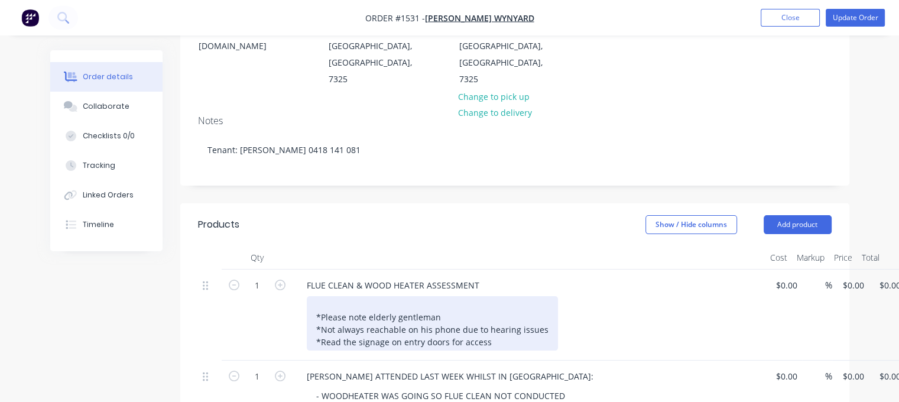
click at [317, 296] on div "*Please note elderly gentleman *Not always reachable on his phone due to hearin…" at bounding box center [432, 323] width 251 height 54
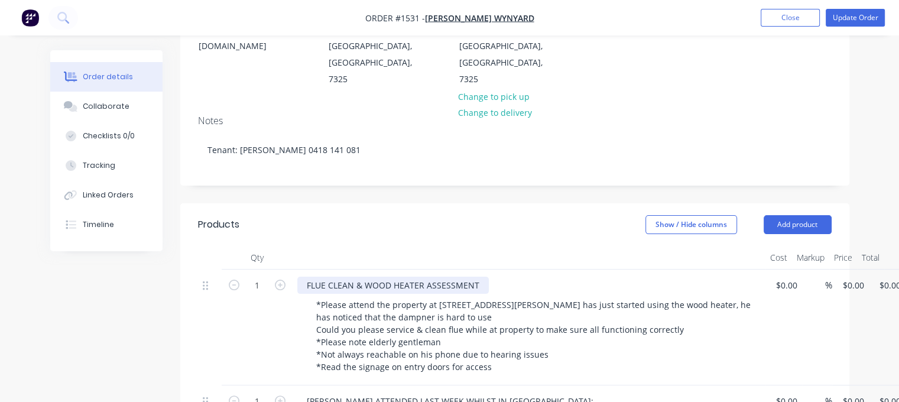
click at [478, 277] on div "FLUE CLEAN & WOOD HEATER ASSESSMENT" at bounding box center [392, 285] width 191 height 17
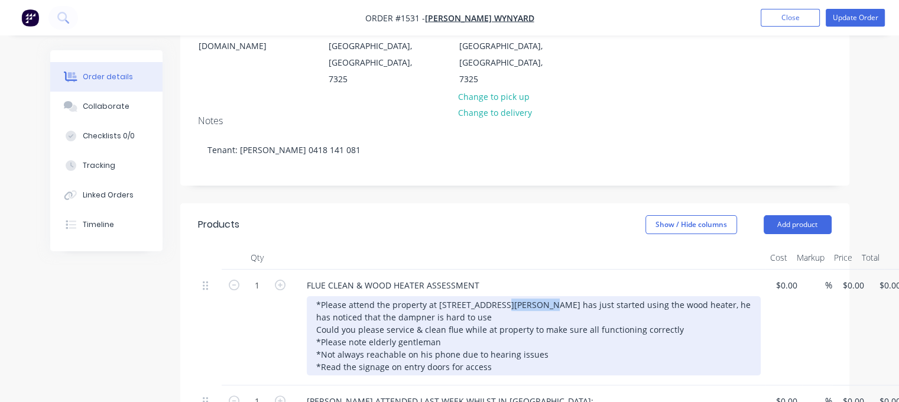
drag, startPoint x: 544, startPoint y: 251, endPoint x: 323, endPoint y: 256, distance: 221.1
click at [323, 296] on div "*Please attend the property at [STREET_ADDRESS][PERSON_NAME] has just started u…" at bounding box center [534, 335] width 454 height 79
click at [324, 296] on div "*Please attend the property at [STREET_ADDRESS][PERSON_NAME] has just started u…" at bounding box center [534, 335] width 454 height 79
click at [325, 296] on div "*Please attend the property at [STREET_ADDRESS][PERSON_NAME] has just started u…" at bounding box center [534, 335] width 454 height 79
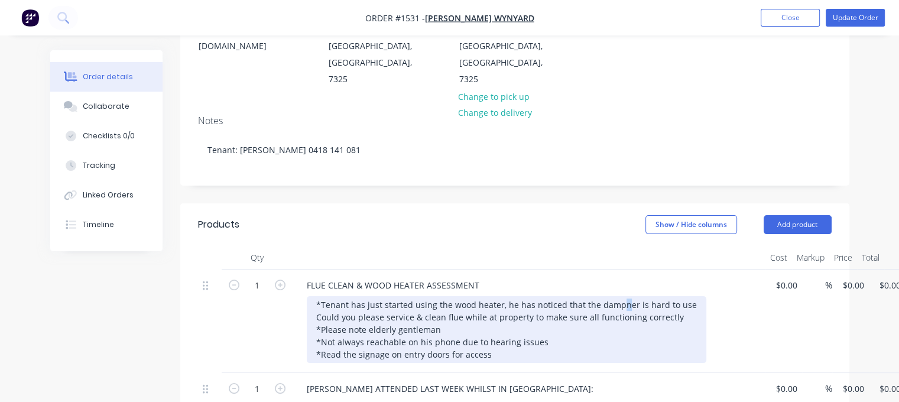
click at [618, 296] on div "*Tenant has just started using the wood heater, he has noticed that the dampner…" at bounding box center [506, 329] width 399 height 67
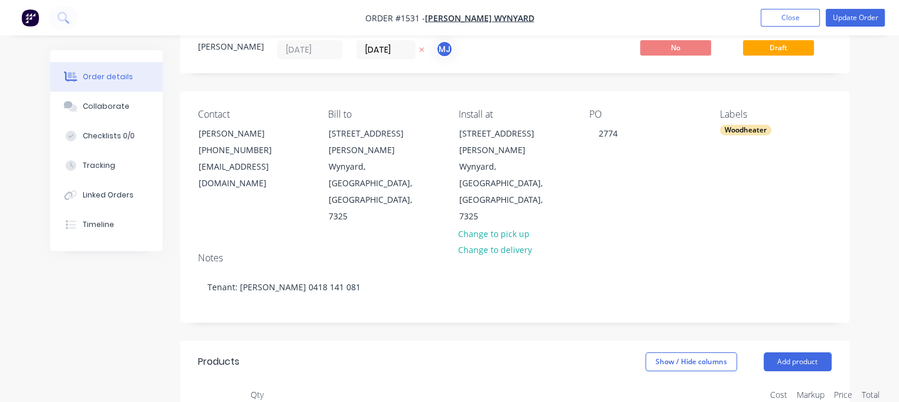
scroll to position [0, 0]
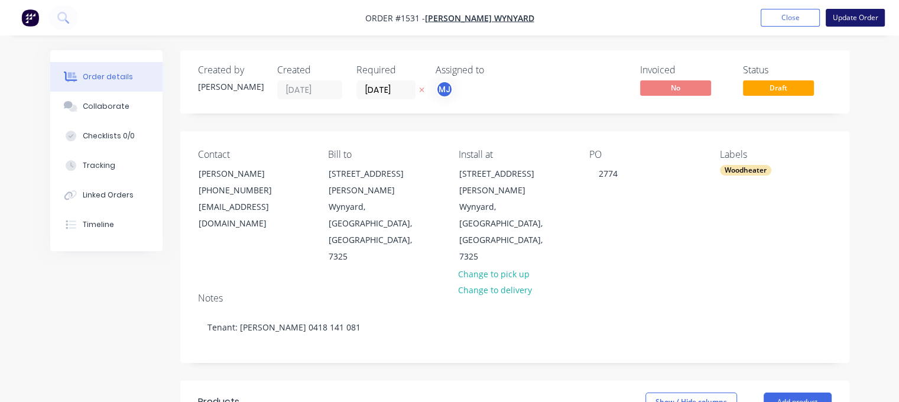
click at [852, 18] on button "Update Order" at bounding box center [855, 18] width 59 height 18
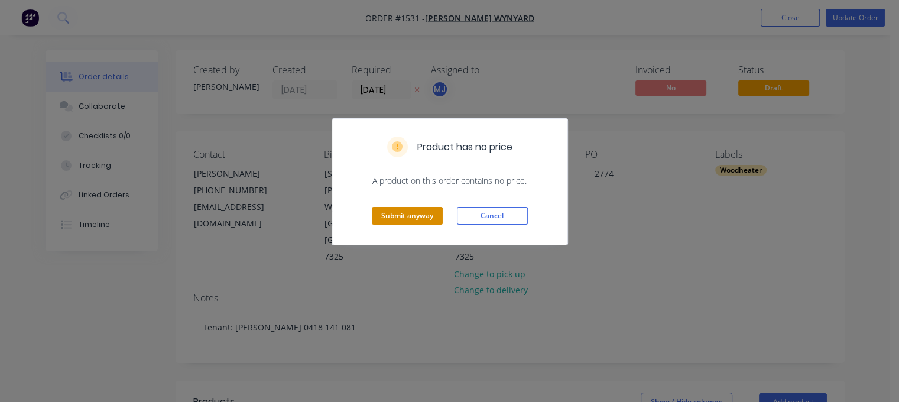
click at [427, 209] on button "Submit anyway" at bounding box center [407, 216] width 71 height 18
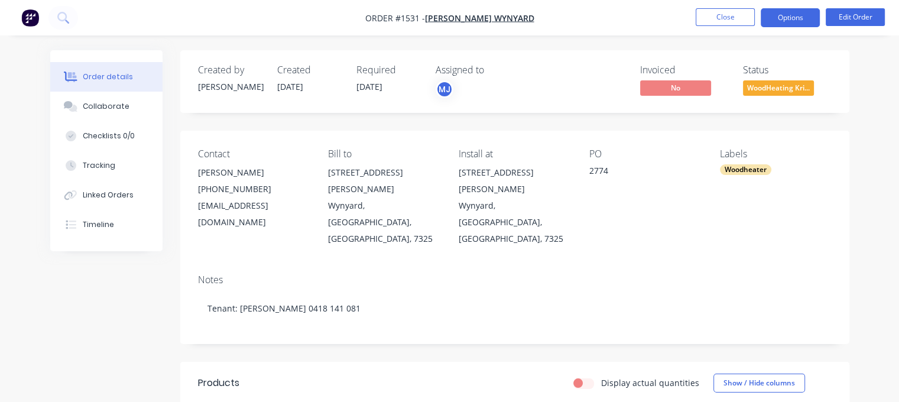
click at [790, 21] on button "Options" at bounding box center [790, 17] width 59 height 19
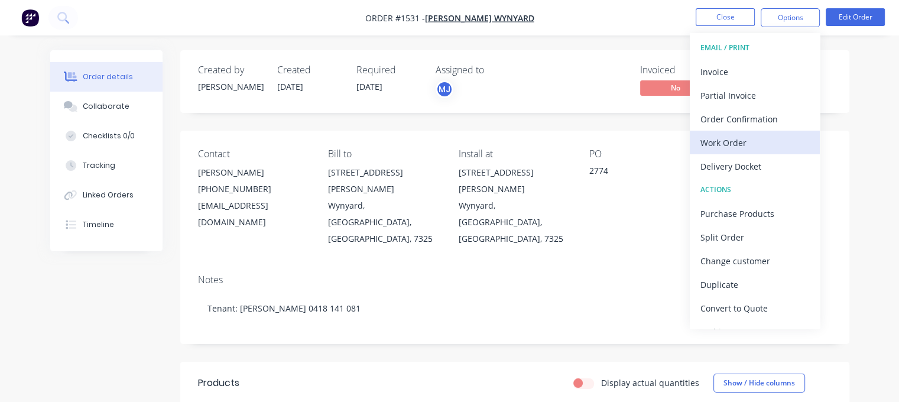
click at [737, 148] on div "Work Order" at bounding box center [754, 142] width 109 height 17
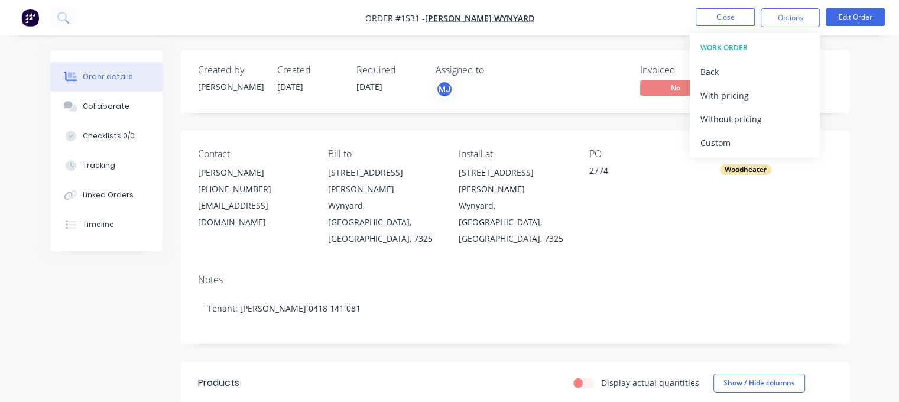
click at [737, 145] on div "Custom" at bounding box center [754, 142] width 109 height 17
click at [742, 125] on div "Without pricing" at bounding box center [754, 119] width 109 height 17
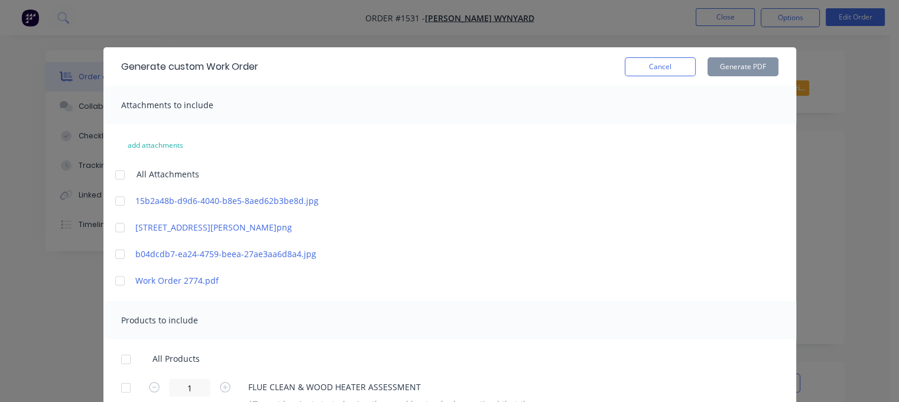
click at [119, 173] on div at bounding box center [120, 175] width 24 height 24
click at [115, 283] on div at bounding box center [120, 281] width 24 height 24
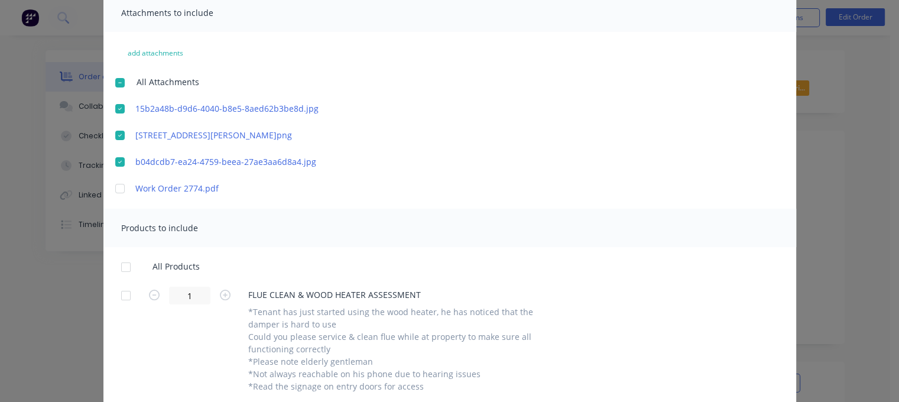
scroll to position [232, 0]
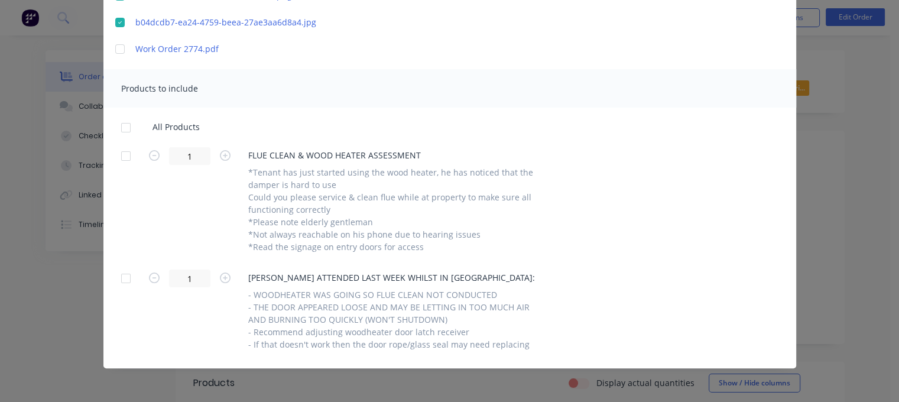
click at [125, 125] on div at bounding box center [126, 128] width 24 height 24
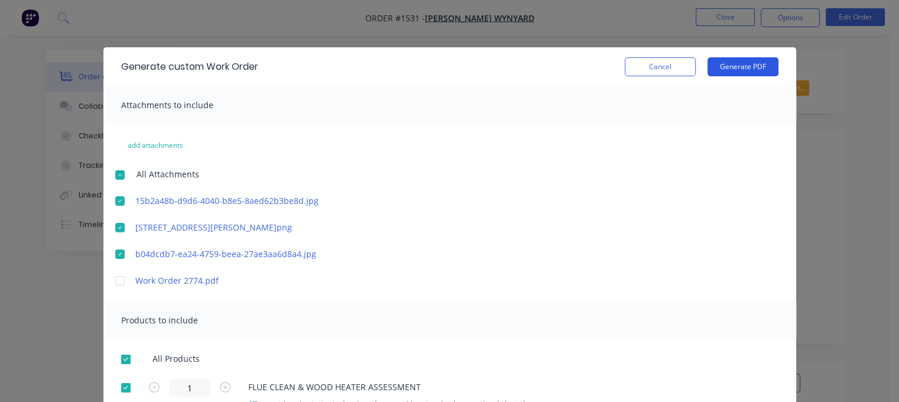
click at [737, 61] on button "Generate PDF" at bounding box center [742, 66] width 71 height 19
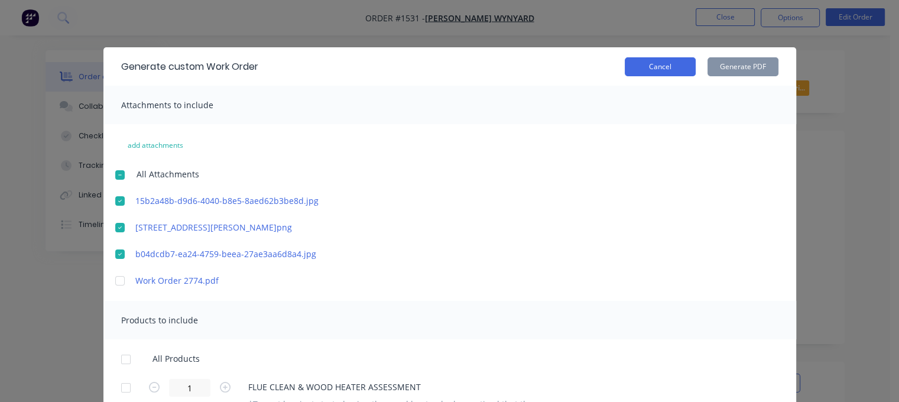
click at [638, 72] on button "Cancel" at bounding box center [660, 66] width 71 height 19
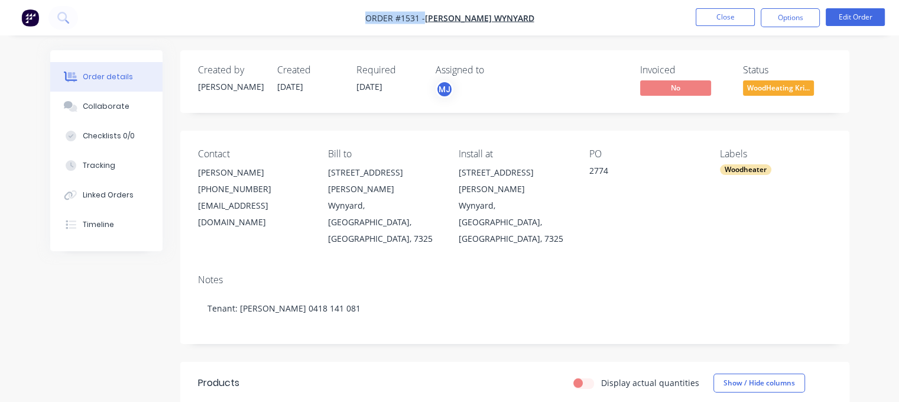
drag, startPoint x: 378, startPoint y: 17, endPoint x: 440, endPoint y: 25, distance: 62.6
click at [435, 25] on nav "Order #1531 - [PERSON_NAME] Wynyard Close Options Edit Order" at bounding box center [449, 17] width 899 height 35
copy div "Order #1531 - [PERSON_NAME] Wynyard Close Options Edit Order"
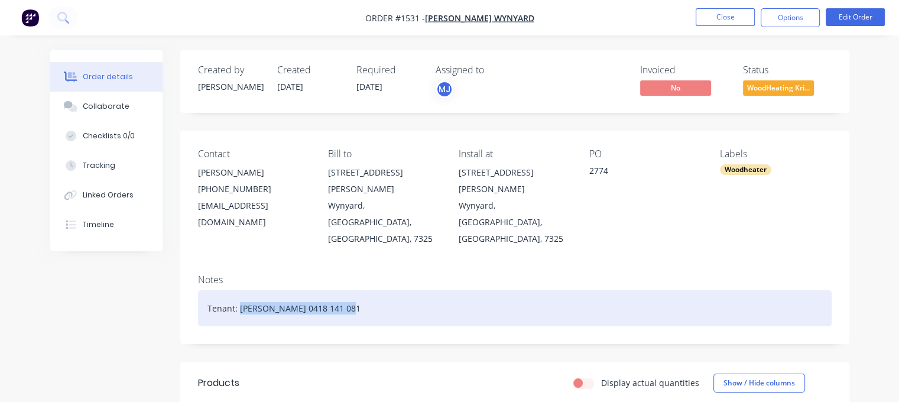
drag, startPoint x: 239, startPoint y: 273, endPoint x: 359, endPoint y: 276, distance: 119.4
click at [347, 290] on div "Tenant: [PERSON_NAME] 0418 141 081" at bounding box center [515, 308] width 634 height 36
copy div "[PERSON_NAME] 0418 141 081"
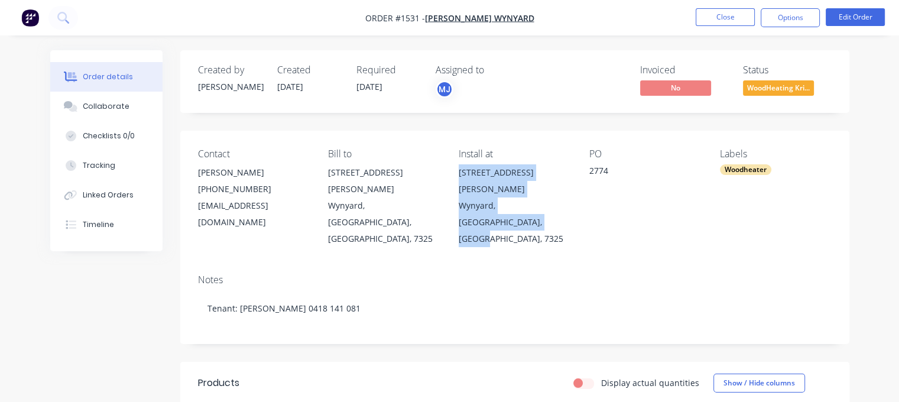
drag, startPoint x: 468, startPoint y: 172, endPoint x: 540, endPoint y: 203, distance: 78.1
click at [540, 203] on div "Contact [PERSON_NAME] [PHONE_NUMBER] [EMAIL_ADDRESS][DOMAIN_NAME] Bill to [STRE…" at bounding box center [514, 198] width 669 height 134
copy div "[STREET_ADDRESS][PERSON_NAME]"
click at [723, 15] on button "Close" at bounding box center [725, 17] width 59 height 18
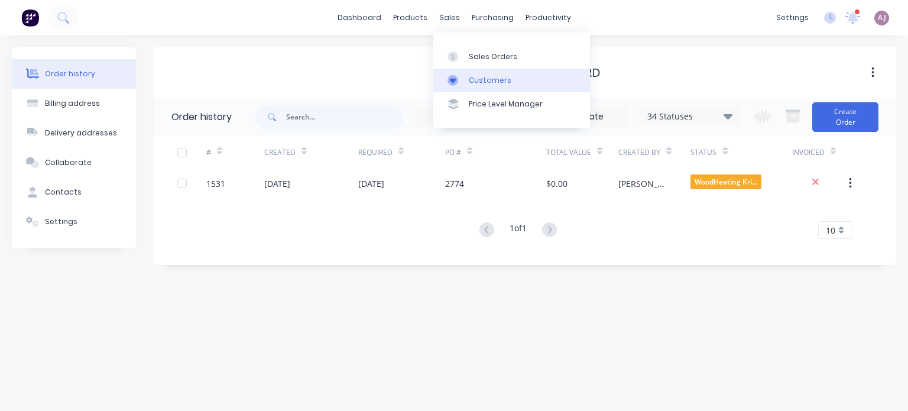
click at [476, 74] on link "Customers" at bounding box center [511, 81] width 157 height 24
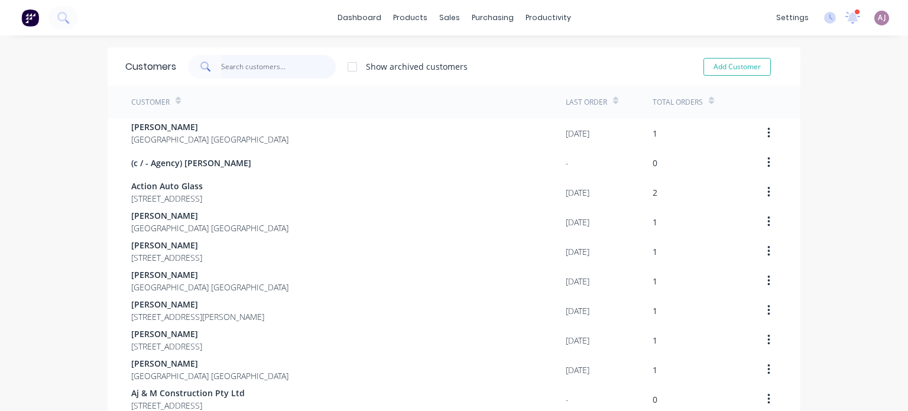
click at [272, 68] on input "text" at bounding box center [278, 67] width 115 height 24
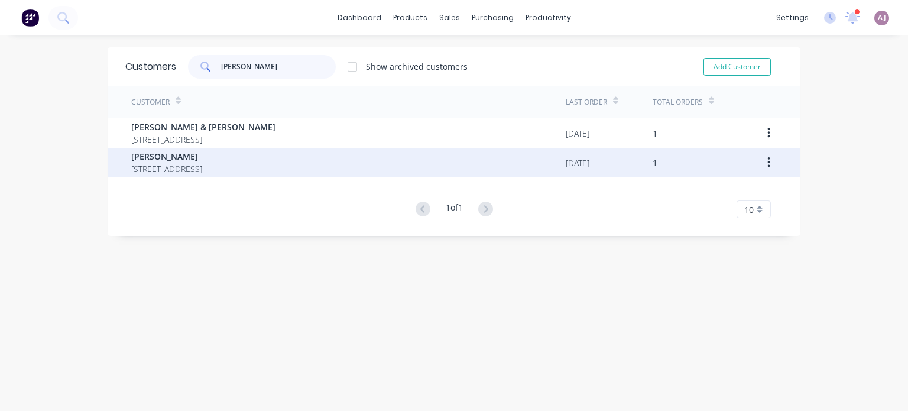
type input "[PERSON_NAME]"
click at [202, 170] on span "[STREET_ADDRESS]" at bounding box center [166, 169] width 71 height 12
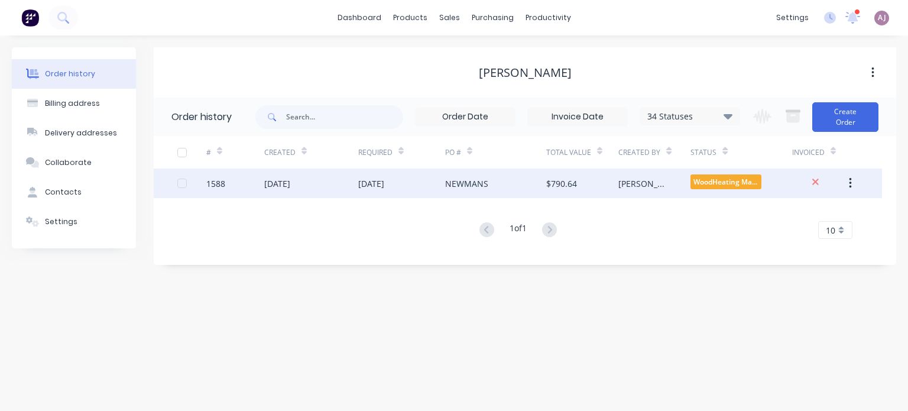
click at [405, 184] on div "[DATE]" at bounding box center [401, 183] width 87 height 30
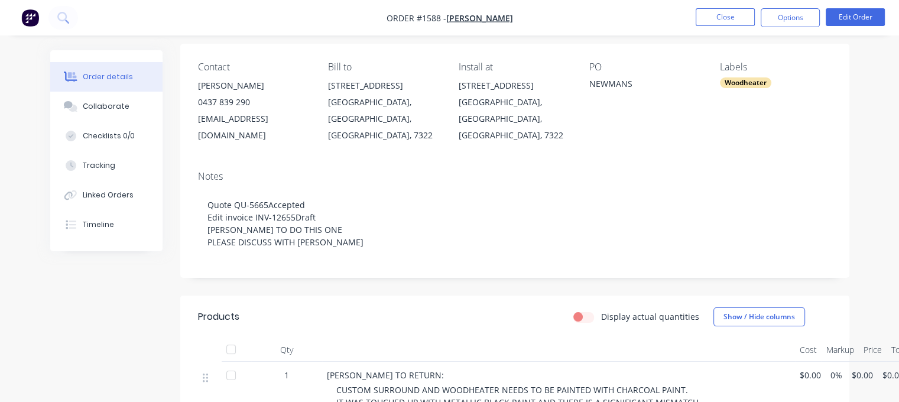
scroll to position [236, 0]
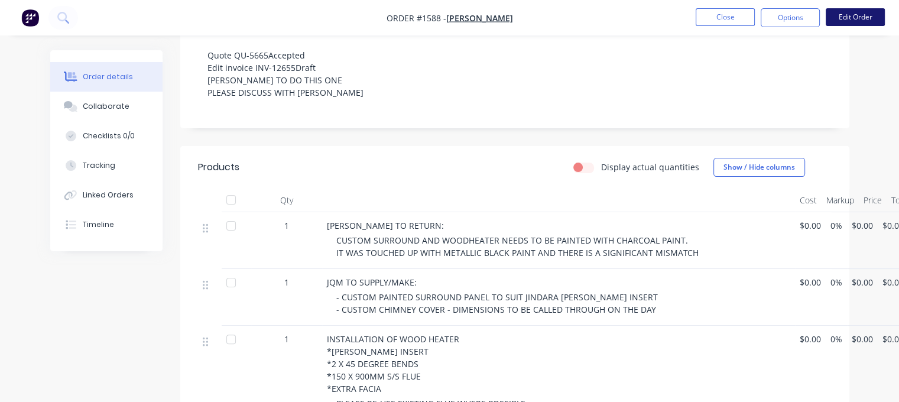
click at [858, 16] on button "Edit Order" at bounding box center [855, 17] width 59 height 18
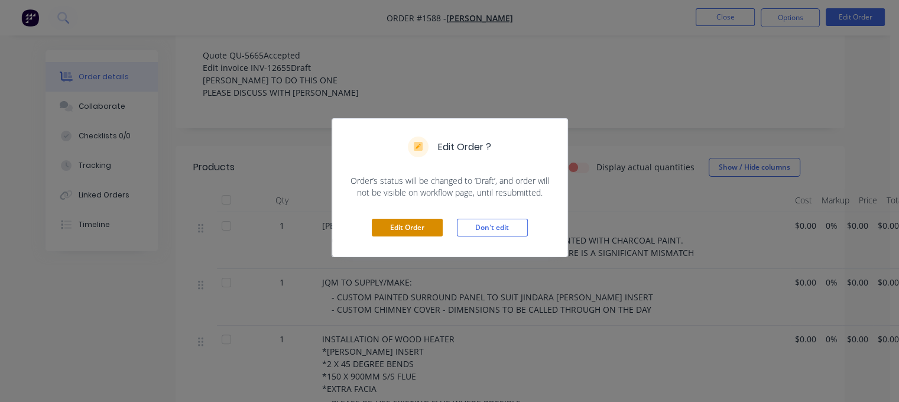
click at [424, 233] on button "Edit Order" at bounding box center [407, 228] width 71 height 18
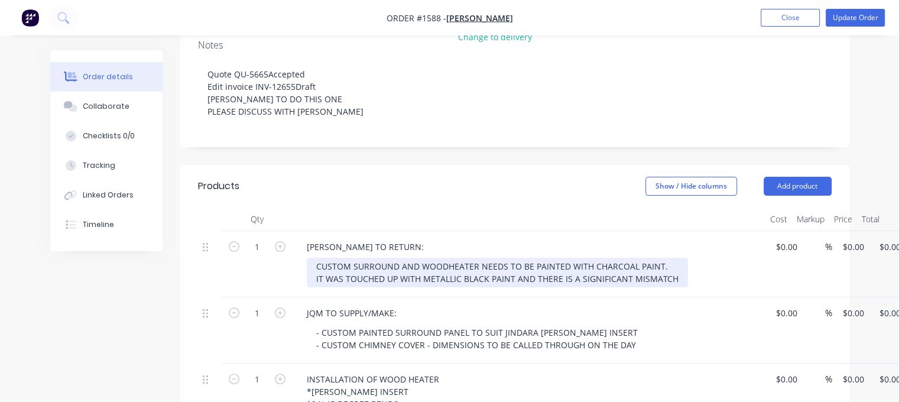
click at [310, 258] on div "CUSTOM SURROUND AND WOODHEATER NEEDS TO BE PAINTED WITH CHARCOAL PAINT. IT WAS …" at bounding box center [497, 273] width 381 height 30
click at [313, 258] on div "- CUSTOM SURROUND AND WOODHEATER NEEDS TO BE PAINTED WITH CHARCOAL PAINT. IT WA…" at bounding box center [497, 273] width 381 height 30
click at [675, 258] on div "- CUSTOM SURROUND AND WOODHEATER NEEDS TO BE PAINTED WITH CHARCOAL PAINT. IT WA…" at bounding box center [497, 273] width 381 height 30
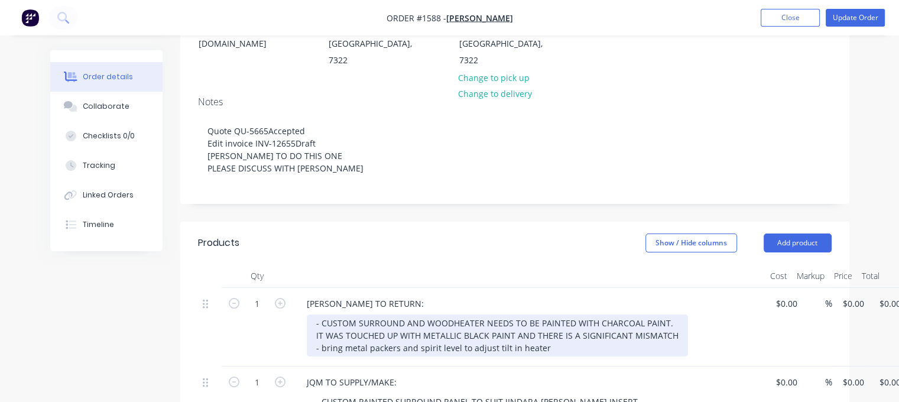
scroll to position [177, 0]
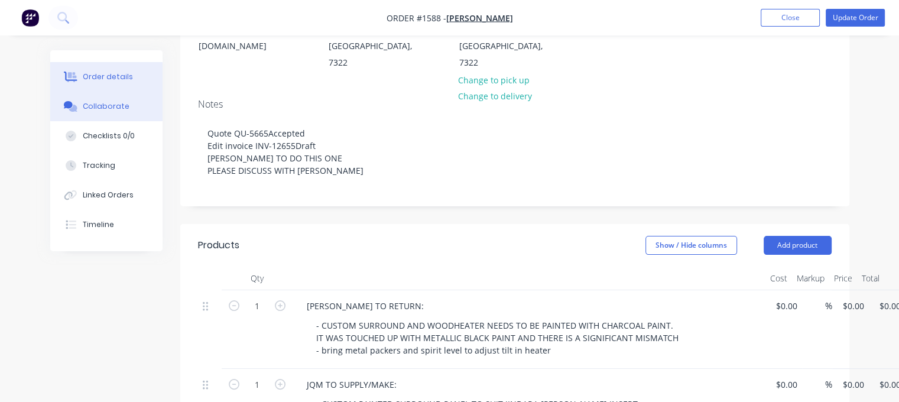
click at [93, 103] on div "Collaborate" at bounding box center [106, 106] width 47 height 11
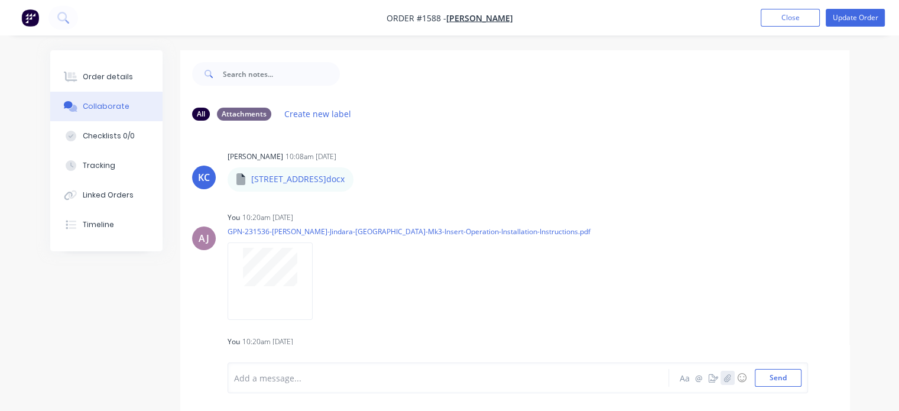
click at [732, 382] on button "button" at bounding box center [727, 378] width 14 height 14
click at [779, 384] on button "Send" at bounding box center [778, 378] width 47 height 18
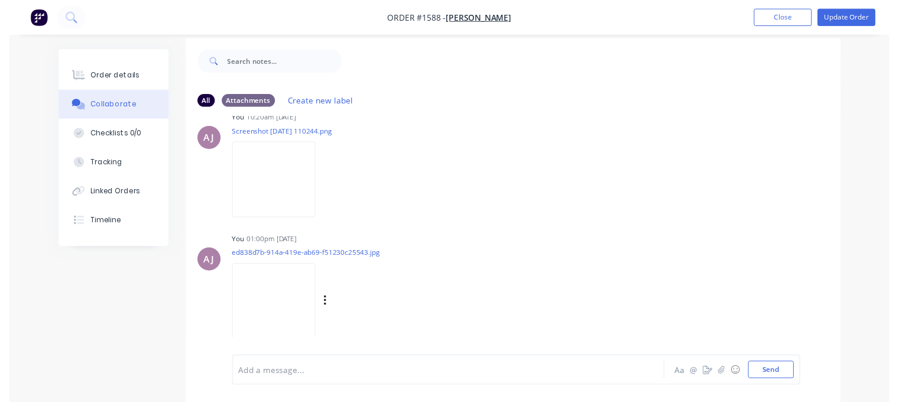
scroll to position [17, 0]
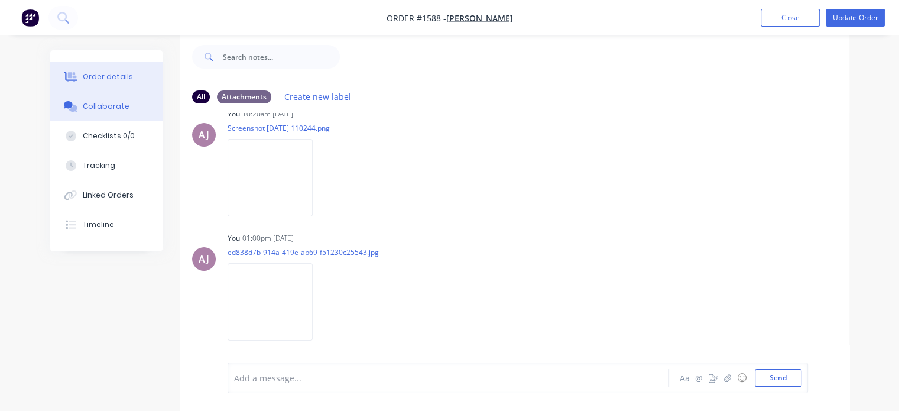
click at [115, 76] on div "Order details" at bounding box center [108, 77] width 50 height 11
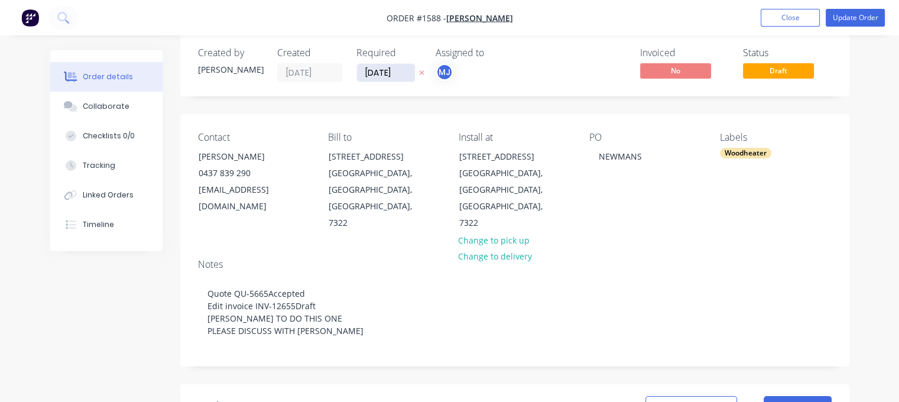
click at [379, 73] on input "[DATE]" at bounding box center [386, 73] width 58 height 18
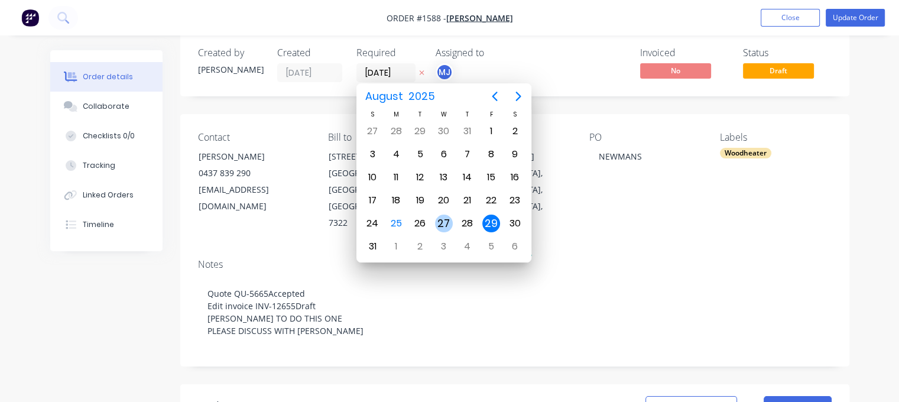
click at [450, 219] on div "27" at bounding box center [444, 224] width 18 height 18
type input "[DATE]"
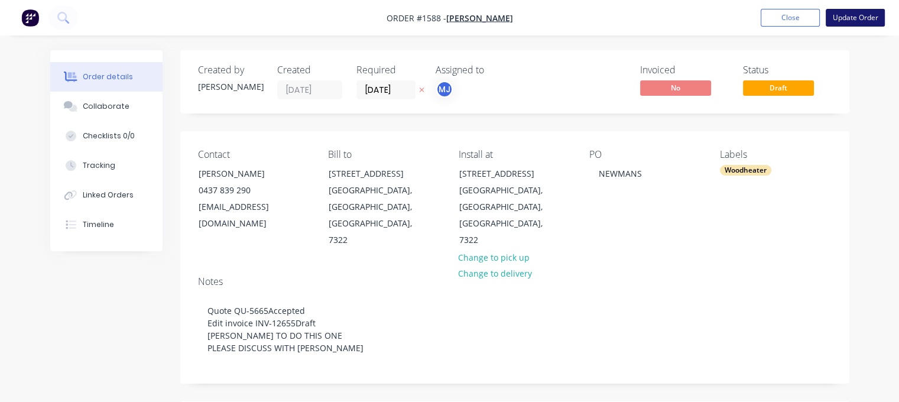
click at [839, 17] on button "Update Order" at bounding box center [855, 18] width 59 height 18
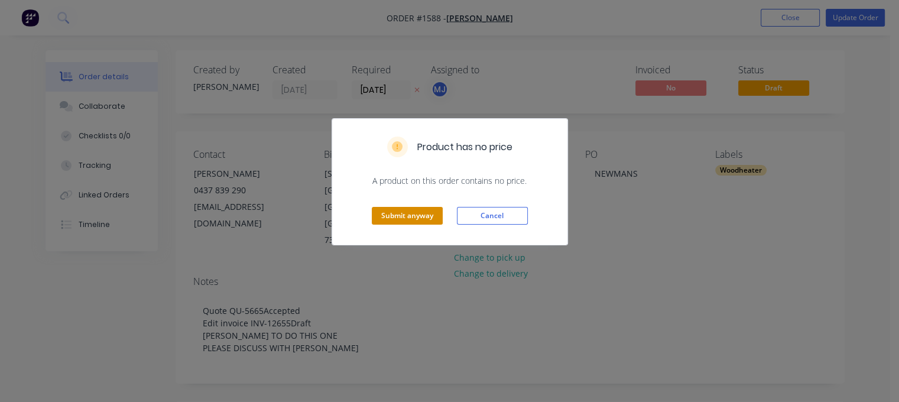
click at [435, 216] on button "Submit anyway" at bounding box center [407, 216] width 71 height 18
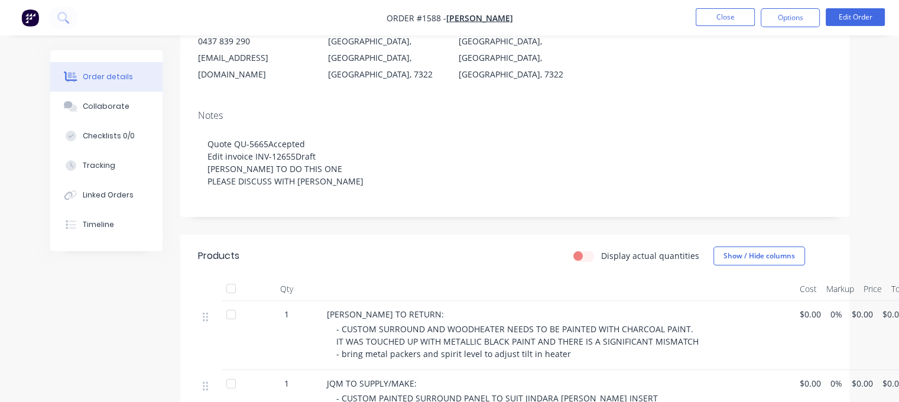
scroll to position [2, 0]
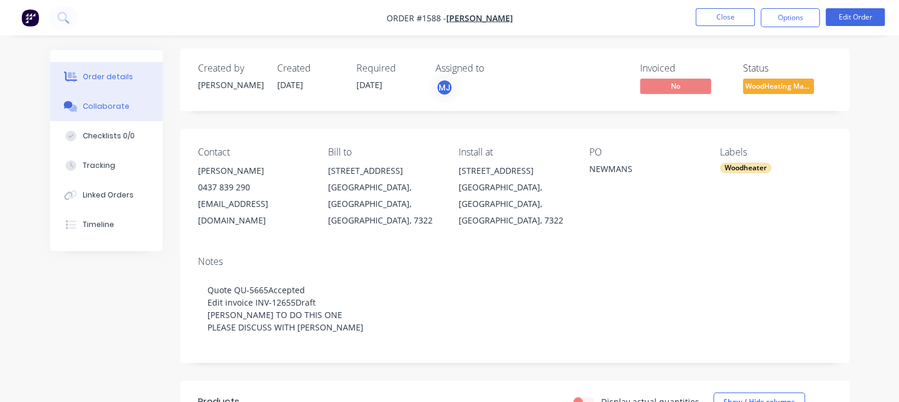
click at [123, 108] on div "Collaborate" at bounding box center [106, 106] width 47 height 11
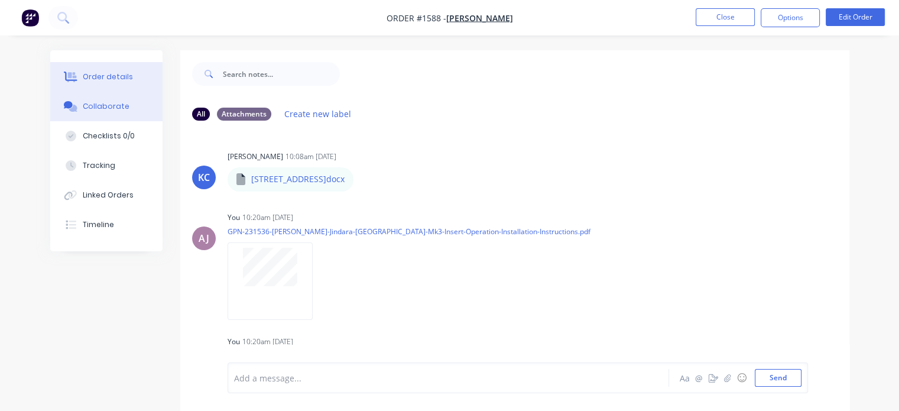
click at [93, 73] on div "Order details" at bounding box center [108, 77] width 50 height 11
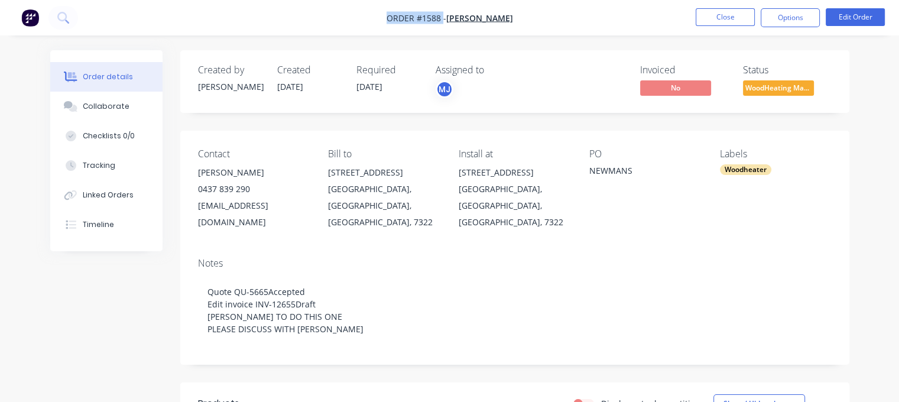
drag, startPoint x: 390, startPoint y: 18, endPoint x: 444, endPoint y: 14, distance: 54.5
click at [444, 14] on span "Order #1588 -" at bounding box center [416, 17] width 60 height 11
click at [439, 33] on nav "Order #1588 - [PERSON_NAME] Close Options Edit Order" at bounding box center [449, 17] width 899 height 35
drag, startPoint x: 393, startPoint y: 18, endPoint x: 598, endPoint y: 7, distance: 205.3
click at [598, 7] on nav "Order #1588 - [PERSON_NAME] Close Options Edit Order" at bounding box center [449, 17] width 899 height 35
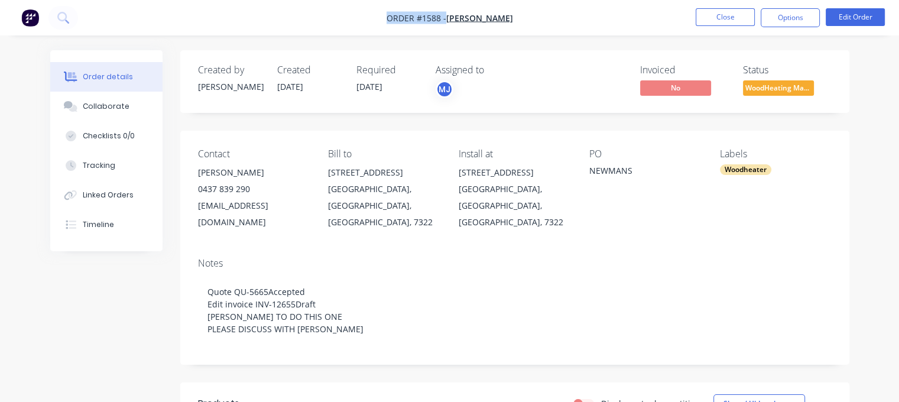
copy div "Order #1588 - [PERSON_NAME] Close Options Edit Order"
drag, startPoint x: 196, startPoint y: 170, endPoint x: 254, endPoint y: 171, distance: 58.5
click at [254, 171] on div "Contact [PERSON_NAME] [PHONE_NUMBER] [EMAIL_ADDRESS][DOMAIN_NAME] Bill to [STRE…" at bounding box center [514, 190] width 669 height 118
copy div "[PERSON_NAME]"
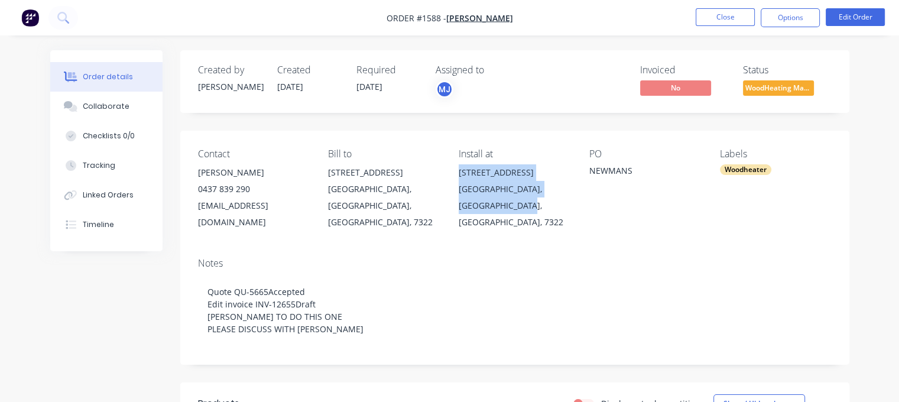
drag, startPoint x: 459, startPoint y: 173, endPoint x: 529, endPoint y: 213, distance: 81.0
click at [528, 212] on div "[STREET_ADDRESS]" at bounding box center [515, 197] width 112 height 66
copy div "[STREET_ADDRESS]"
click at [790, 13] on button "Options" at bounding box center [790, 17] width 59 height 19
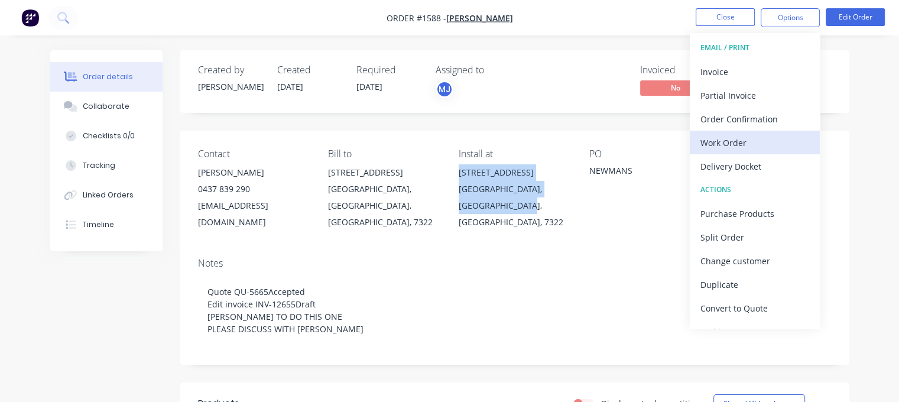
click at [731, 144] on div "Work Order" at bounding box center [754, 142] width 109 height 17
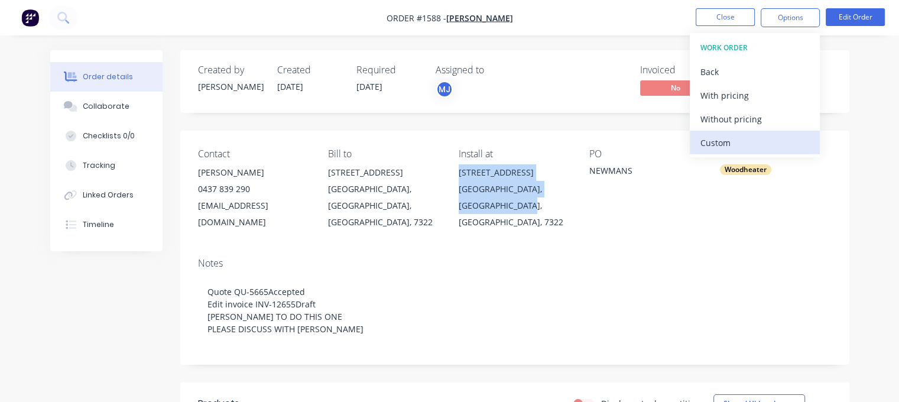
click at [731, 144] on div "Custom" at bounding box center [754, 142] width 109 height 17
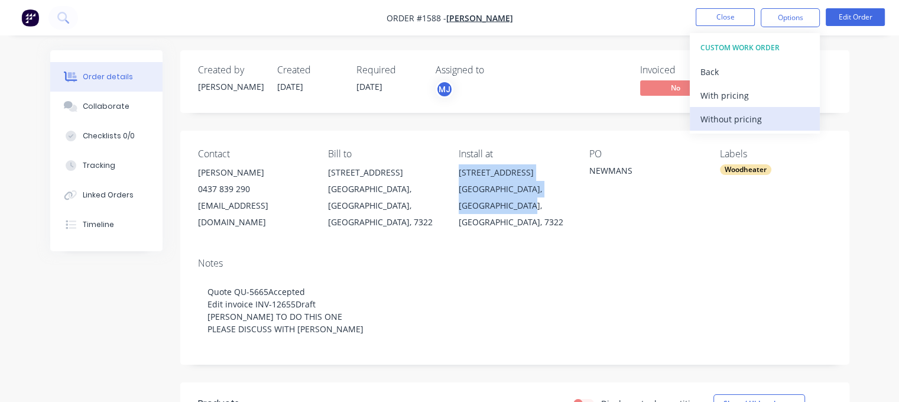
click at [735, 120] on div "Without pricing" at bounding box center [754, 119] width 109 height 17
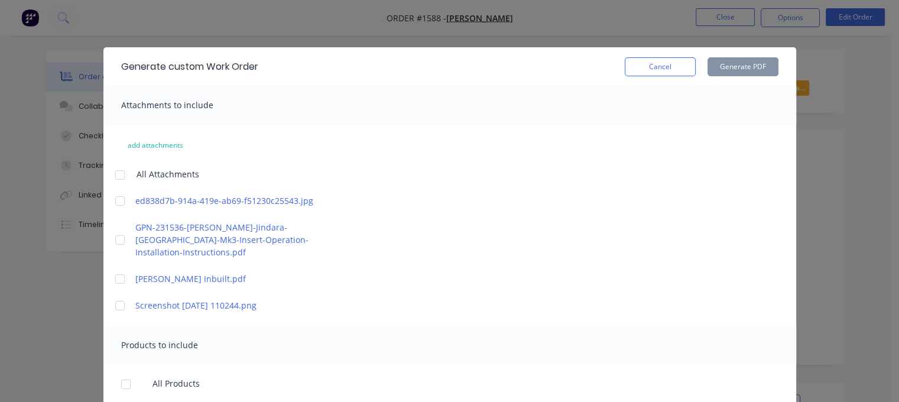
click at [111, 200] on div at bounding box center [120, 201] width 24 height 24
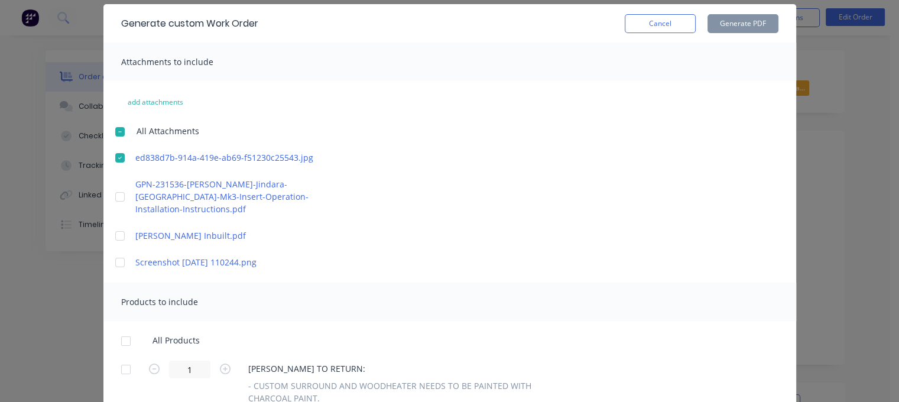
scroll to position [295, 0]
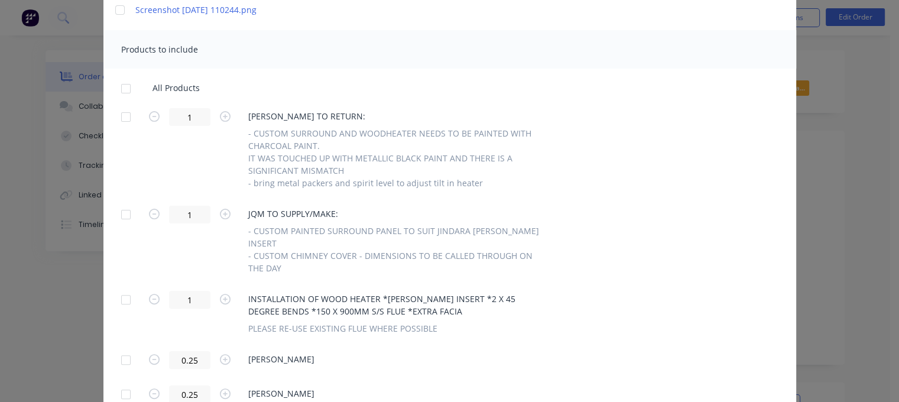
click at [125, 105] on div at bounding box center [126, 117] width 24 height 24
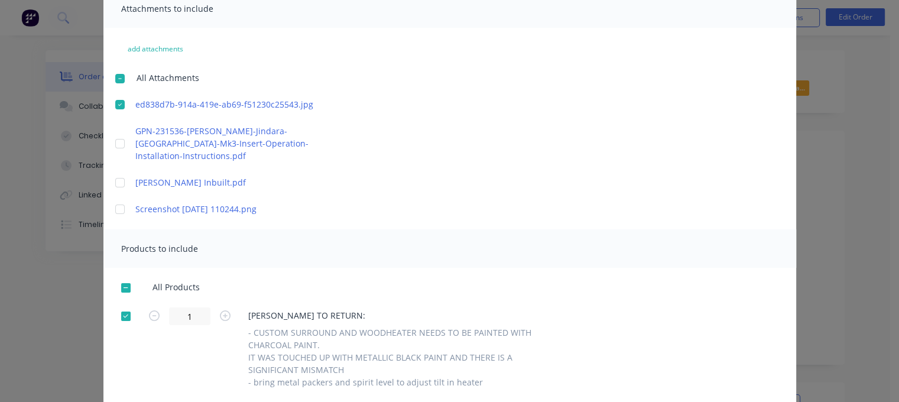
scroll to position [0, 0]
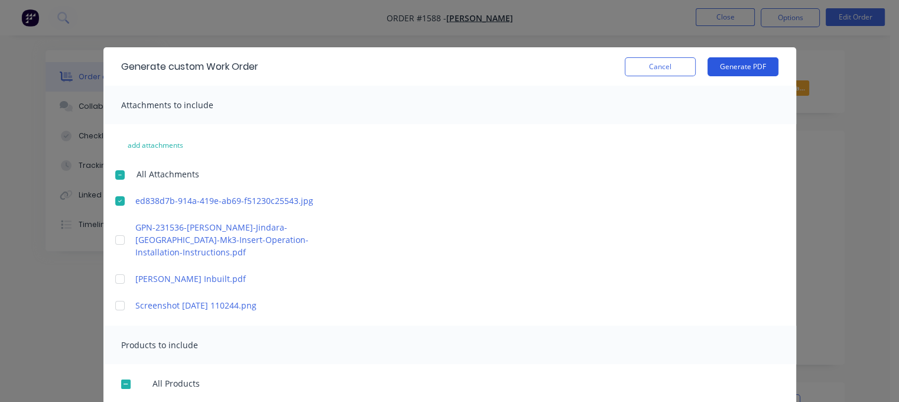
click at [728, 71] on button "Generate PDF" at bounding box center [742, 66] width 71 height 19
click at [679, 66] on button "Cancel" at bounding box center [660, 66] width 71 height 19
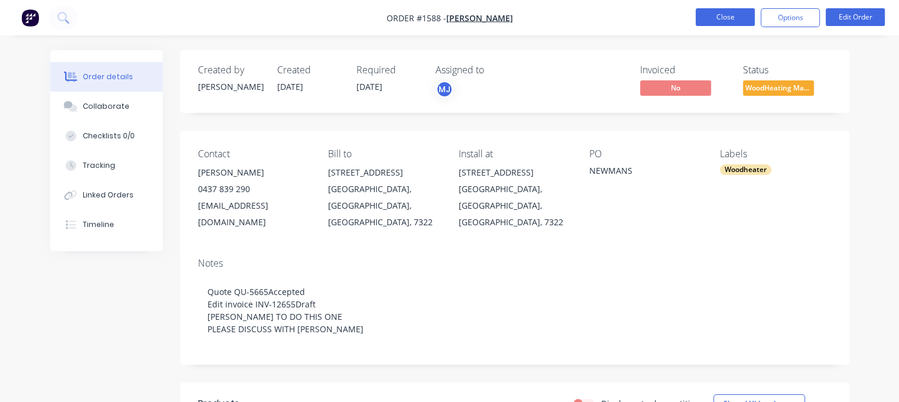
click at [713, 18] on button "Close" at bounding box center [725, 17] width 59 height 18
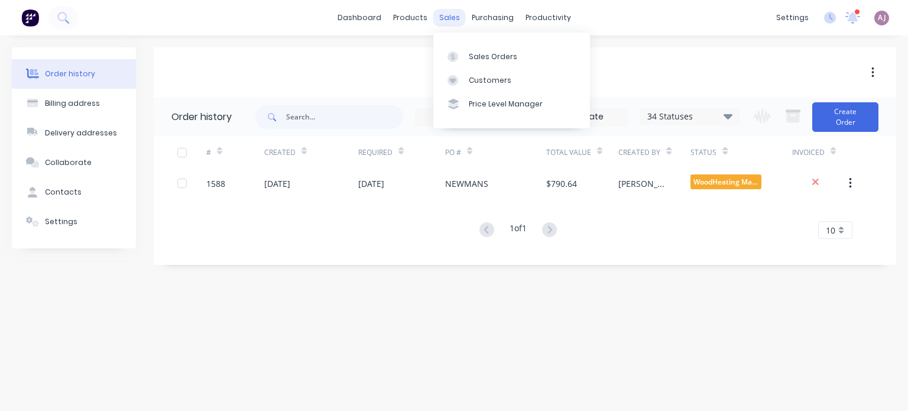
click at [449, 14] on div "sales" at bounding box center [449, 18] width 33 height 18
click at [469, 55] on div "Sales Orders" at bounding box center [493, 56] width 48 height 11
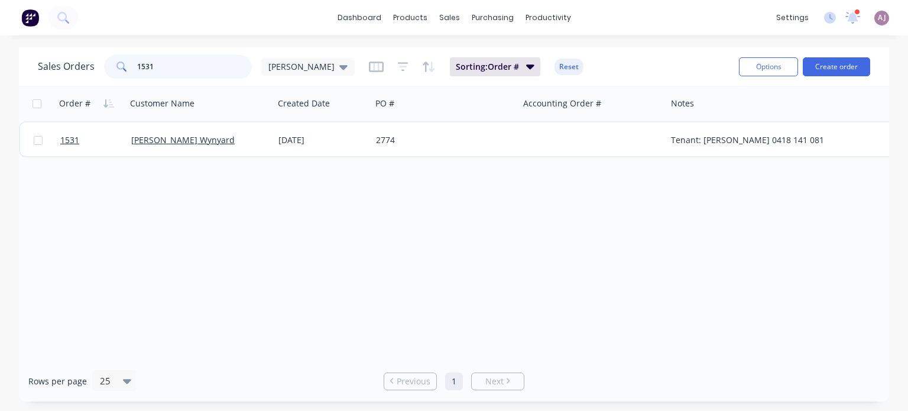
click at [148, 68] on input "1531" at bounding box center [194, 67] width 115 height 24
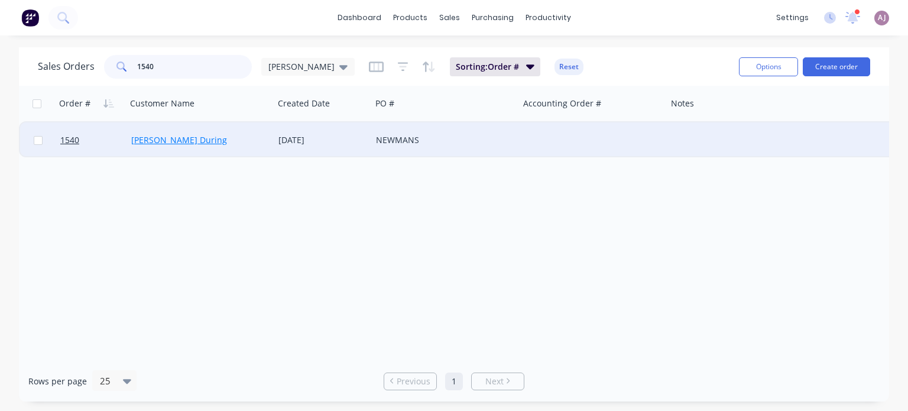
type input "1540"
click at [147, 142] on link "[PERSON_NAME] During" at bounding box center [179, 139] width 96 height 11
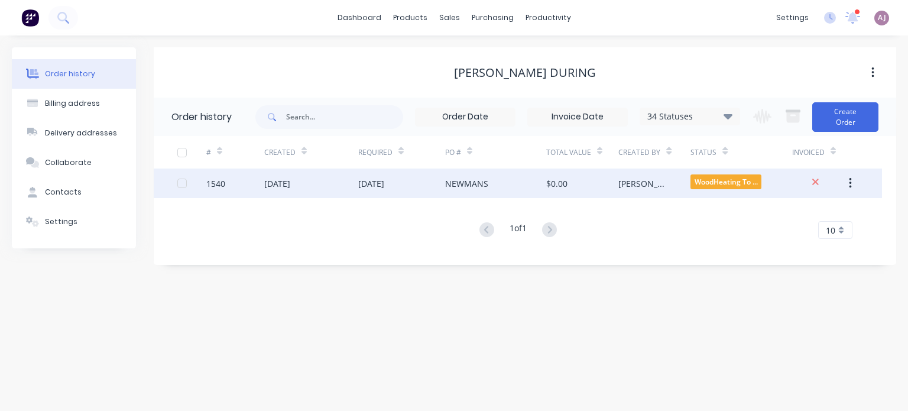
click at [384, 183] on div "[DATE]" at bounding box center [371, 183] width 26 height 12
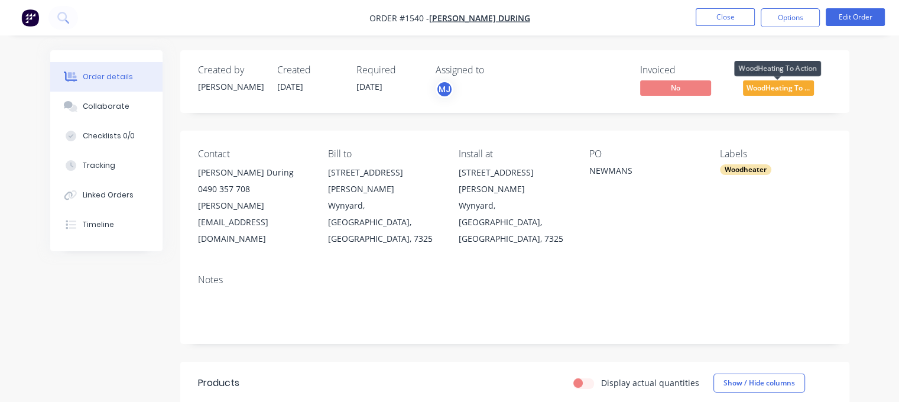
click at [768, 89] on span "WoodHeating To ..." at bounding box center [778, 87] width 71 height 15
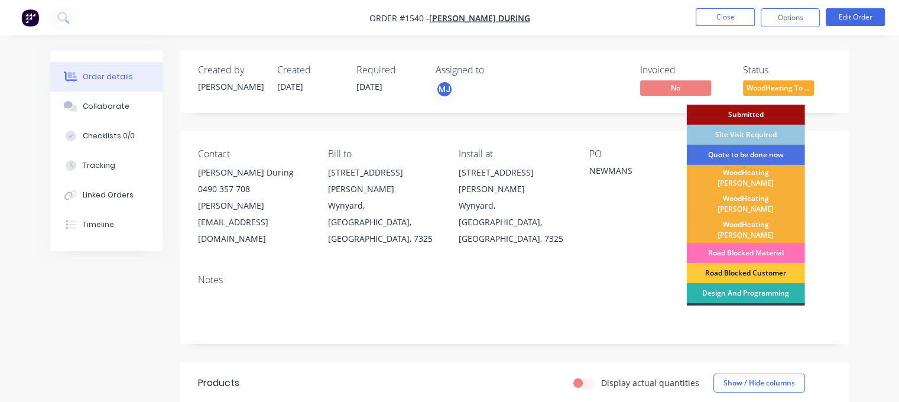
click at [737, 193] on div "WoodHeating [PERSON_NAME]" at bounding box center [746, 204] width 118 height 26
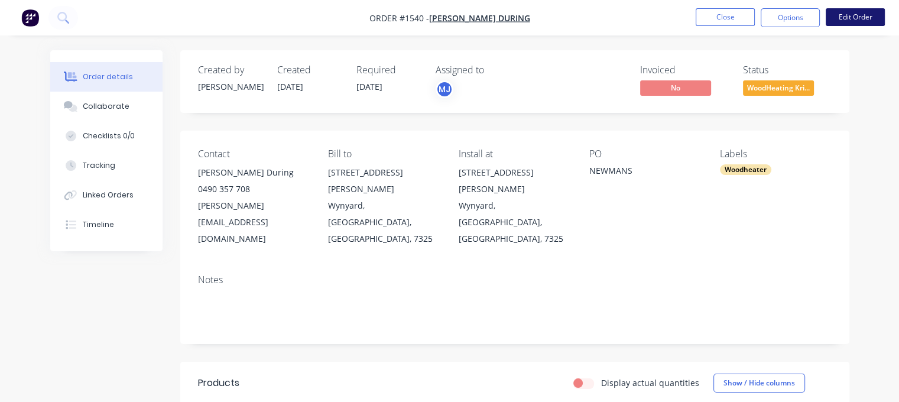
click at [863, 17] on button "Edit Order" at bounding box center [855, 17] width 59 height 18
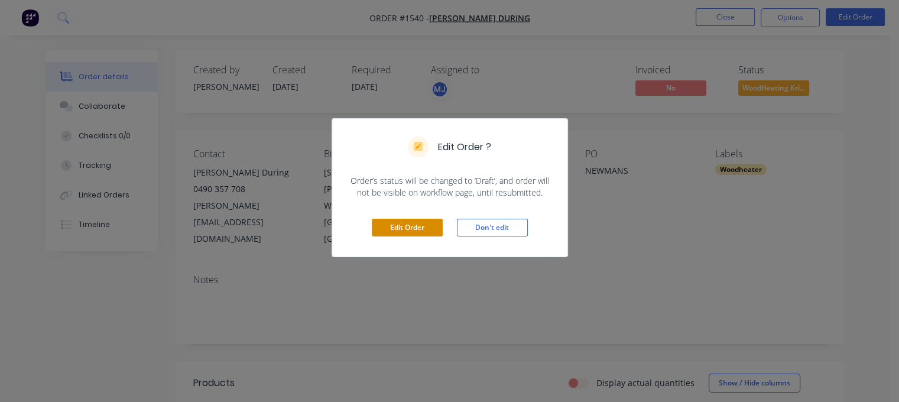
click at [402, 229] on button "Edit Order" at bounding box center [407, 228] width 71 height 18
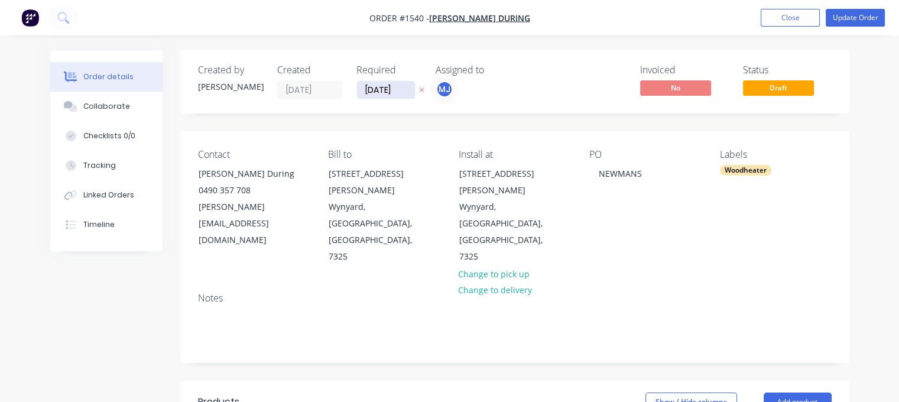
click at [371, 89] on input "[DATE]" at bounding box center [386, 90] width 58 height 18
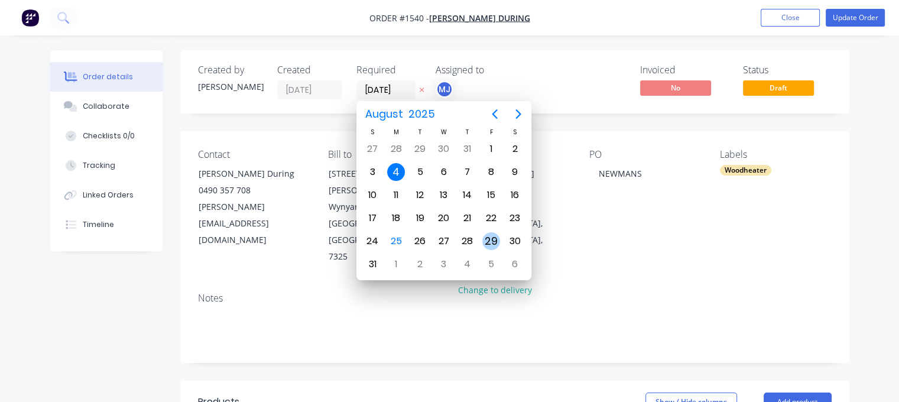
click at [487, 234] on div "29" at bounding box center [491, 241] width 18 height 18
type input "[DATE]"
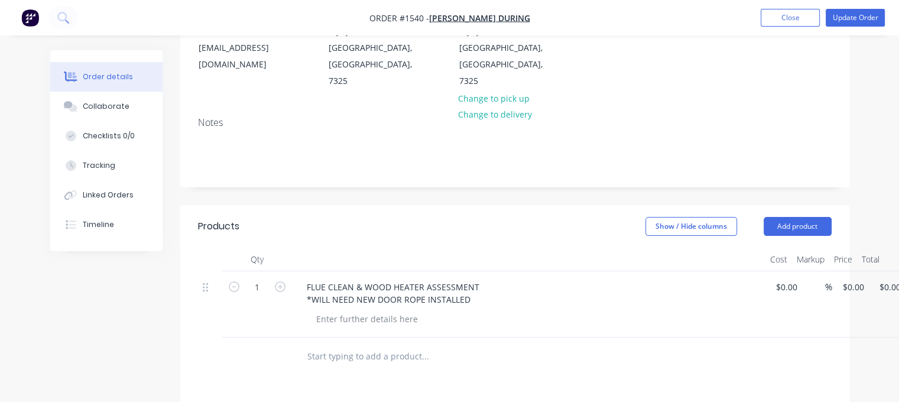
scroll to position [177, 0]
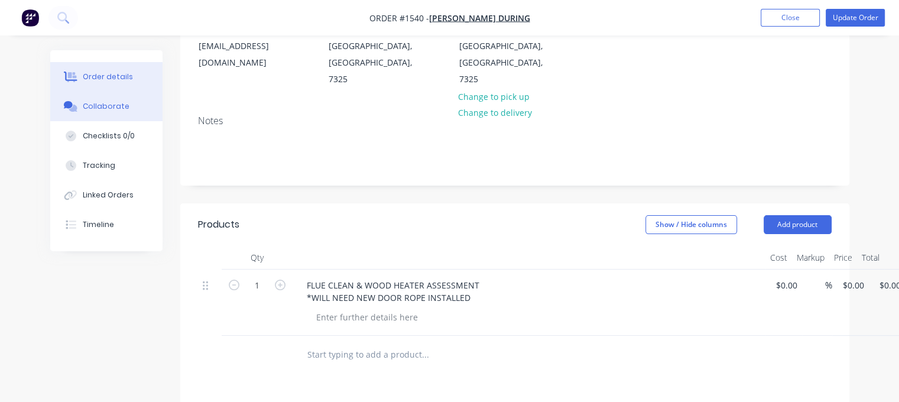
click at [109, 106] on div "Collaborate" at bounding box center [106, 106] width 47 height 11
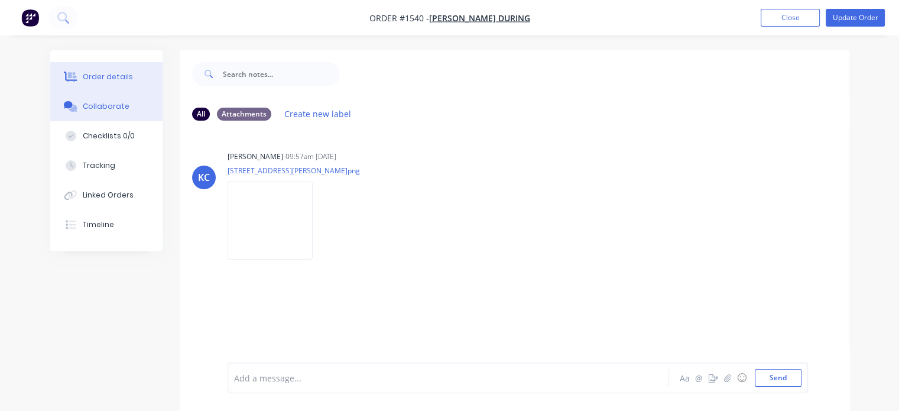
click at [98, 73] on div "Order details" at bounding box center [108, 77] width 50 height 11
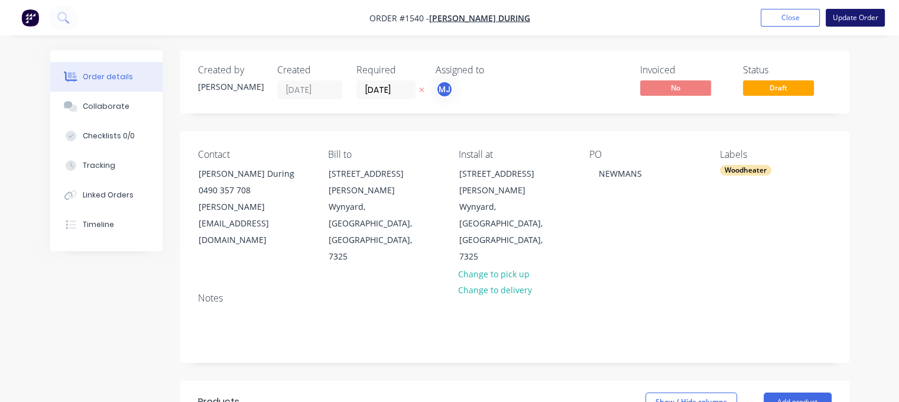
click at [862, 21] on button "Update Order" at bounding box center [855, 18] width 59 height 18
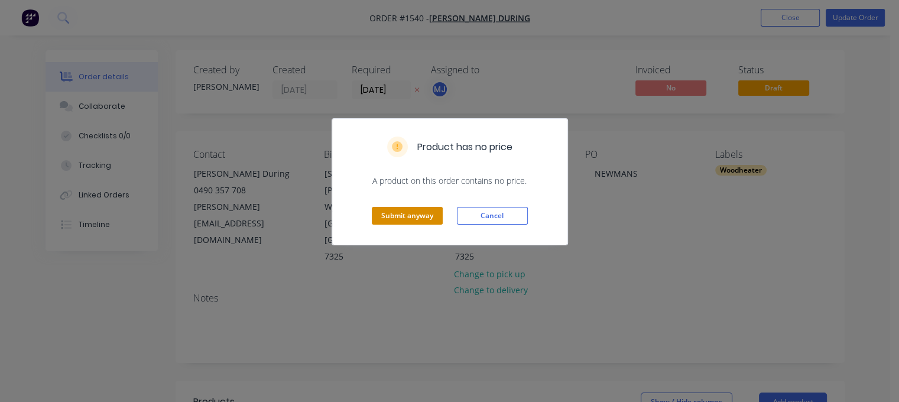
click at [399, 215] on button "Submit anyway" at bounding box center [407, 216] width 71 height 18
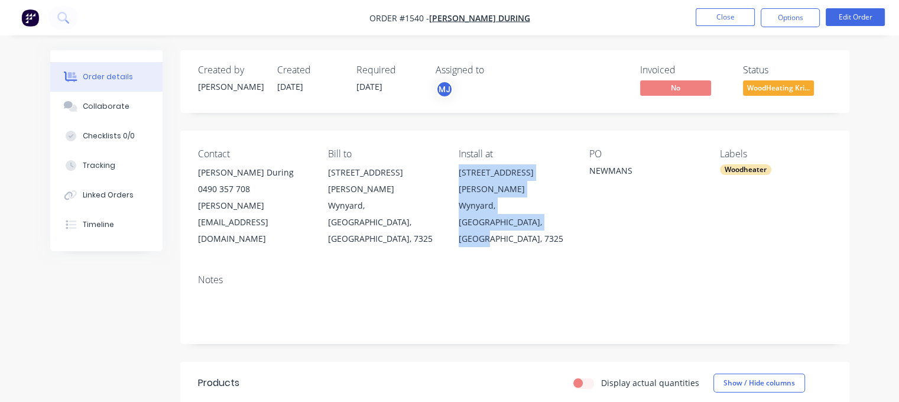
drag, startPoint x: 459, startPoint y: 170, endPoint x: 517, endPoint y: 205, distance: 67.6
click at [517, 205] on div "[STREET_ADDRESS][PERSON_NAME]" at bounding box center [515, 205] width 112 height 83
copy div "[STREET_ADDRESS][PERSON_NAME]"
click at [794, 16] on button "Options" at bounding box center [790, 17] width 59 height 19
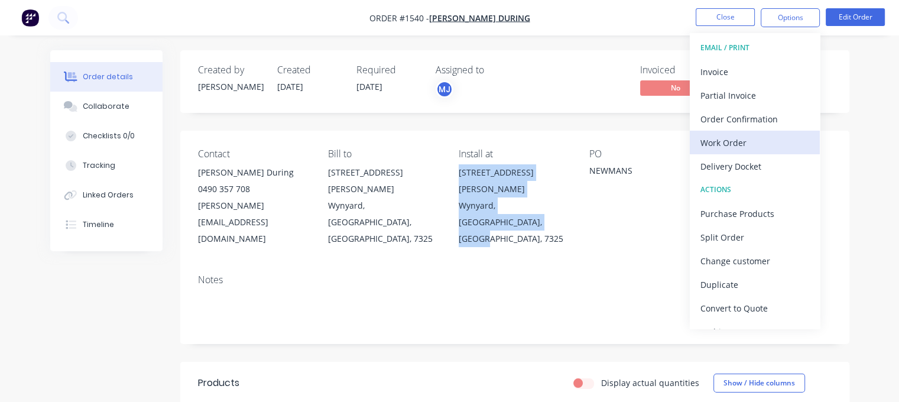
click at [730, 149] on div "Work Order" at bounding box center [754, 142] width 109 height 17
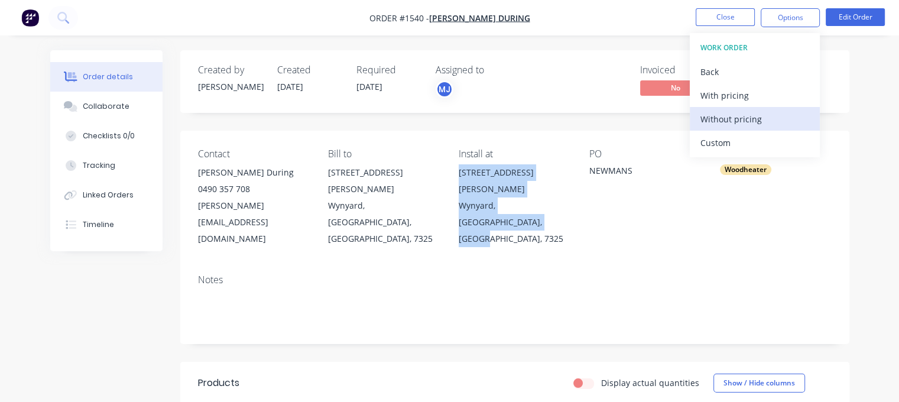
drag, startPoint x: 730, startPoint y: 147, endPoint x: 730, endPoint y: 120, distance: 27.2
click at [730, 146] on div "Custom" at bounding box center [754, 142] width 109 height 17
click at [730, 115] on div "Without pricing" at bounding box center [754, 119] width 109 height 17
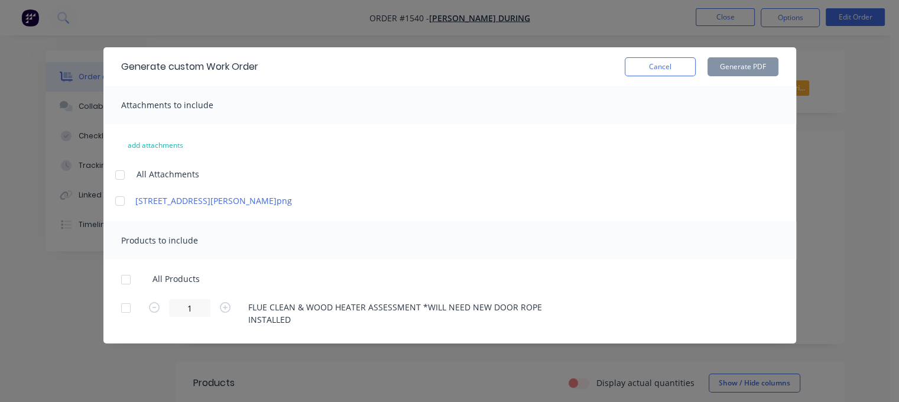
drag, startPoint x: 115, startPoint y: 176, endPoint x: 113, endPoint y: 215, distance: 38.5
click at [115, 177] on div at bounding box center [120, 175] width 24 height 24
click at [125, 276] on div at bounding box center [126, 280] width 24 height 24
click at [738, 60] on button "Generate PDF" at bounding box center [742, 66] width 71 height 19
drag, startPoint x: 674, startPoint y: 64, endPoint x: 617, endPoint y: 64, distance: 56.7
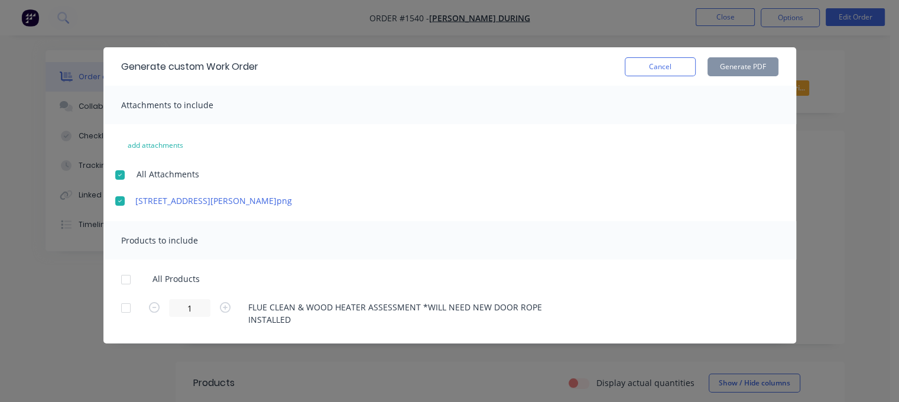
click at [671, 66] on button "Cancel" at bounding box center [660, 66] width 71 height 19
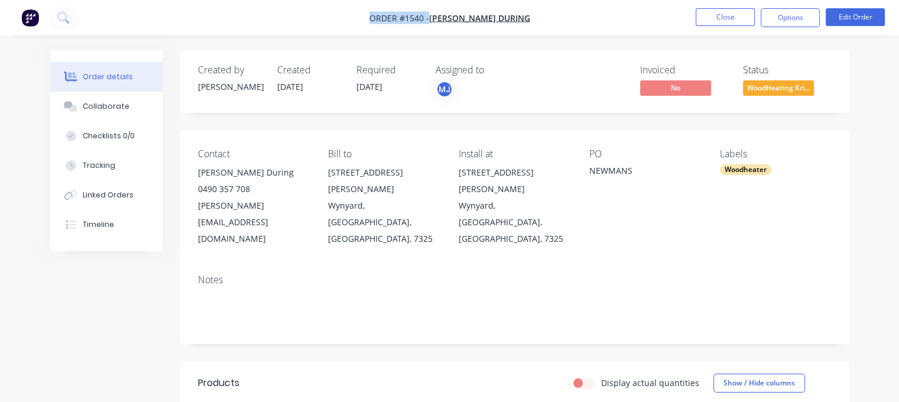
drag, startPoint x: 395, startPoint y: 17, endPoint x: 537, endPoint y: 14, distance: 141.9
click at [537, 14] on nav "Order #1540 - [PERSON_NAME] During Close Options Edit Order" at bounding box center [449, 17] width 899 height 35
drag, startPoint x: 199, startPoint y: 170, endPoint x: 249, endPoint y: 174, distance: 50.4
click at [249, 173] on div "Contact [PERSON_NAME] During [PHONE_NUMBER] [PERSON_NAME][EMAIL_ADDRESS][DOMAIN…" at bounding box center [514, 198] width 669 height 134
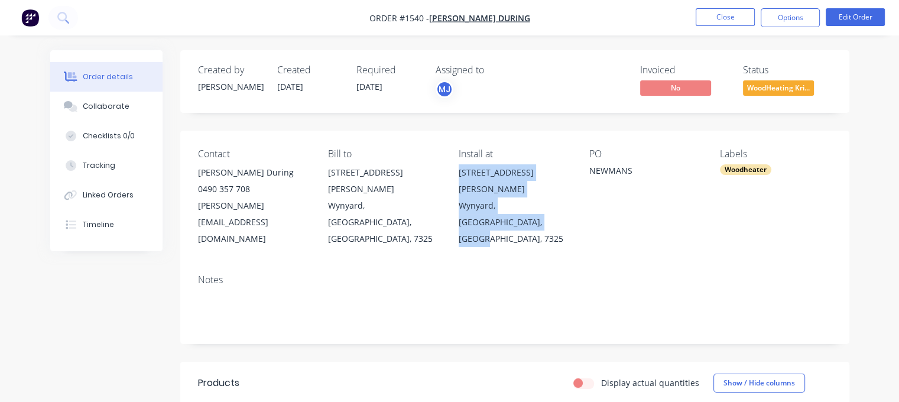
drag, startPoint x: 457, startPoint y: 174, endPoint x: 547, endPoint y: 203, distance: 94.4
click at [547, 203] on div "Contact [PERSON_NAME] During [PHONE_NUMBER] [PERSON_NAME][EMAIL_ADDRESS][DOMAIN…" at bounding box center [514, 198] width 669 height 134
click at [730, 14] on button "Close" at bounding box center [725, 17] width 59 height 18
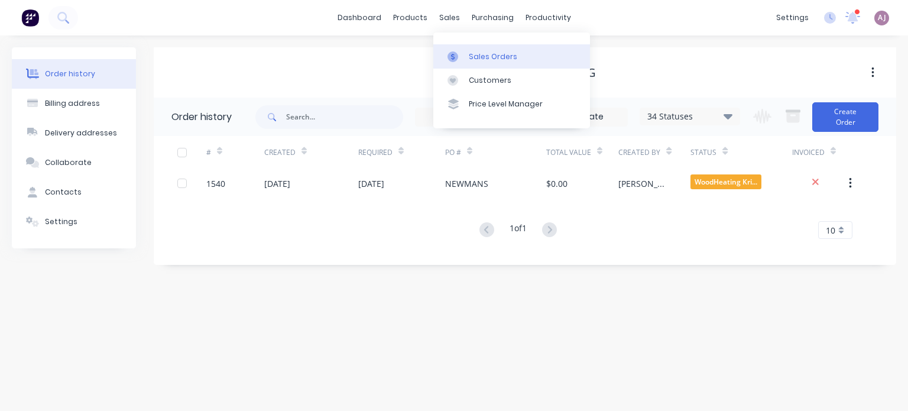
click at [479, 53] on div "Sales Orders" at bounding box center [493, 56] width 48 height 11
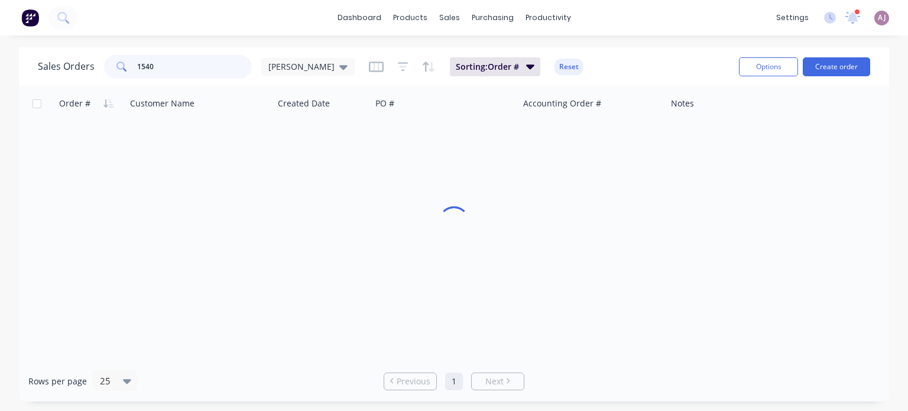
click at [194, 65] on input "1540" at bounding box center [194, 67] width 115 height 24
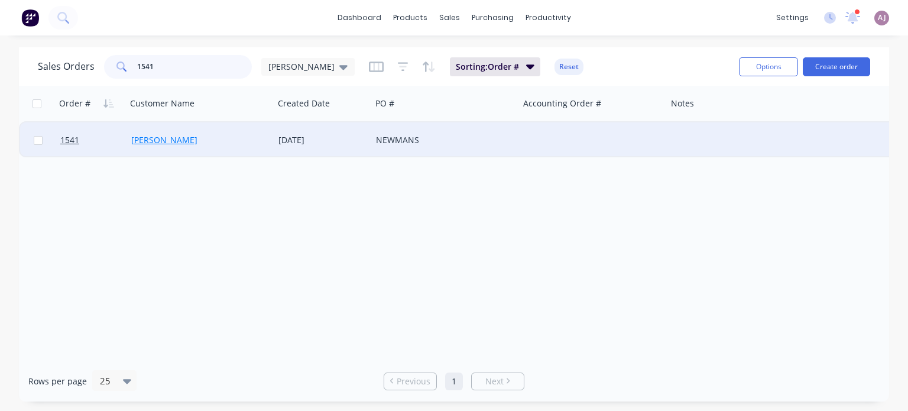
type input "1541"
click at [184, 134] on link "[PERSON_NAME]" at bounding box center [164, 139] width 66 height 11
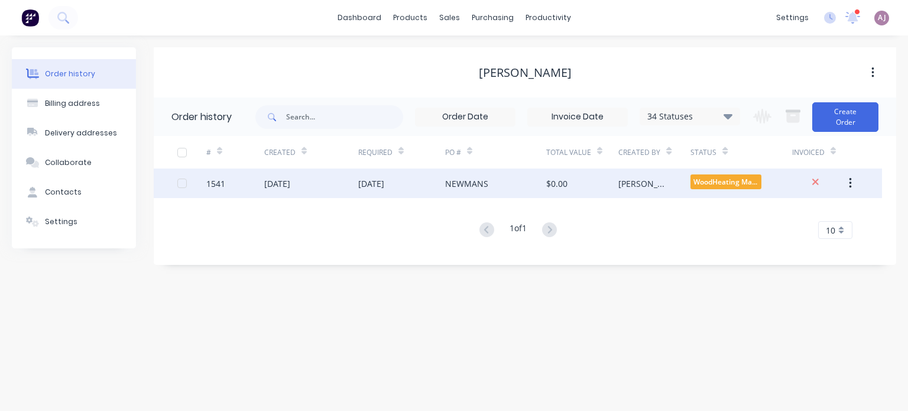
click at [376, 184] on div "[DATE]" at bounding box center [371, 183] width 26 height 12
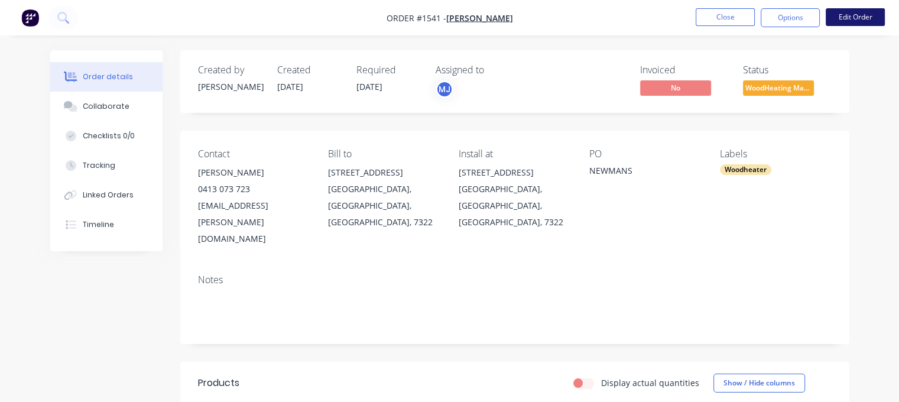
click at [851, 18] on button "Edit Order" at bounding box center [855, 17] width 59 height 18
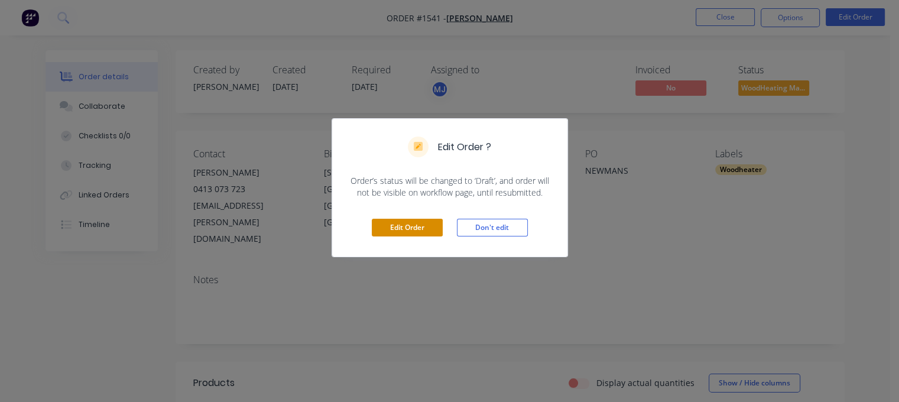
click at [409, 222] on button "Edit Order" at bounding box center [407, 228] width 71 height 18
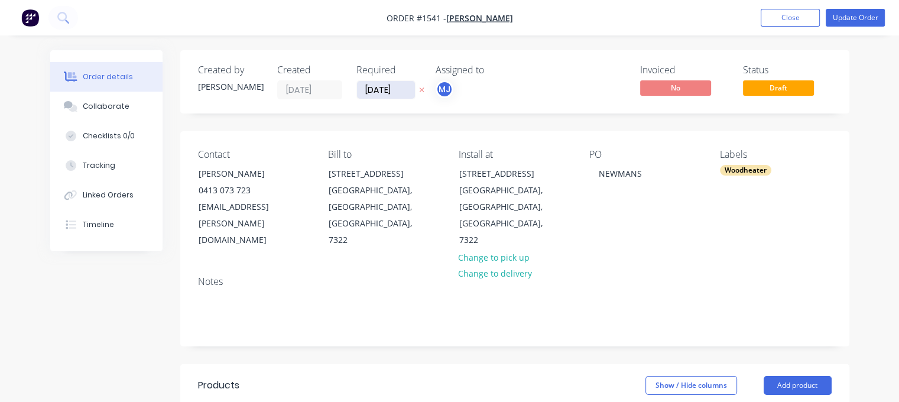
click at [376, 87] on input "[DATE]" at bounding box center [386, 90] width 58 height 18
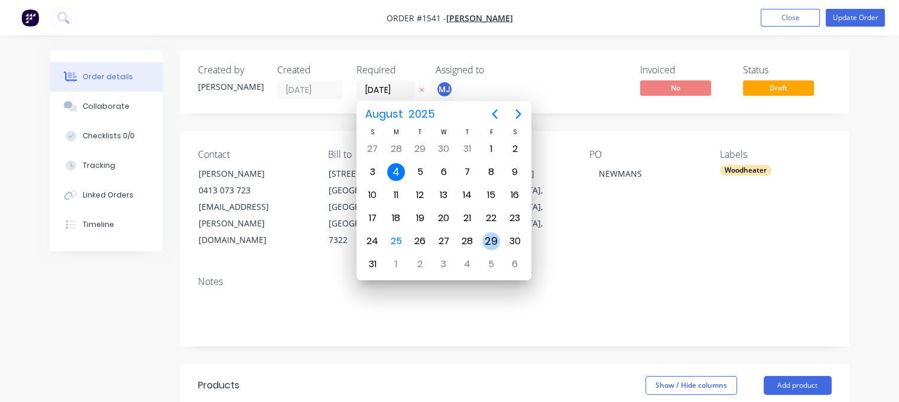
click at [483, 236] on div "29" at bounding box center [491, 241] width 18 height 18
type input "[DATE]"
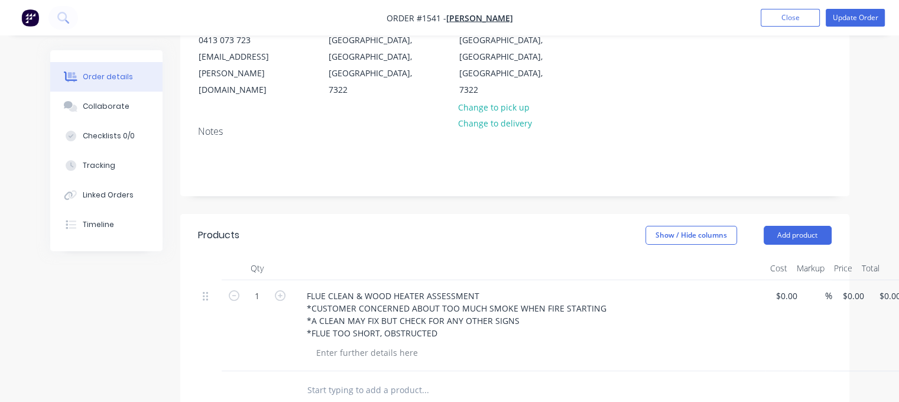
scroll to position [177, 0]
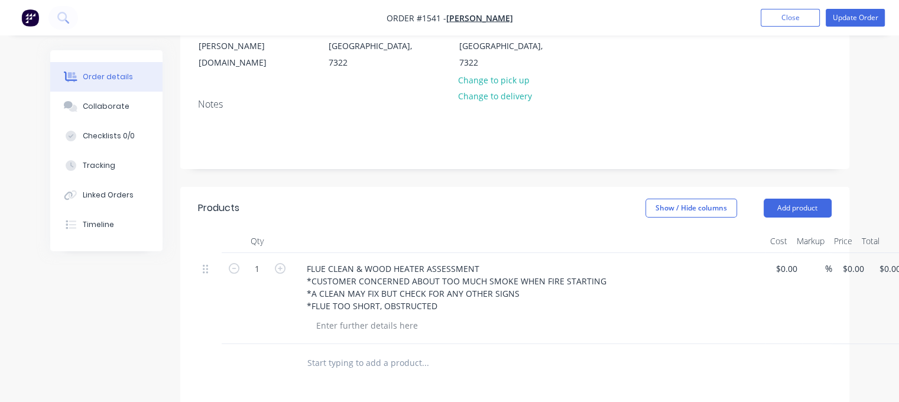
click at [381, 351] on input "text" at bounding box center [425, 363] width 236 height 24
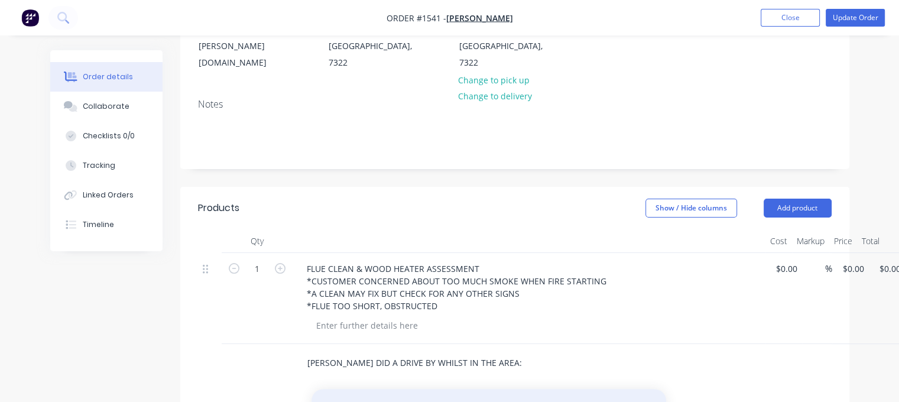
type input "[PERSON_NAME] DID A DRIVE BY WHILST IN THE AREA:"
click at [480, 389] on button "Add [PERSON_NAME] DID A DRIVE BY WHILST IN THE AREA: to order" at bounding box center [488, 408] width 355 height 38
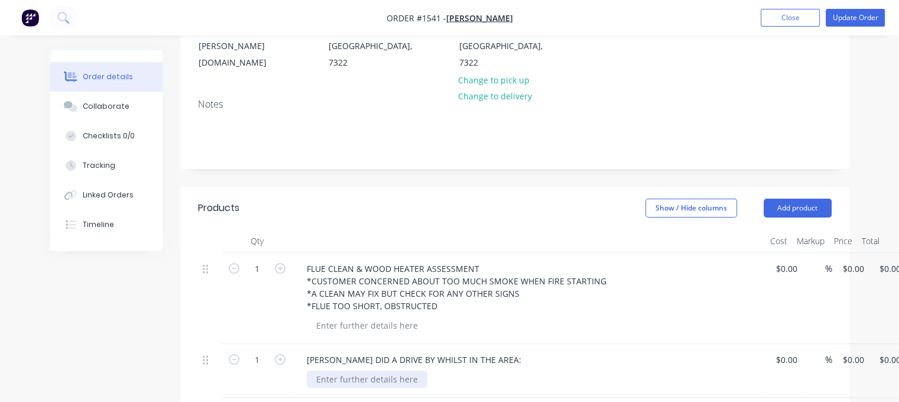
click at [384, 371] on div at bounding box center [367, 379] width 121 height 17
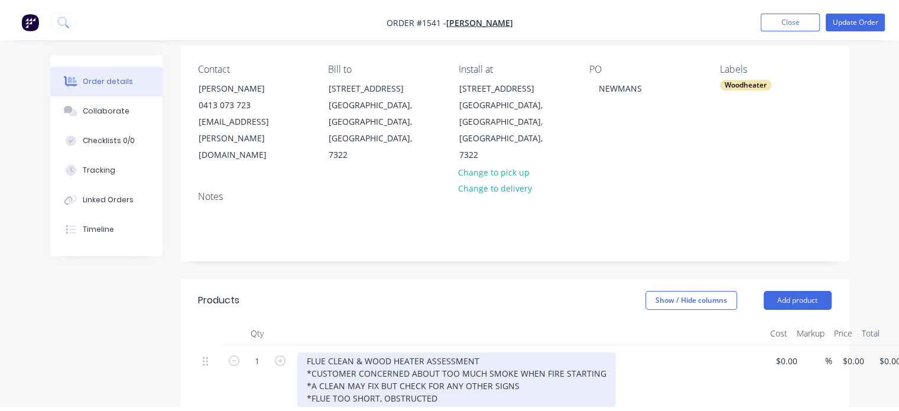
scroll to position [0, 0]
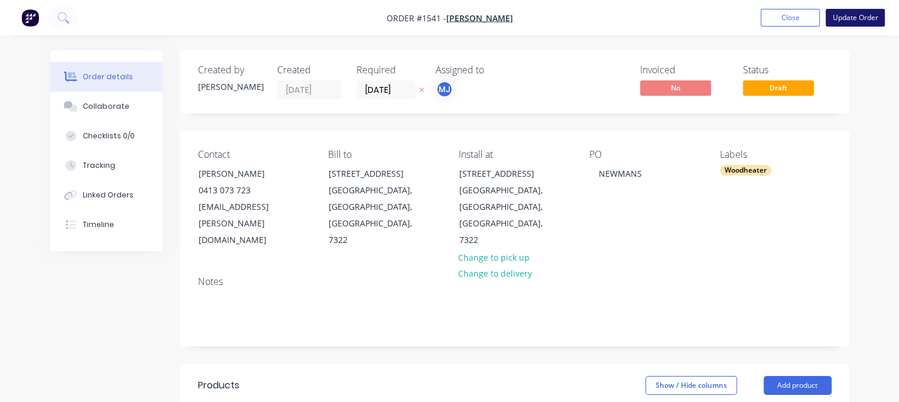
click at [848, 19] on button "Update Order" at bounding box center [855, 18] width 59 height 18
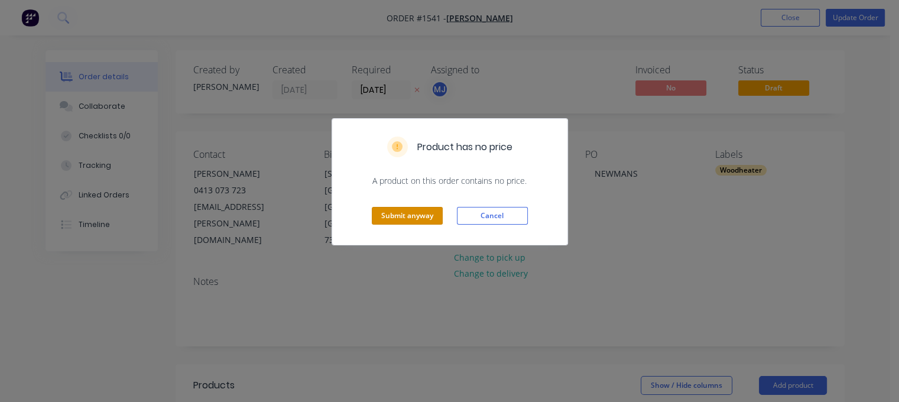
click at [376, 220] on button "Submit anyway" at bounding box center [407, 216] width 71 height 18
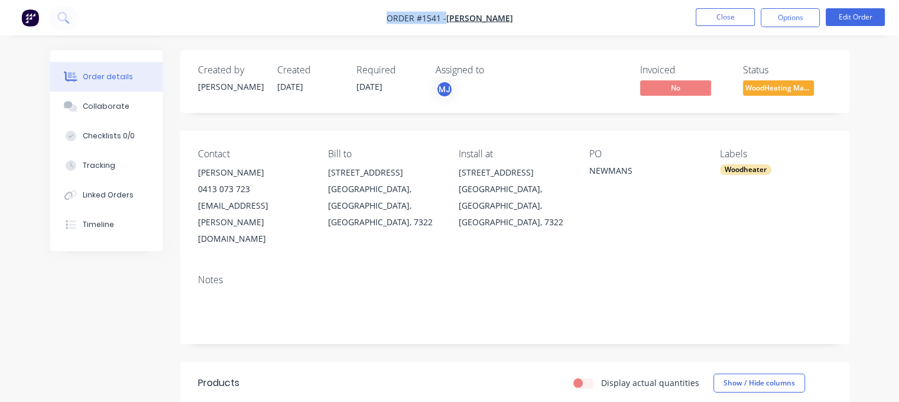
drag, startPoint x: 378, startPoint y: 20, endPoint x: 537, endPoint y: 22, distance: 159.0
click at [539, 21] on nav "Order #1541 - [PERSON_NAME] Close Options Edit Order" at bounding box center [449, 17] width 899 height 35
drag, startPoint x: 199, startPoint y: 170, endPoint x: 277, endPoint y: 171, distance: 78.0
click at [277, 170] on div "Contact [PERSON_NAME] 0413 073 723 [EMAIL_ADDRESS][PERSON_NAME][DOMAIN_NAME] Bi…" at bounding box center [514, 198] width 669 height 134
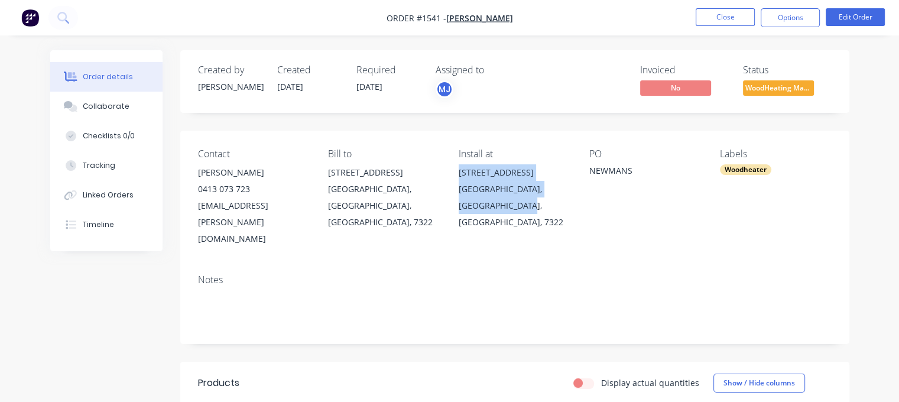
drag, startPoint x: 459, startPoint y: 172, endPoint x: 540, endPoint y: 206, distance: 87.9
click at [534, 206] on div "[STREET_ADDRESS]" at bounding box center [515, 197] width 112 height 66
click at [99, 109] on div "Collaborate" at bounding box center [106, 106] width 47 height 11
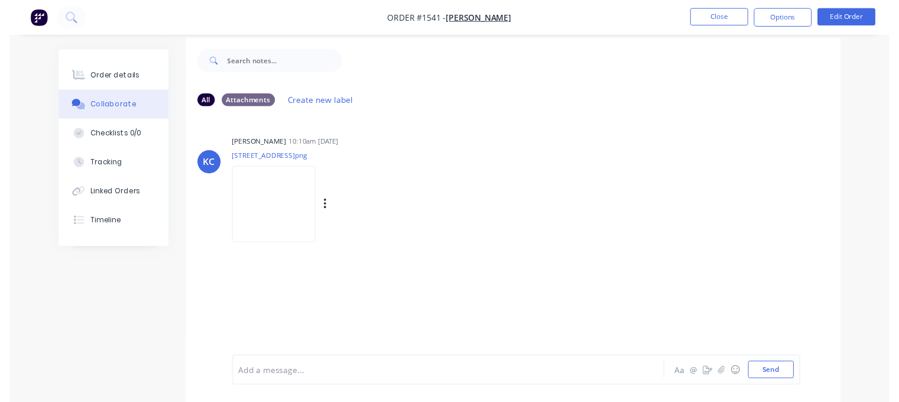
scroll to position [17, 0]
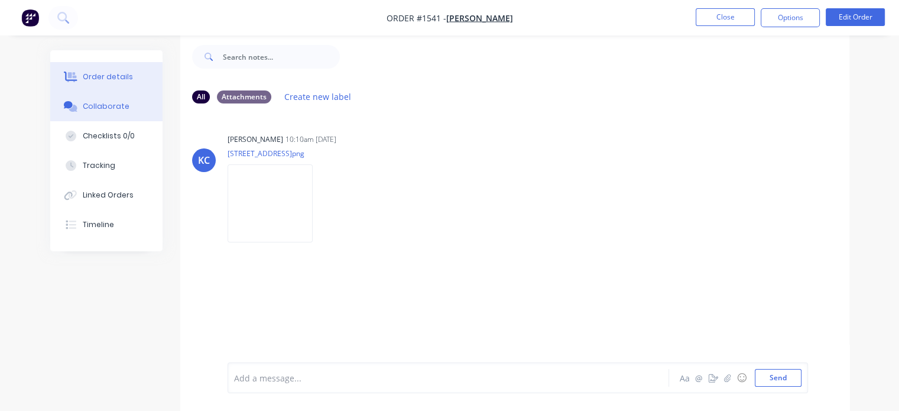
click at [120, 74] on div "Order details" at bounding box center [108, 77] width 50 height 11
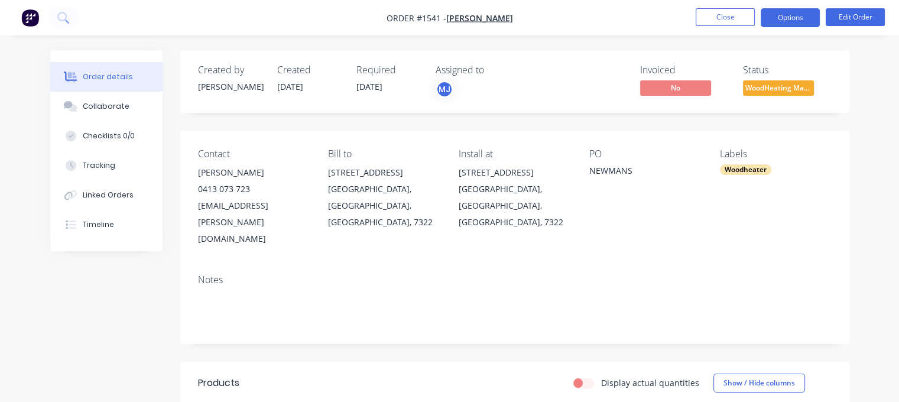
click at [776, 19] on button "Options" at bounding box center [790, 17] width 59 height 19
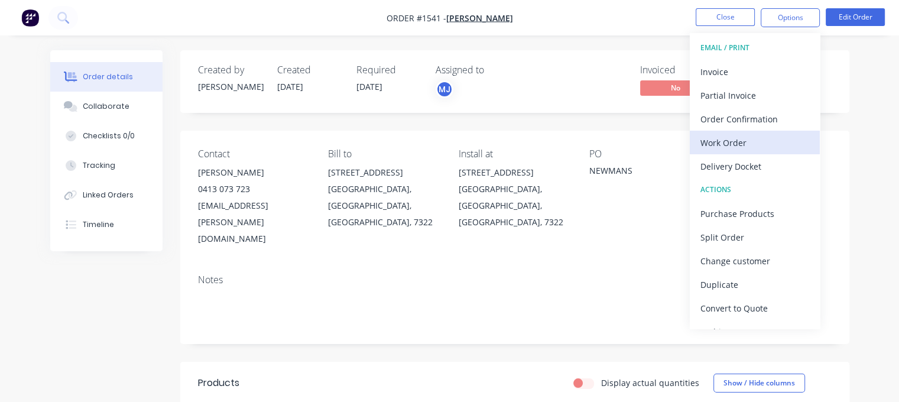
click at [714, 140] on div "Work Order" at bounding box center [754, 142] width 109 height 17
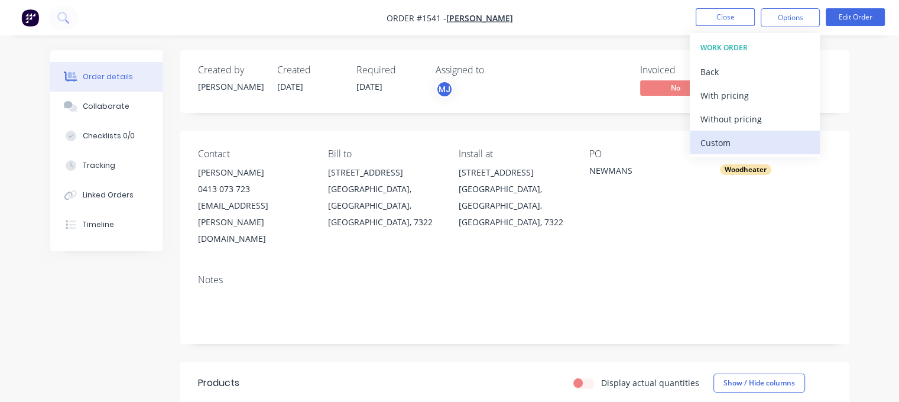
click at [714, 139] on div "Custom" at bounding box center [754, 142] width 109 height 17
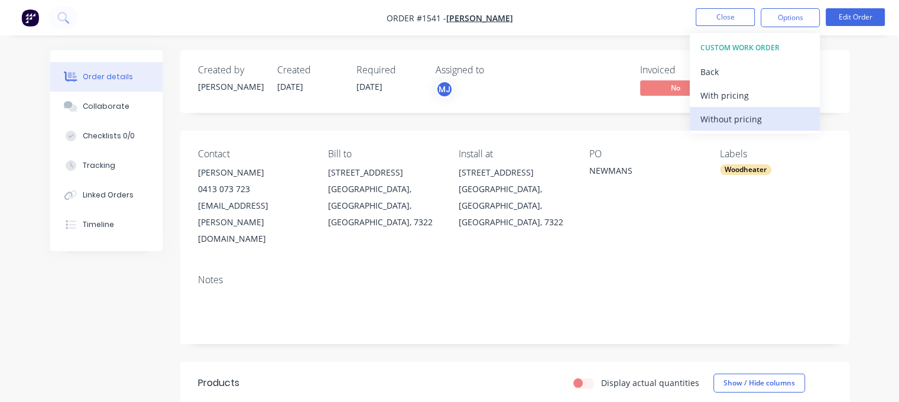
click at [719, 121] on div "Without pricing" at bounding box center [754, 119] width 109 height 17
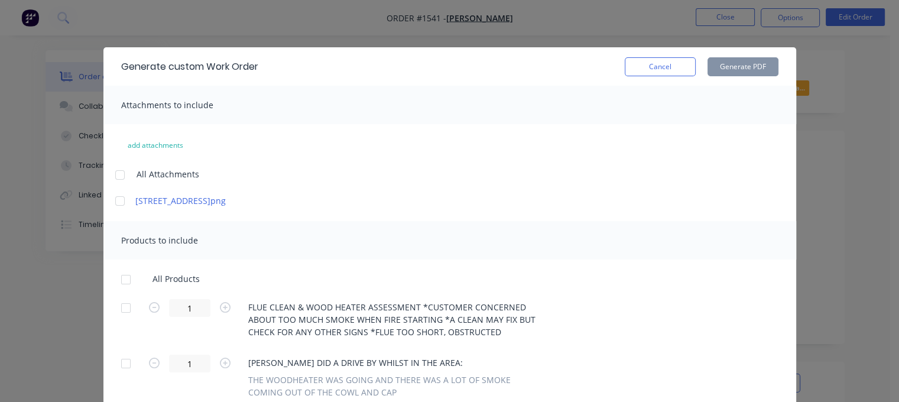
click at [113, 176] on div at bounding box center [120, 175] width 24 height 24
drag, startPoint x: 127, startPoint y: 281, endPoint x: 276, endPoint y: 258, distance: 150.7
click at [128, 279] on div at bounding box center [126, 280] width 24 height 24
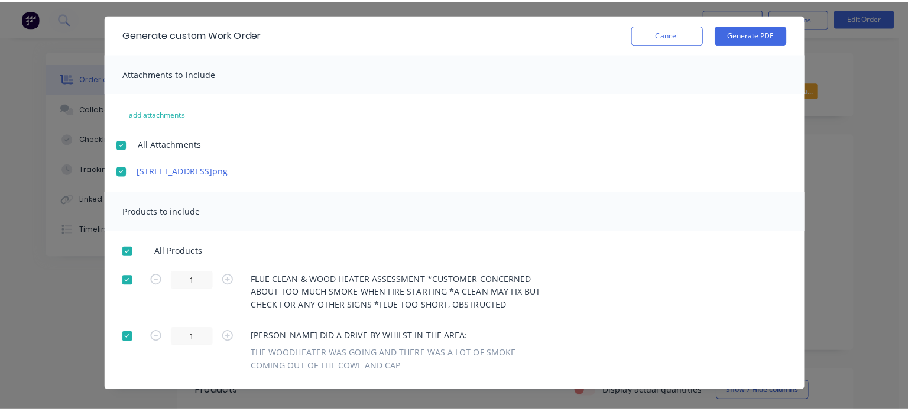
scroll to position [48, 0]
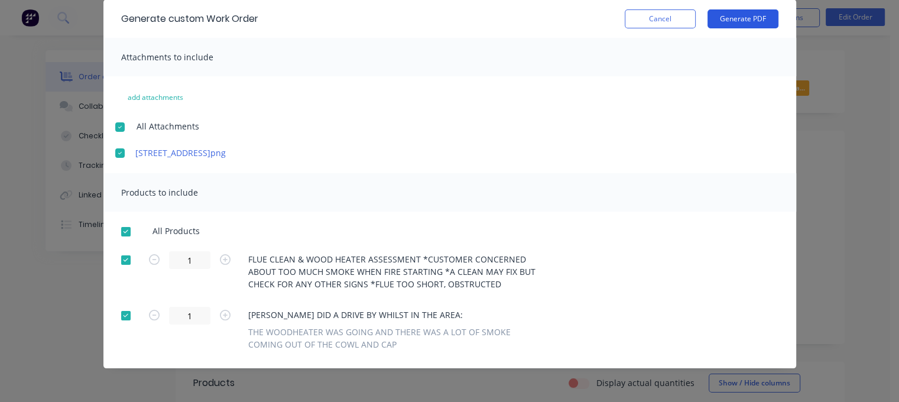
click at [717, 19] on button "Generate PDF" at bounding box center [742, 18] width 71 height 19
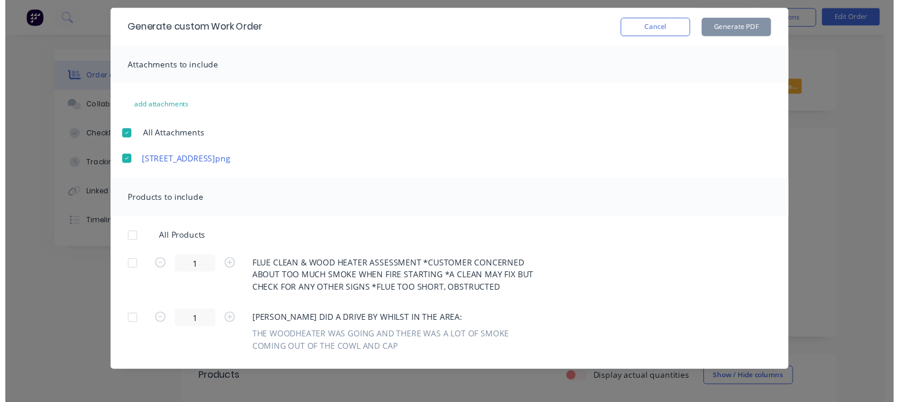
scroll to position [0, 0]
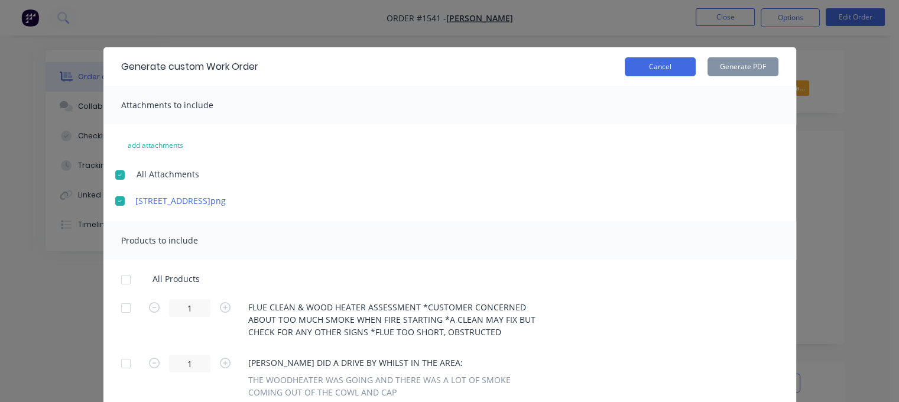
click at [657, 66] on button "Cancel" at bounding box center [660, 66] width 71 height 19
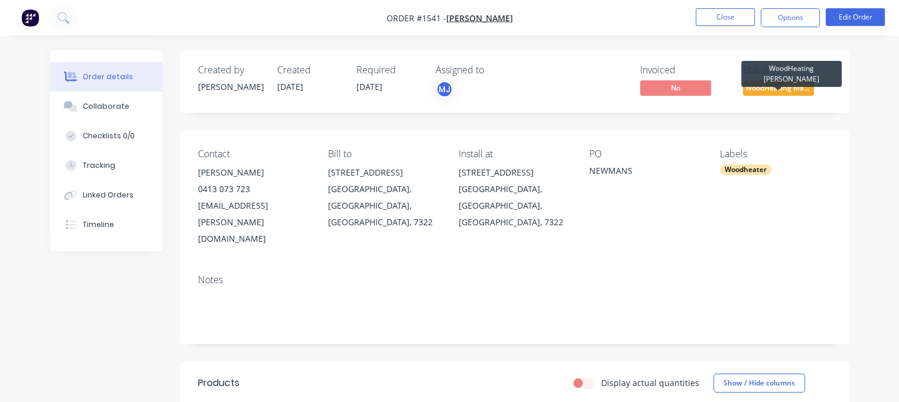
click at [775, 86] on span "WoodHeating Mar..." at bounding box center [778, 87] width 71 height 15
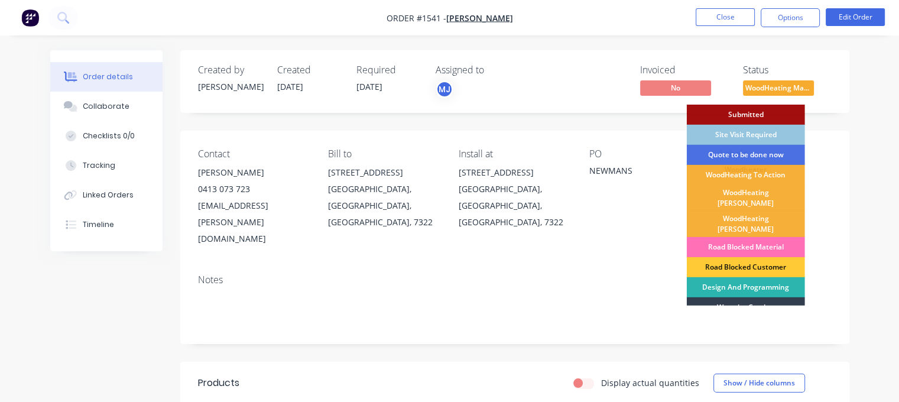
click at [749, 194] on div "WoodHeating [PERSON_NAME]" at bounding box center [746, 198] width 118 height 26
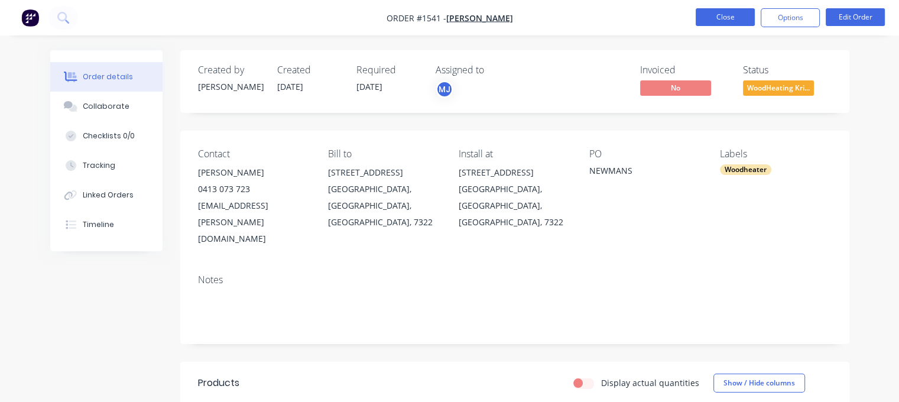
click at [726, 10] on button "Close" at bounding box center [725, 17] width 59 height 18
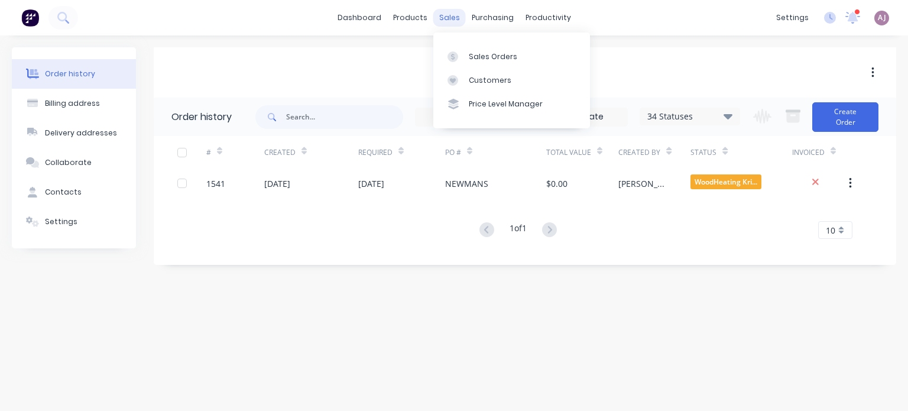
click at [450, 15] on div "sales" at bounding box center [449, 18] width 33 height 18
click at [488, 54] on div "Sales Orders" at bounding box center [493, 56] width 48 height 11
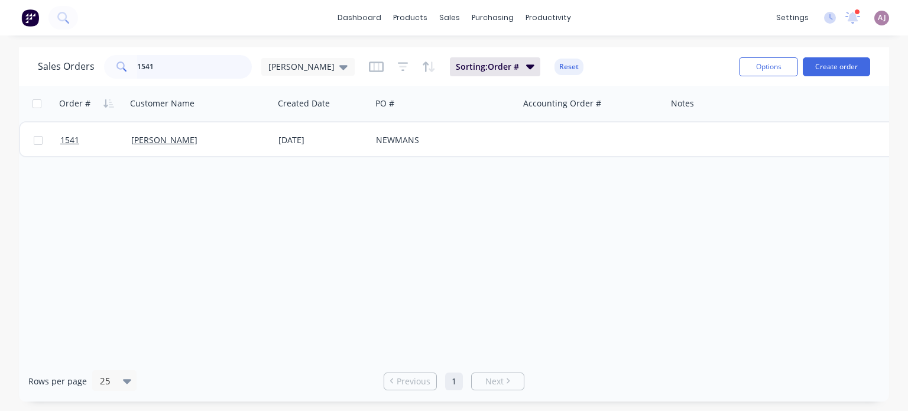
click at [154, 63] on input "1541" at bounding box center [194, 67] width 115 height 24
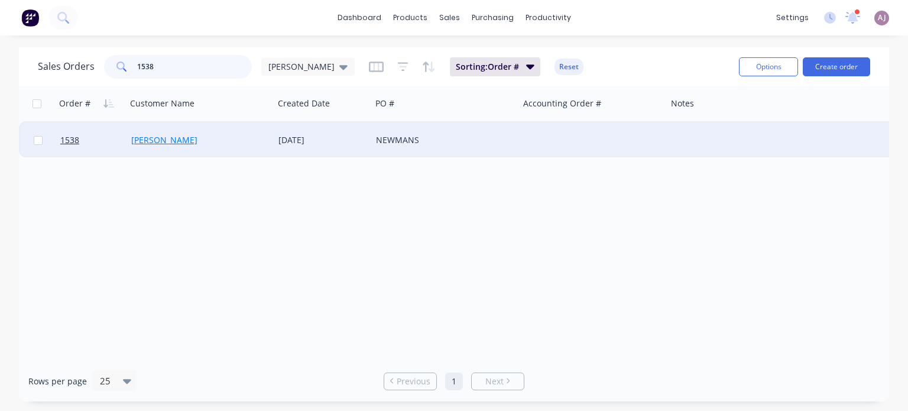
type input "1538"
click at [154, 139] on link "[PERSON_NAME]" at bounding box center [164, 139] width 66 height 11
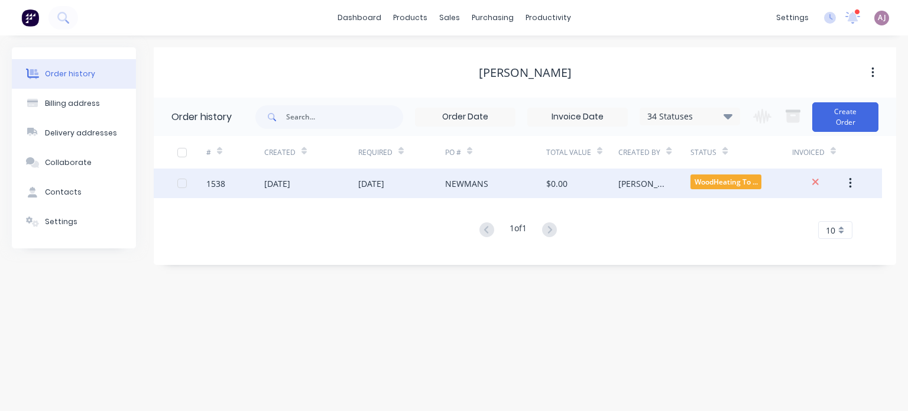
click at [472, 186] on div "NEWMANS" at bounding box center [466, 183] width 43 height 12
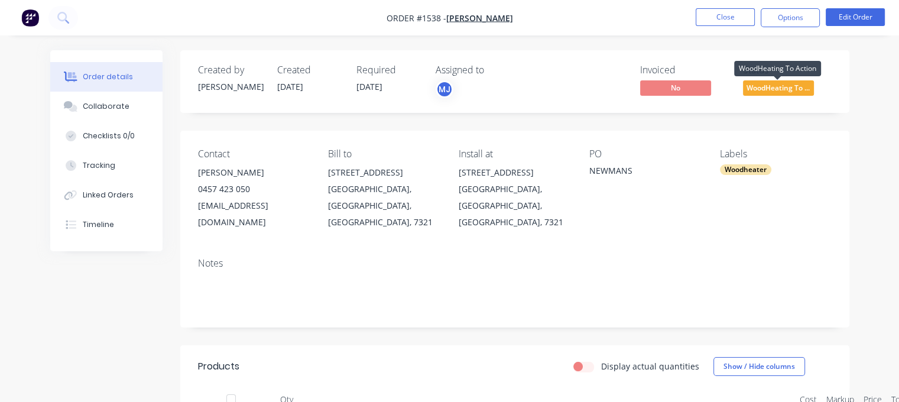
click at [765, 89] on span "WoodHeating To ..." at bounding box center [778, 87] width 71 height 15
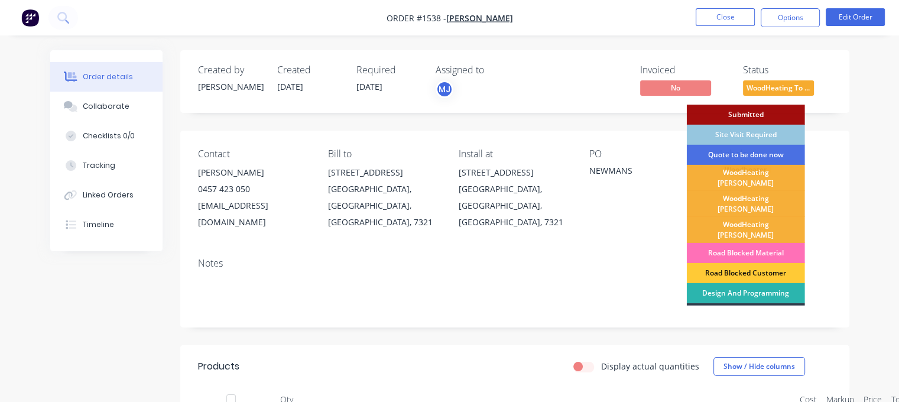
click at [749, 192] on div "WoodHeating [PERSON_NAME]" at bounding box center [746, 204] width 118 height 26
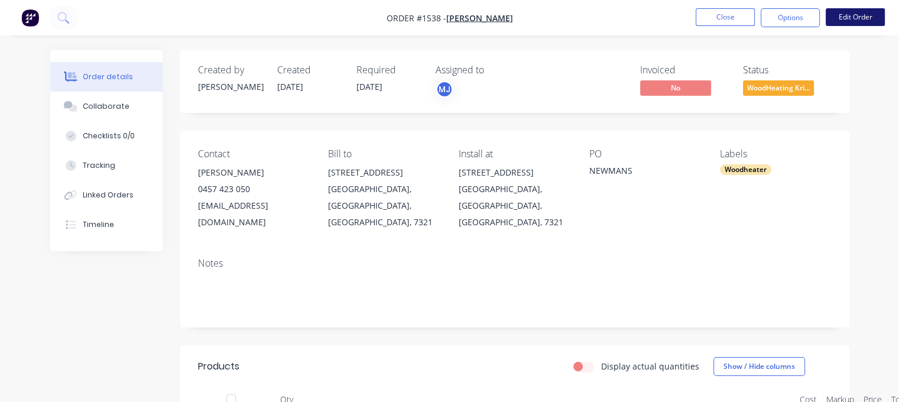
click at [863, 14] on button "Edit Order" at bounding box center [855, 17] width 59 height 18
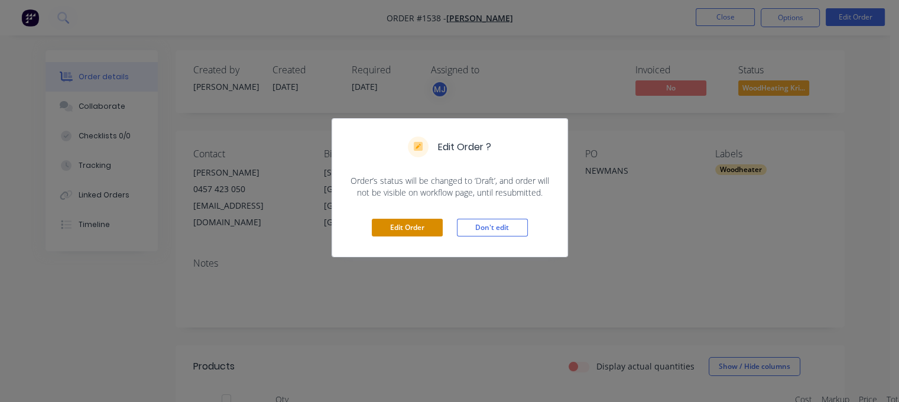
click at [381, 219] on button "Edit Order" at bounding box center [407, 228] width 71 height 18
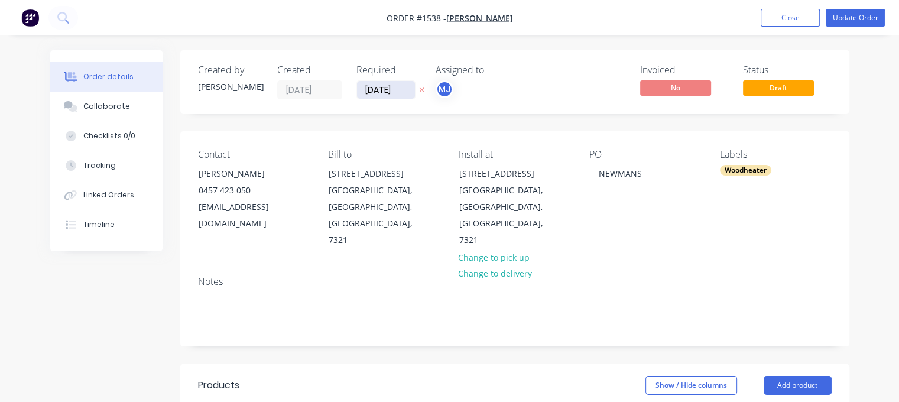
click at [396, 92] on input "[DATE]" at bounding box center [386, 90] width 58 height 18
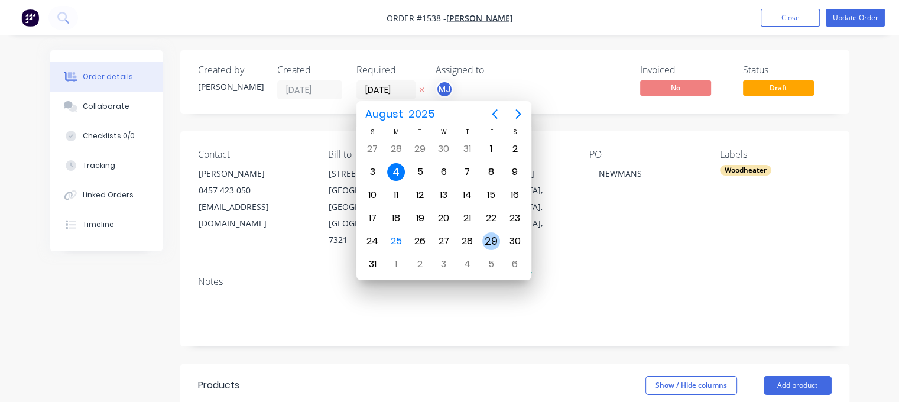
click at [492, 242] on div "29" at bounding box center [491, 241] width 18 height 18
type input "[DATE]"
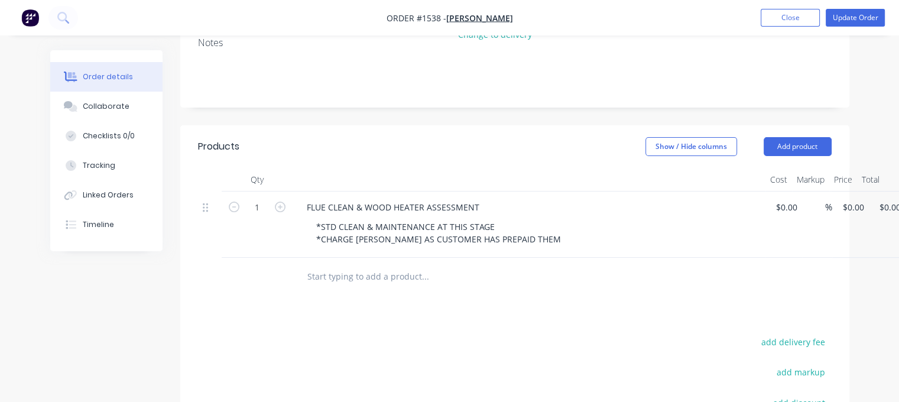
scroll to position [236, 0]
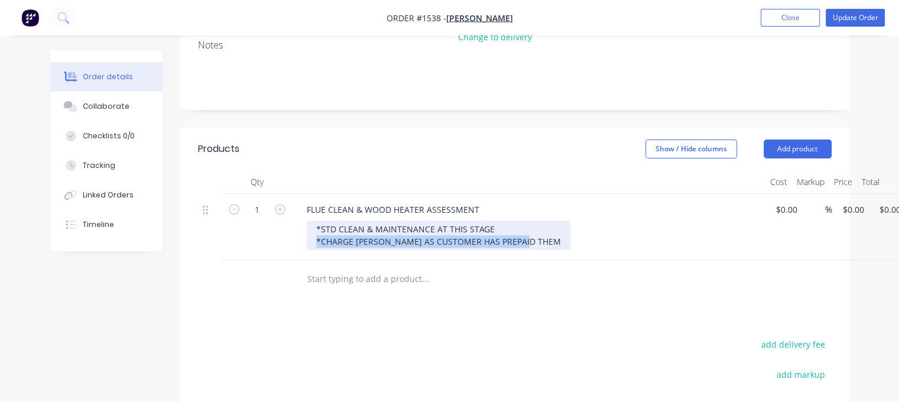
drag, startPoint x: 534, startPoint y: 228, endPoint x: 305, endPoint y: 235, distance: 229.4
click at [305, 235] on div "FLUE CLEAN & WOOD HEATER ASSESSMENT *STD CLEAN & MAINTENANCE AT THIS STAGE *CHA…" at bounding box center [529, 227] width 473 height 66
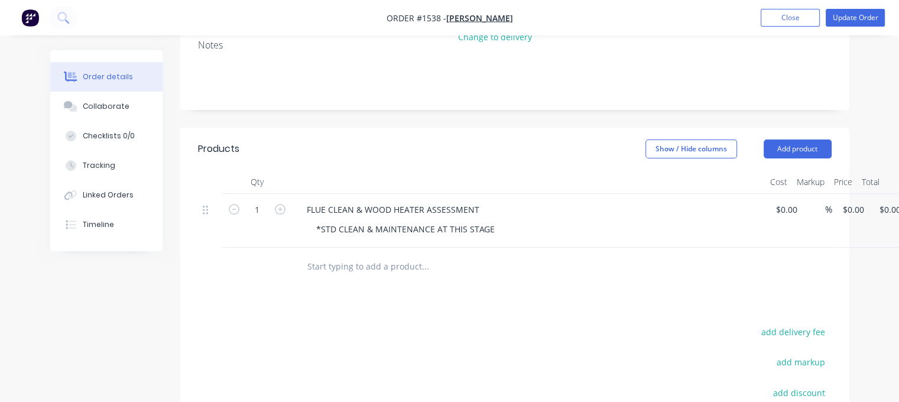
click at [327, 265] on div at bounding box center [505, 267] width 425 height 38
paste input "*CHARGE [PERSON_NAME] AS CUSTOMER HAS PREPAID THEM"
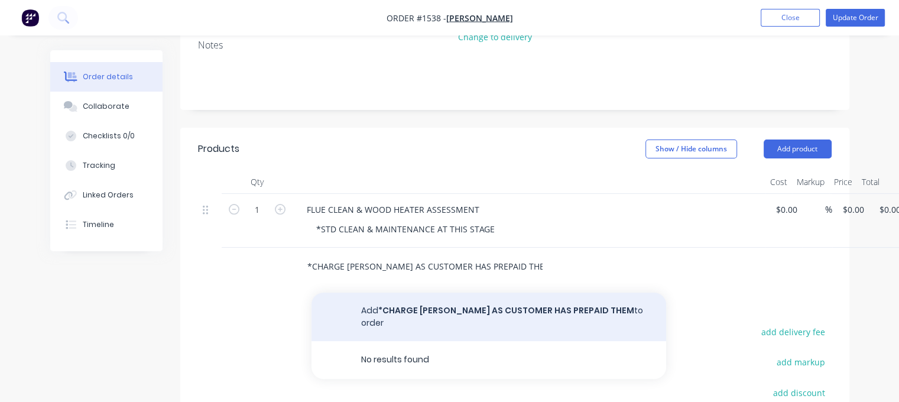
type input "*CHARGE [PERSON_NAME] AS CUSTOMER HAS PREPAID THEM"
click at [461, 297] on button "Add *CHARGE [PERSON_NAME] AS CUSTOMER HAS PREPAID THEM to order" at bounding box center [488, 317] width 355 height 48
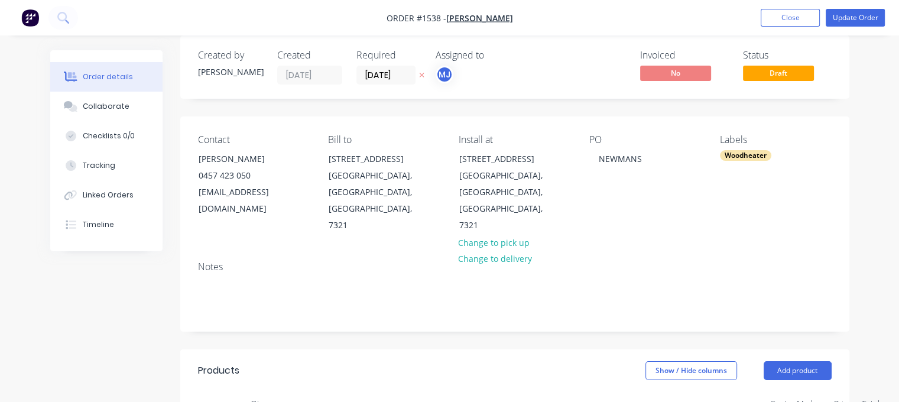
scroll to position [0, 0]
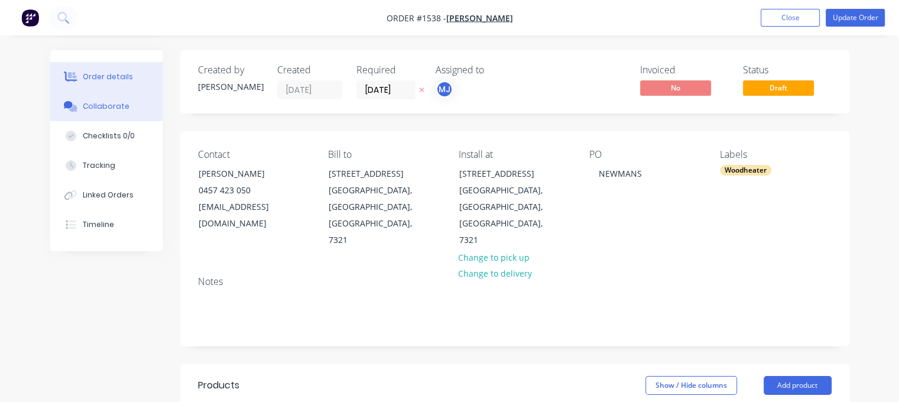
click at [114, 112] on button "Collaborate" at bounding box center [106, 107] width 112 height 30
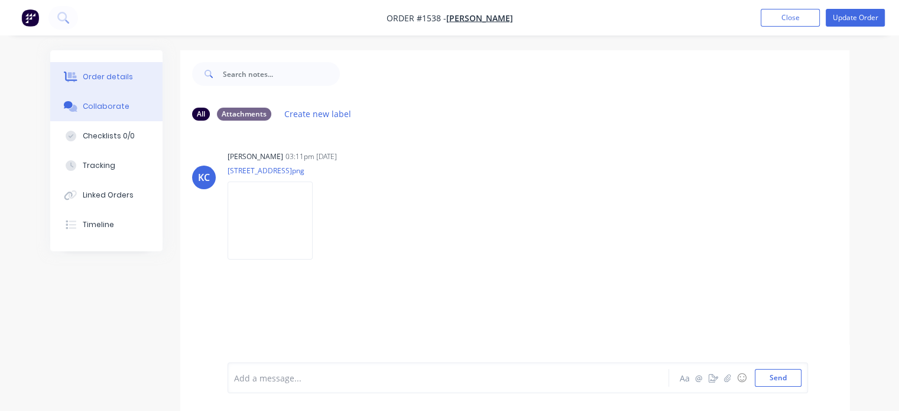
click at [105, 77] on div "Order details" at bounding box center [108, 77] width 50 height 11
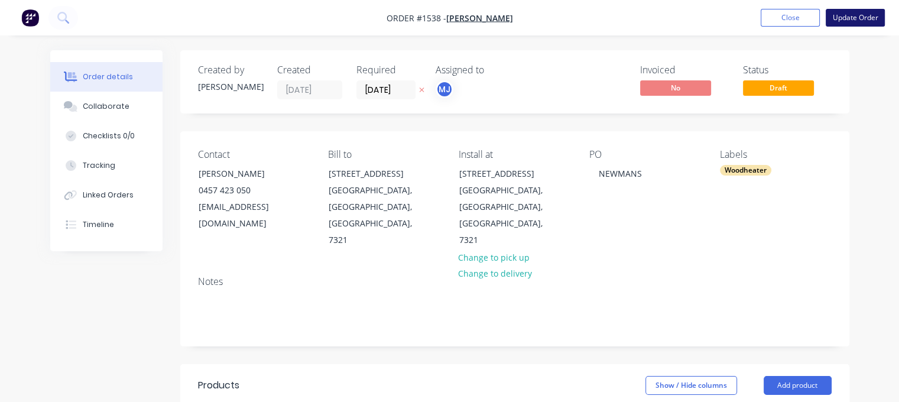
click at [855, 15] on button "Update Order" at bounding box center [855, 18] width 59 height 18
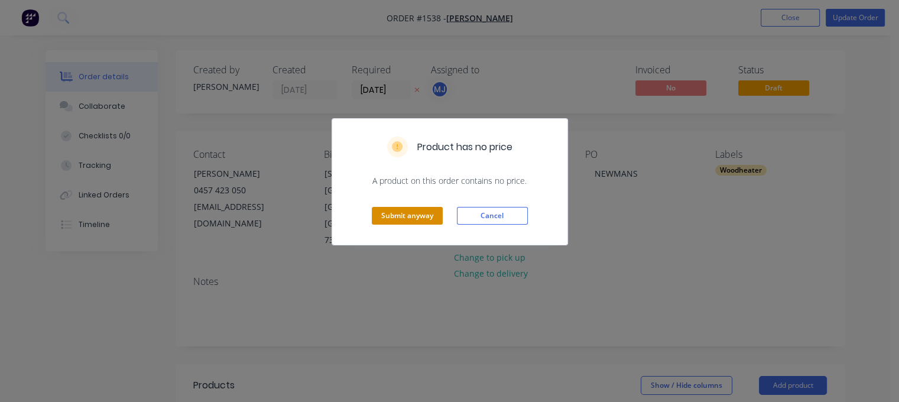
click at [404, 221] on button "Submit anyway" at bounding box center [407, 216] width 71 height 18
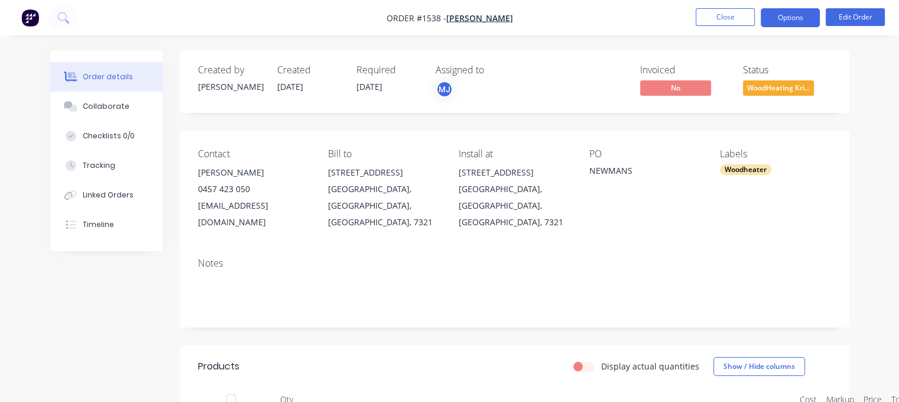
click at [789, 17] on button "Options" at bounding box center [790, 17] width 59 height 19
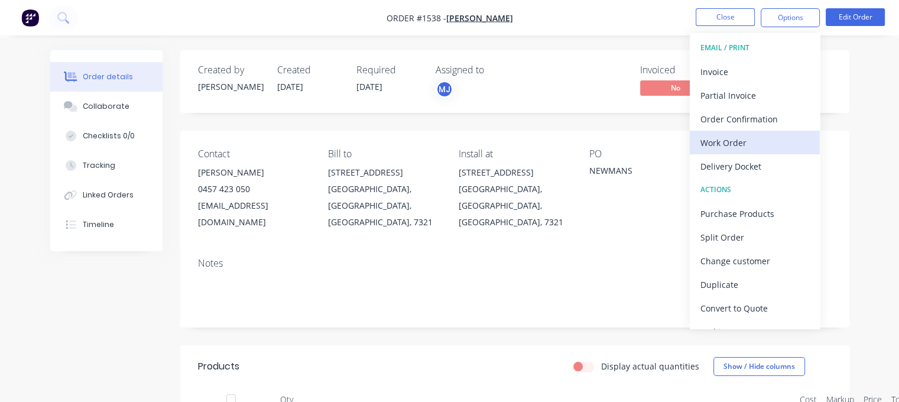
click at [723, 144] on div "Work Order" at bounding box center [754, 142] width 109 height 17
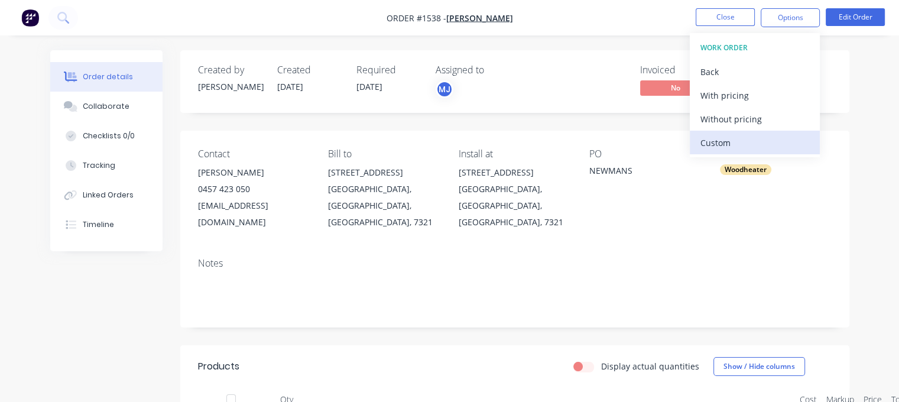
click at [723, 142] on div "Custom" at bounding box center [754, 142] width 109 height 17
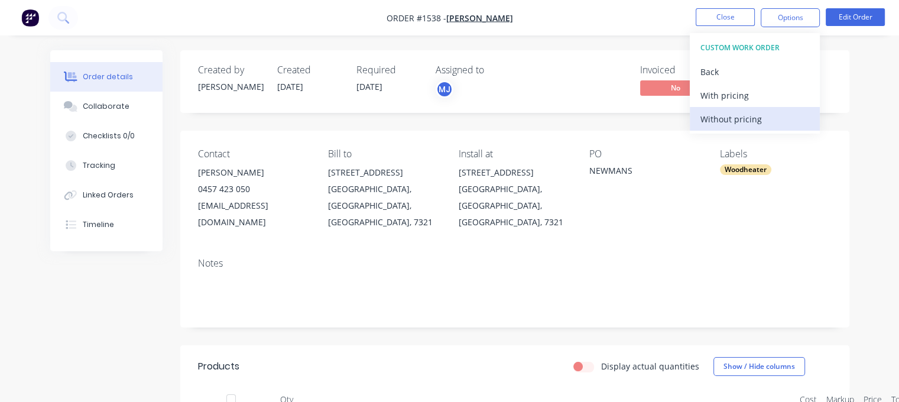
click at [729, 119] on div "Without pricing" at bounding box center [754, 119] width 109 height 17
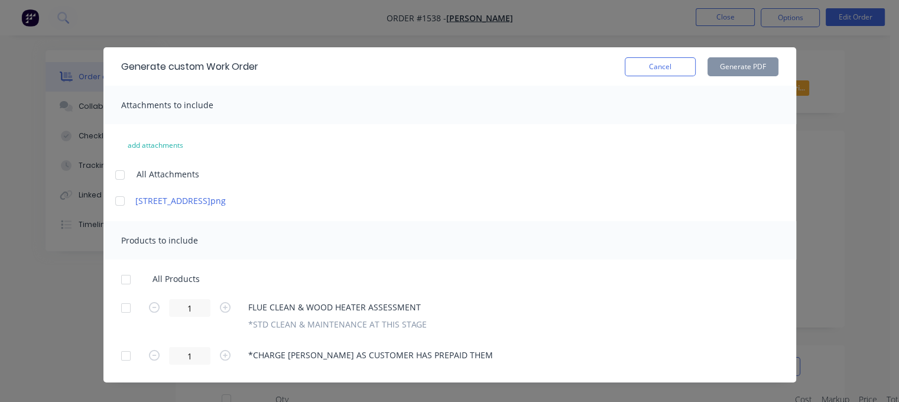
click at [115, 174] on div at bounding box center [120, 175] width 24 height 24
click at [118, 311] on div at bounding box center [126, 308] width 24 height 24
click at [739, 70] on button "Generate PDF" at bounding box center [742, 66] width 71 height 19
click at [660, 73] on button "Cancel" at bounding box center [660, 66] width 71 height 19
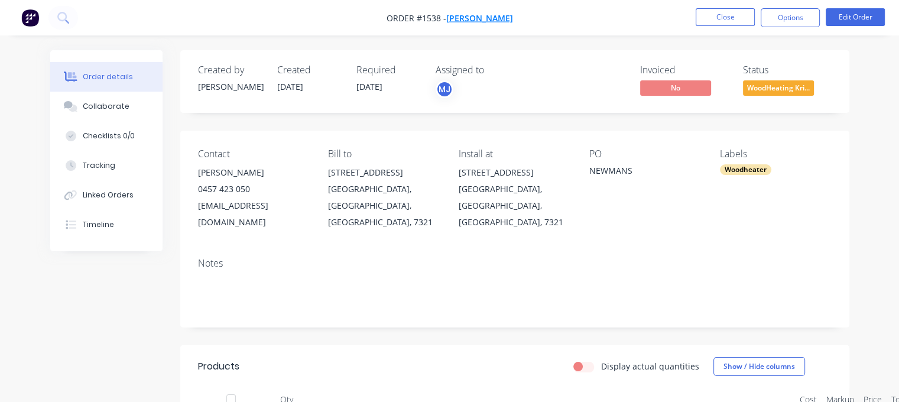
drag, startPoint x: 395, startPoint y: 18, endPoint x: 459, endPoint y: 21, distance: 63.9
click at [459, 21] on span "Order #1538 - [PERSON_NAME]" at bounding box center [449, 18] width 126 height 12
drag, startPoint x: 197, startPoint y: 173, endPoint x: 235, endPoint y: 178, distance: 38.2
click at [235, 176] on div "Contact [PERSON_NAME] [PHONE_NUMBER] [EMAIL_ADDRESS][DOMAIN_NAME] Bill to [STRE…" at bounding box center [514, 190] width 669 height 118
drag, startPoint x: 456, startPoint y: 173, endPoint x: 495, endPoint y: 185, distance: 40.4
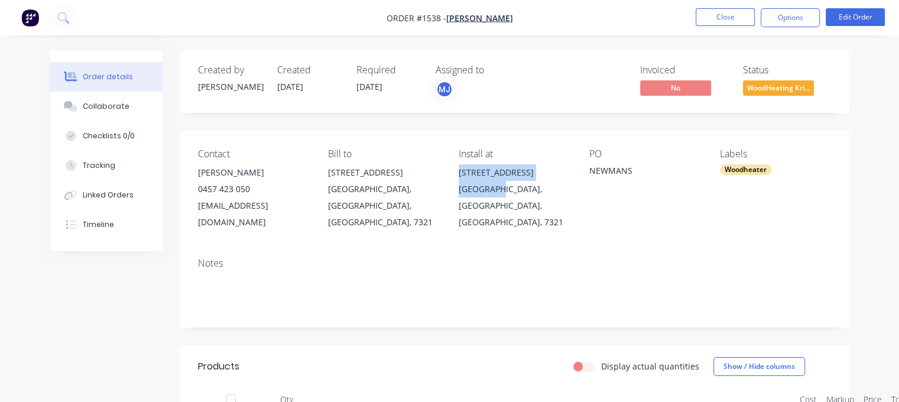
click at [495, 185] on div "Contact [PERSON_NAME] [PHONE_NUMBER] [EMAIL_ADDRESS][DOMAIN_NAME] Bill to [STRE…" at bounding box center [514, 190] width 669 height 118
click at [740, 28] on nav "Order #1538 - [PERSON_NAME] Close Options Edit Order" at bounding box center [449, 17] width 899 height 35
click at [742, 21] on button "Close" at bounding box center [725, 17] width 59 height 18
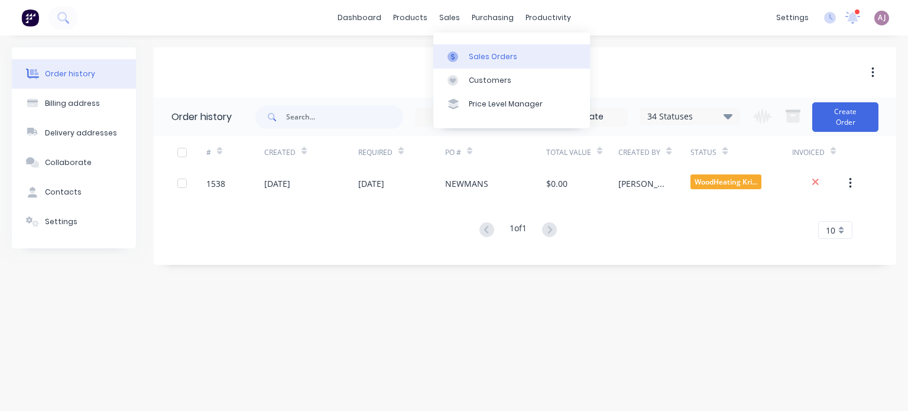
click at [470, 53] on div "Sales Orders" at bounding box center [493, 56] width 48 height 11
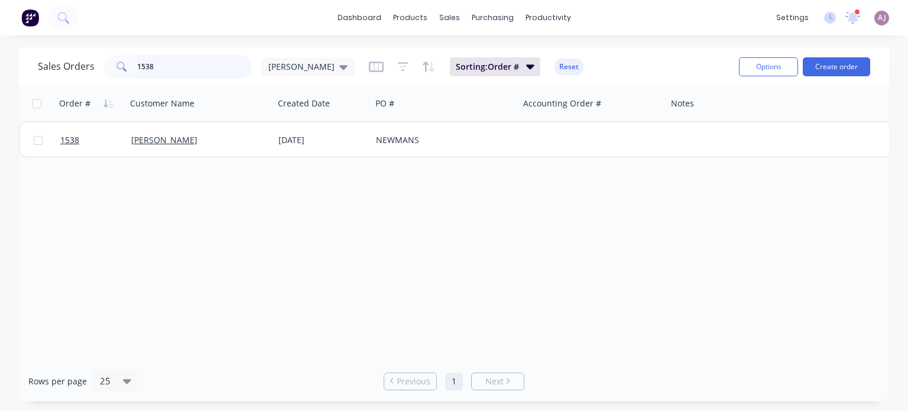
click at [177, 67] on input "1538" at bounding box center [194, 67] width 115 height 24
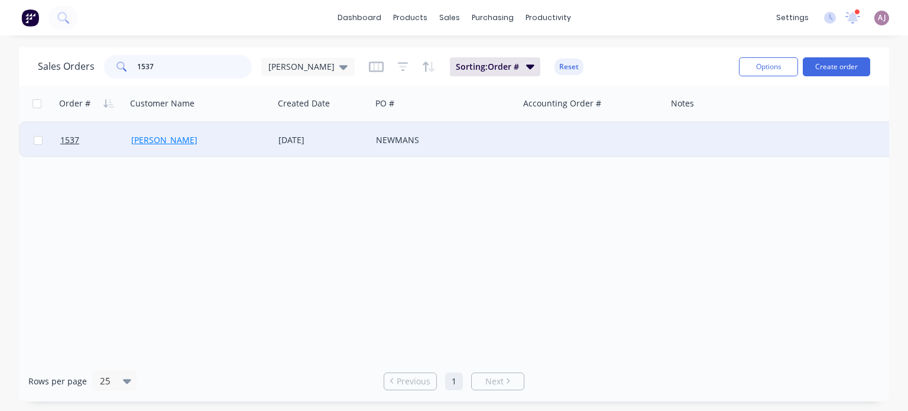
type input "1537"
click at [189, 138] on link "[PERSON_NAME]" at bounding box center [164, 139] width 66 height 11
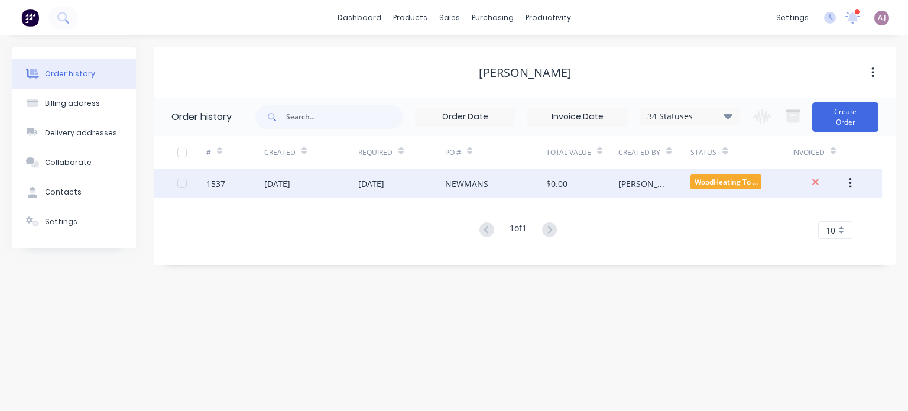
click at [384, 181] on div "[DATE]" at bounding box center [371, 183] width 26 height 12
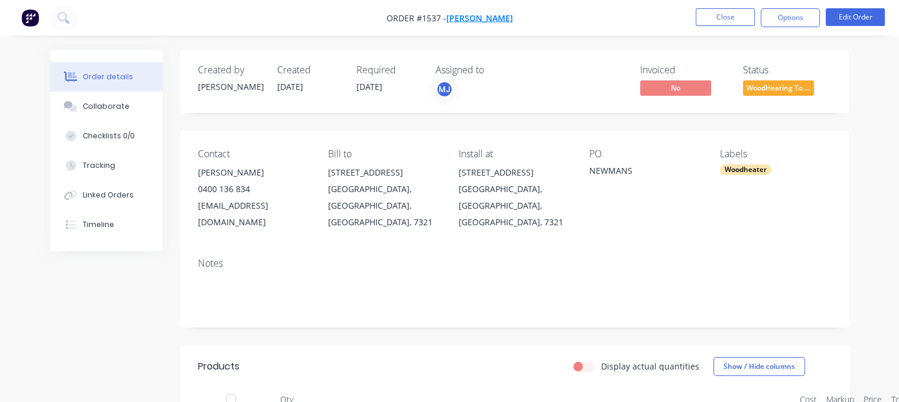
drag, startPoint x: 379, startPoint y: 20, endPoint x: 451, endPoint y: 20, distance: 71.5
click at [451, 20] on span "Order #1537 - [PERSON_NAME]" at bounding box center [449, 18] width 126 height 12
drag, startPoint x: 200, startPoint y: 172, endPoint x: 278, endPoint y: 174, distance: 78.6
click at [274, 174] on div "[PERSON_NAME]" at bounding box center [254, 172] width 112 height 17
drag, startPoint x: 465, startPoint y: 173, endPoint x: 498, endPoint y: 188, distance: 36.5
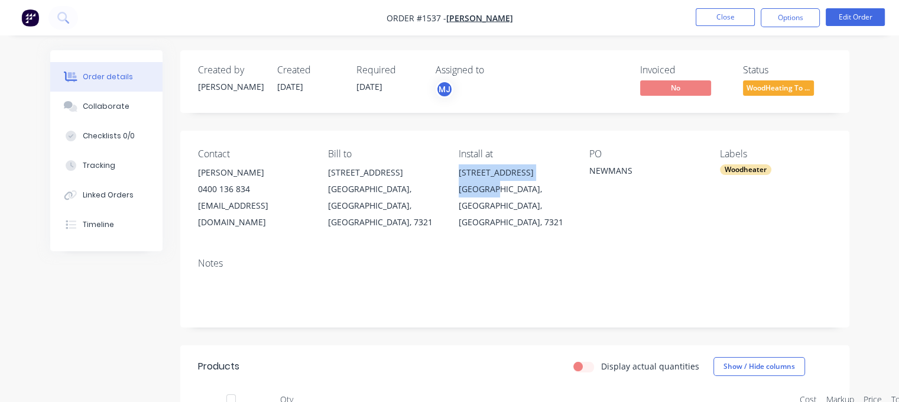
click at [498, 188] on div "[STREET_ADDRESS]" at bounding box center [515, 197] width 112 height 66
click at [781, 90] on span "WoodHeating To ..." at bounding box center [778, 87] width 71 height 15
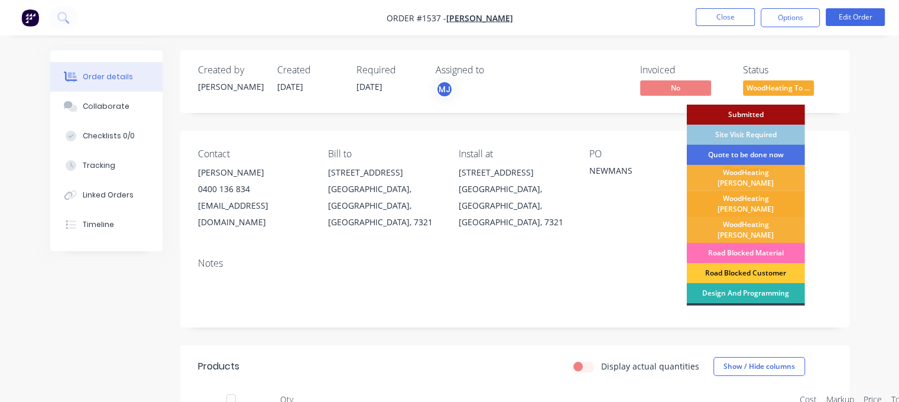
click at [766, 194] on div "WoodHeating [PERSON_NAME]" at bounding box center [746, 204] width 118 height 26
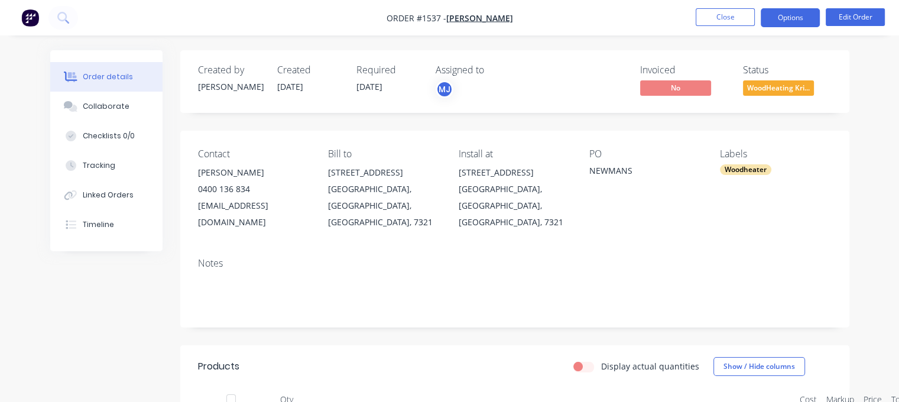
click at [788, 16] on button "Options" at bounding box center [790, 17] width 59 height 19
click at [848, 16] on button "Edit Order" at bounding box center [855, 17] width 59 height 18
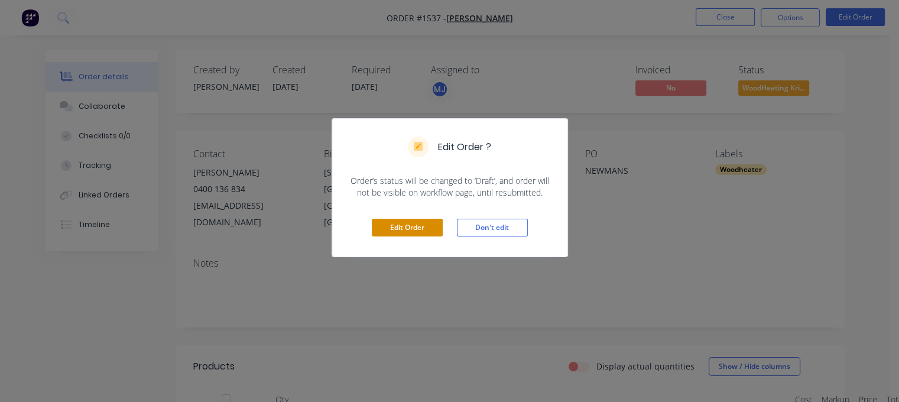
click at [407, 224] on button "Edit Order" at bounding box center [407, 228] width 71 height 18
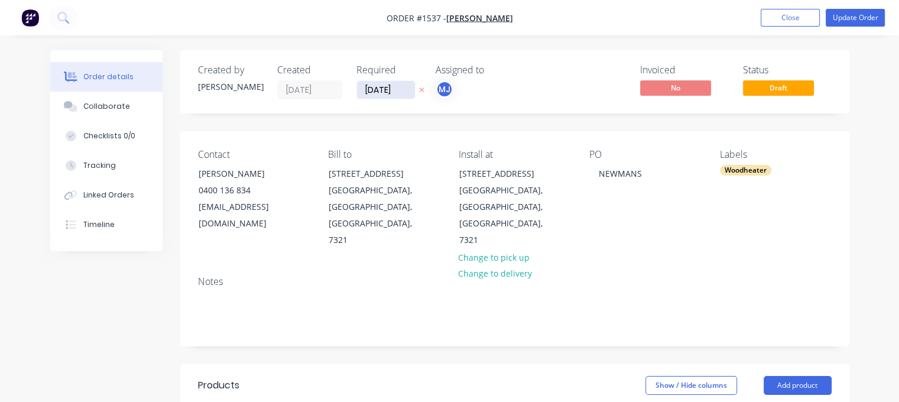
click at [378, 89] on input "[DATE]" at bounding box center [386, 90] width 58 height 18
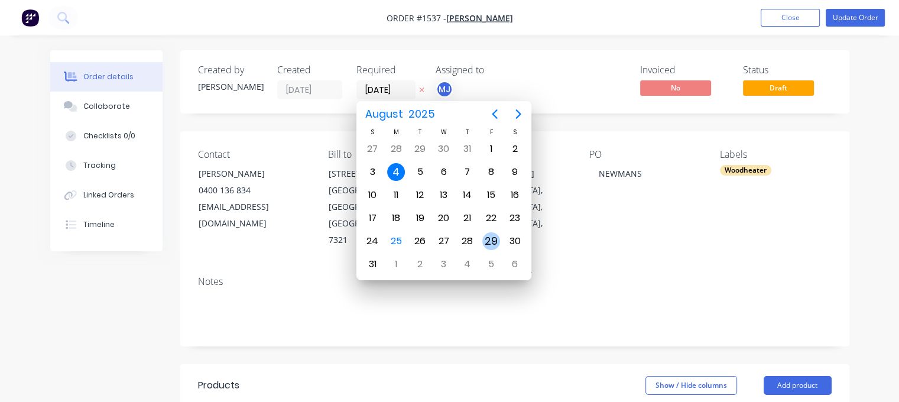
click at [499, 232] on div "29" at bounding box center [491, 241] width 24 height 22
type input "[DATE]"
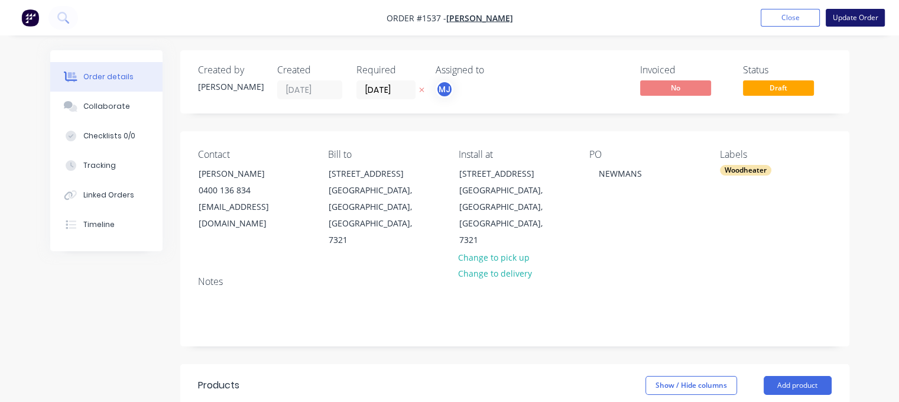
click at [853, 10] on button "Update Order" at bounding box center [855, 18] width 59 height 18
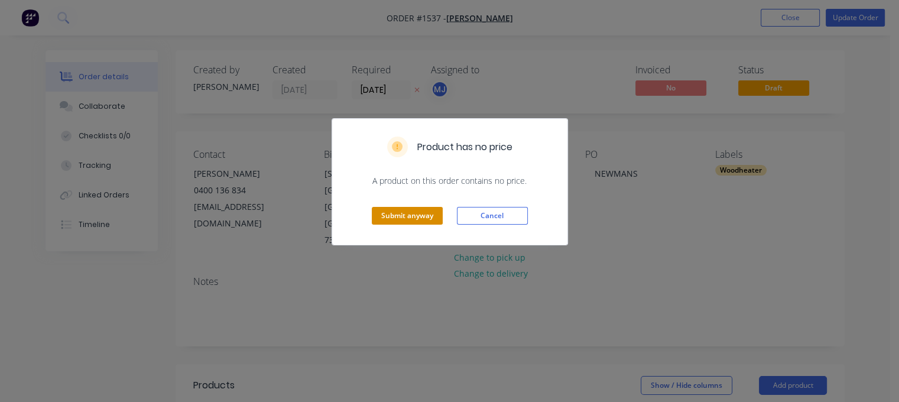
click at [411, 215] on button "Submit anyway" at bounding box center [407, 216] width 71 height 18
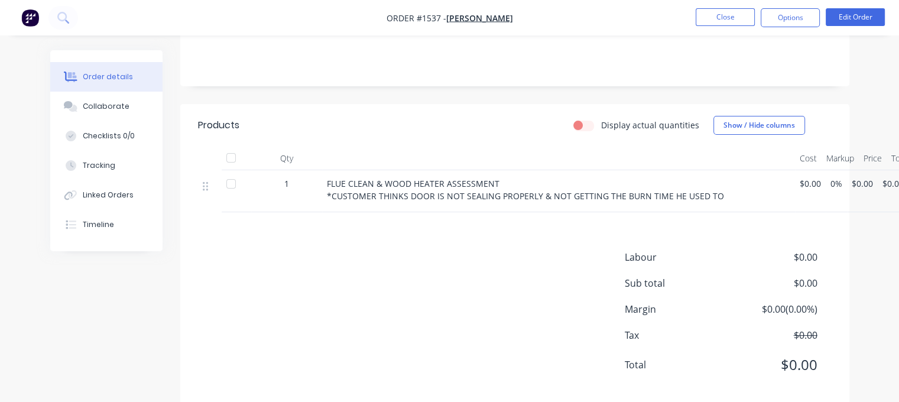
scroll to position [245, 0]
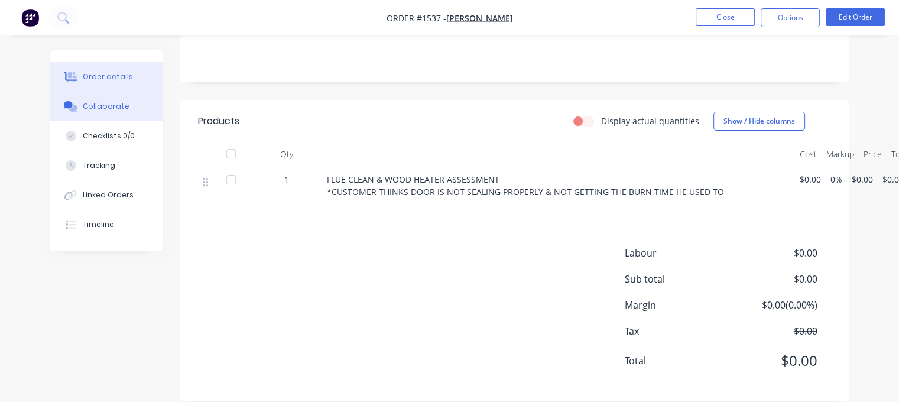
click at [92, 106] on div "Collaborate" at bounding box center [106, 106] width 47 height 11
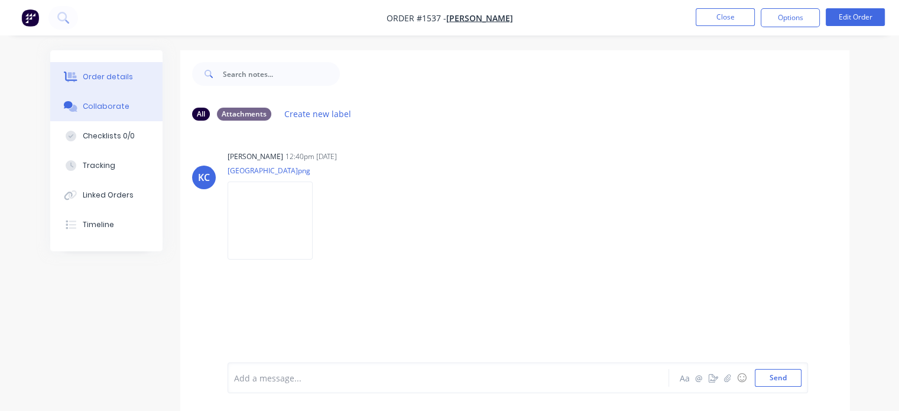
click at [100, 77] on div "Order details" at bounding box center [108, 77] width 50 height 11
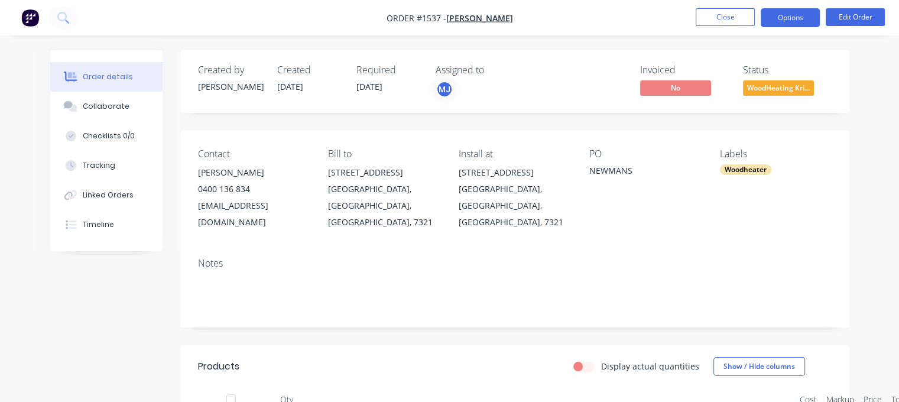
click at [791, 16] on button "Options" at bounding box center [790, 17] width 59 height 19
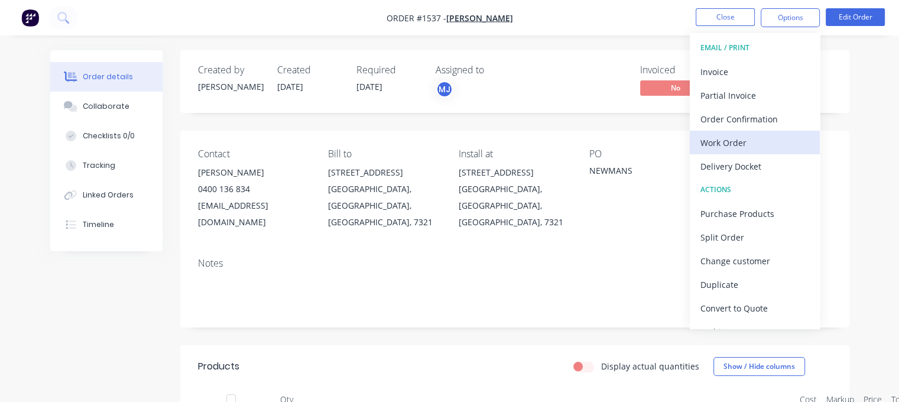
click at [735, 137] on div "Work Order" at bounding box center [754, 142] width 109 height 17
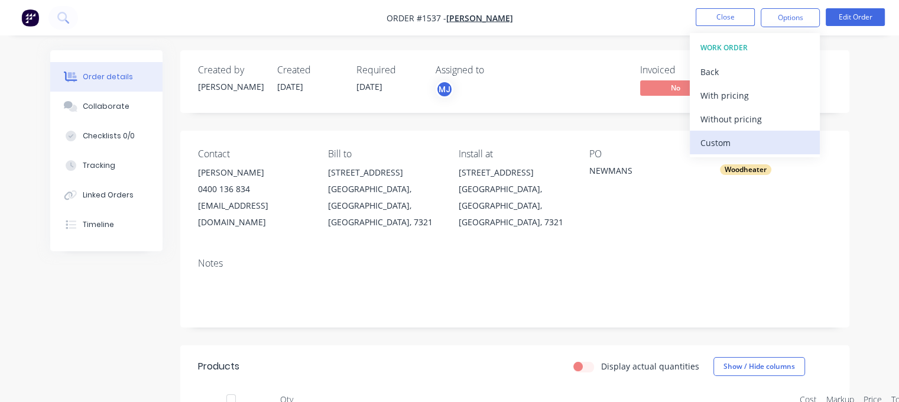
click at [733, 138] on div "Custom" at bounding box center [754, 142] width 109 height 17
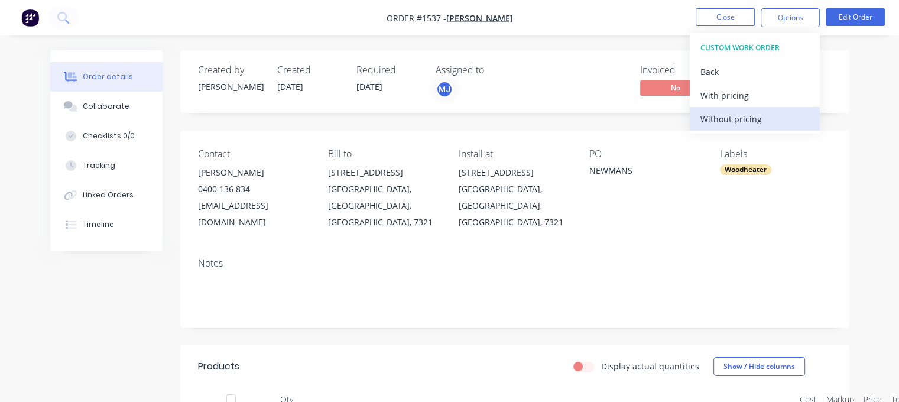
drag, startPoint x: 738, startPoint y: 116, endPoint x: 740, endPoint y: 109, distance: 7.7
click at [740, 109] on button "Without pricing" at bounding box center [755, 119] width 130 height 24
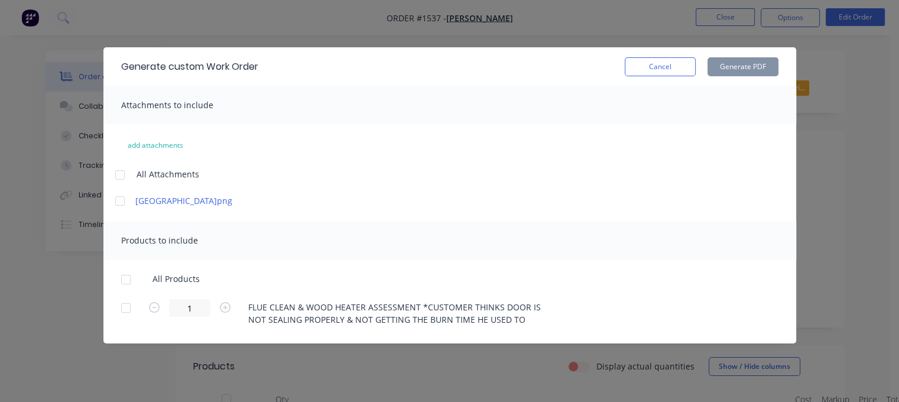
click at [119, 173] on div at bounding box center [120, 175] width 24 height 24
click at [124, 281] on div at bounding box center [126, 280] width 24 height 24
click at [720, 67] on button "Generate PDF" at bounding box center [742, 66] width 71 height 19
click at [654, 61] on button "Cancel" at bounding box center [660, 66] width 71 height 19
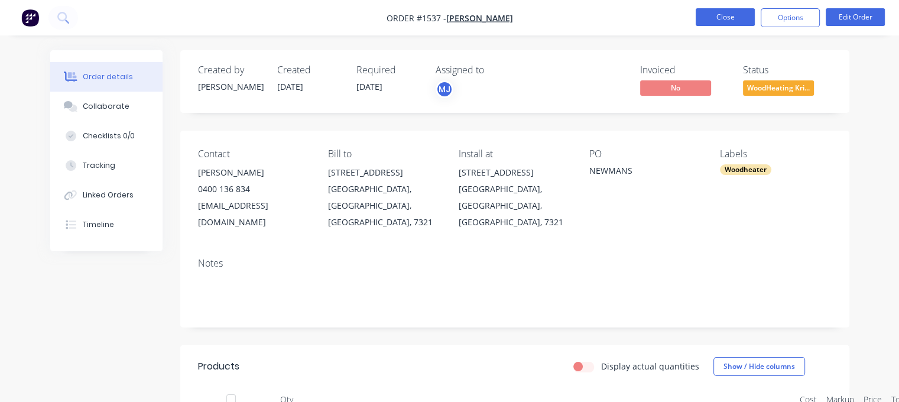
click at [720, 15] on button "Close" at bounding box center [725, 17] width 59 height 18
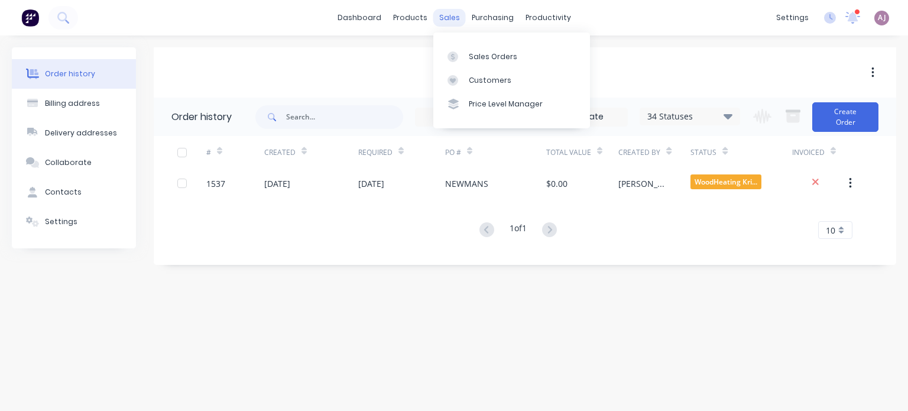
click at [449, 14] on div "sales" at bounding box center [449, 18] width 33 height 18
click at [467, 60] on link "Sales Orders" at bounding box center [511, 56] width 157 height 24
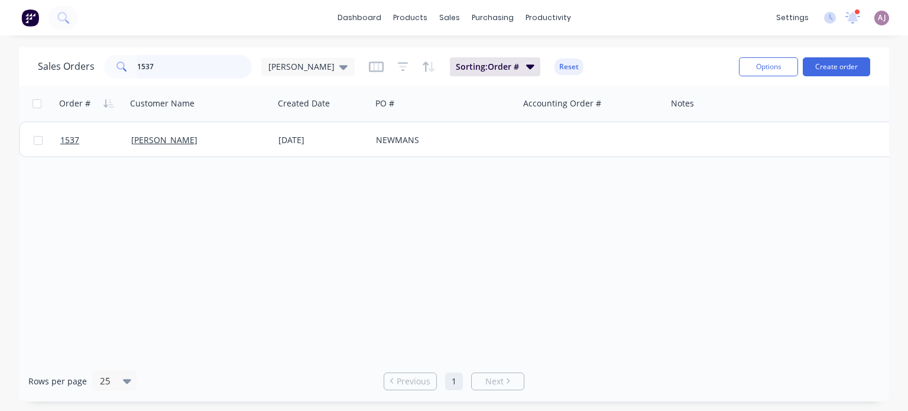
click at [165, 69] on input "1537" at bounding box center [194, 67] width 115 height 24
click at [165, 68] on input "1537" at bounding box center [194, 67] width 115 height 24
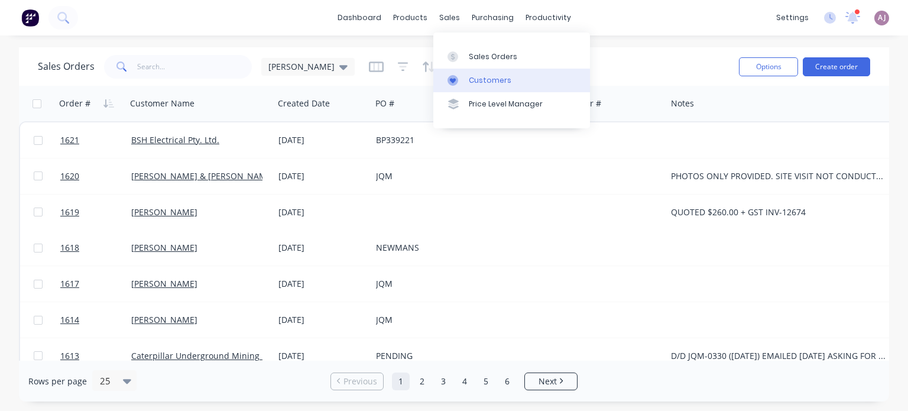
click at [487, 76] on div "Customers" at bounding box center [490, 80] width 43 height 11
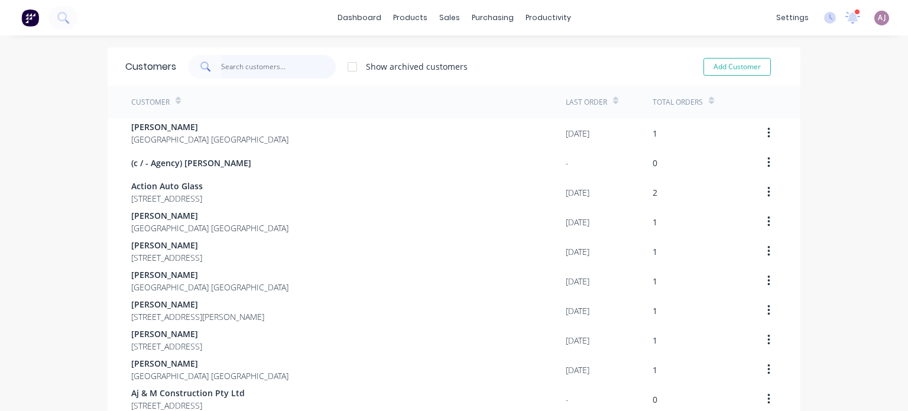
click at [255, 65] on input "text" at bounding box center [278, 67] width 115 height 24
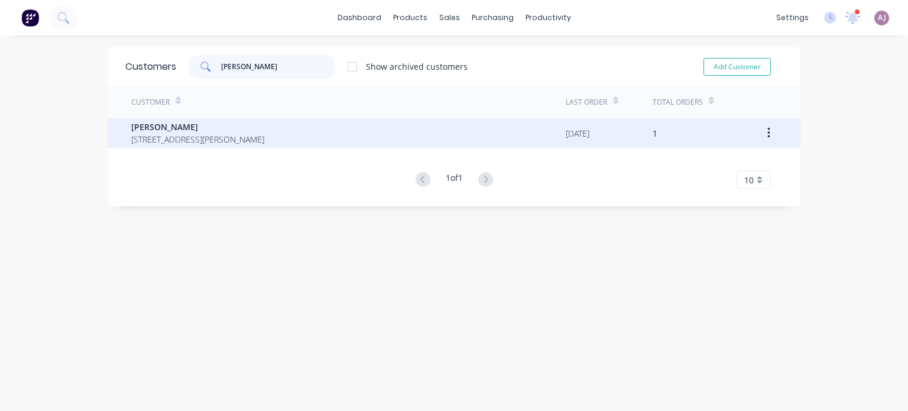
type input "[PERSON_NAME]"
click at [197, 141] on span "[STREET_ADDRESS][PERSON_NAME]" at bounding box center [197, 139] width 133 height 12
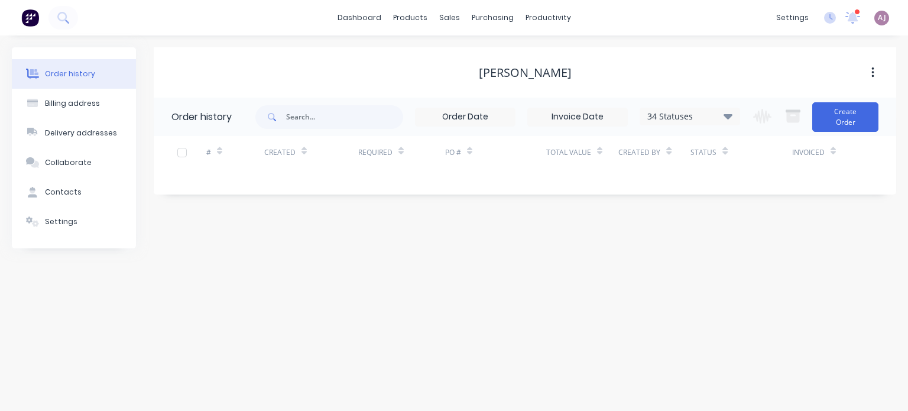
click at [730, 115] on icon at bounding box center [727, 115] width 9 height 5
click at [787, 276] on label at bounding box center [787, 276] width 0 height 0
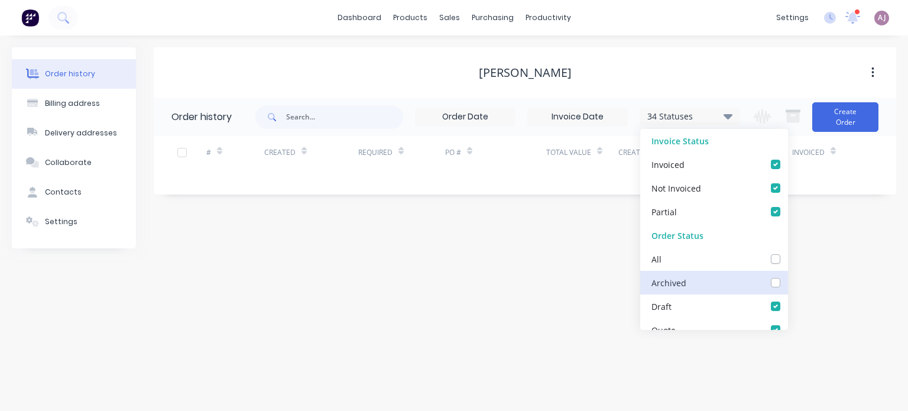
click at [787, 281] on input "checkbox" at bounding box center [791, 281] width 9 height 11
checkbox input "true"
click at [430, 268] on div "Order history Billing address Delivery addresses Collaborate Contacts Settings …" at bounding box center [454, 222] width 908 height 375
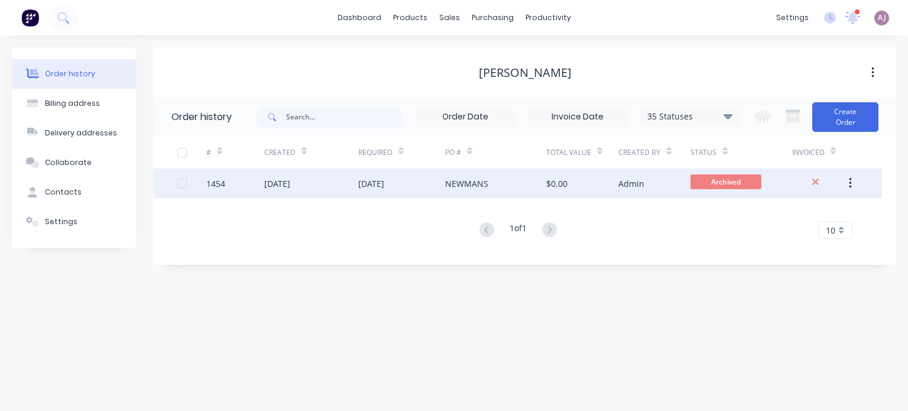
click at [368, 184] on div "[DATE]" at bounding box center [371, 183] width 26 height 12
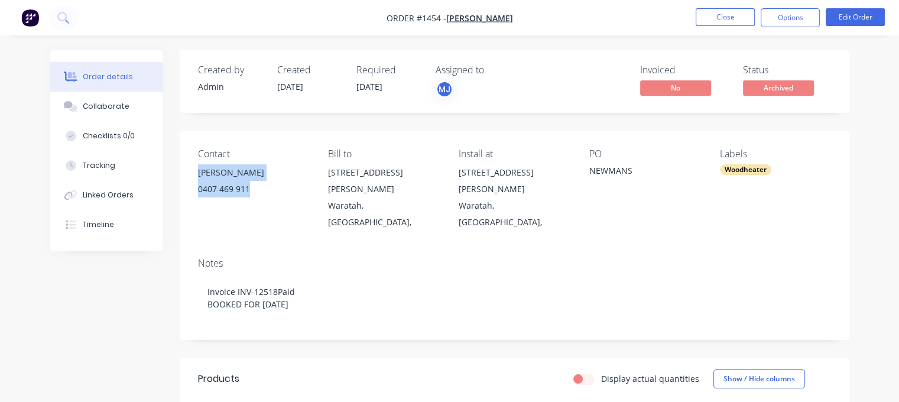
drag, startPoint x: 198, startPoint y: 170, endPoint x: 252, endPoint y: 193, distance: 58.5
click at [252, 193] on div "[PERSON_NAME] 0407 469 911" at bounding box center [254, 183] width 112 height 38
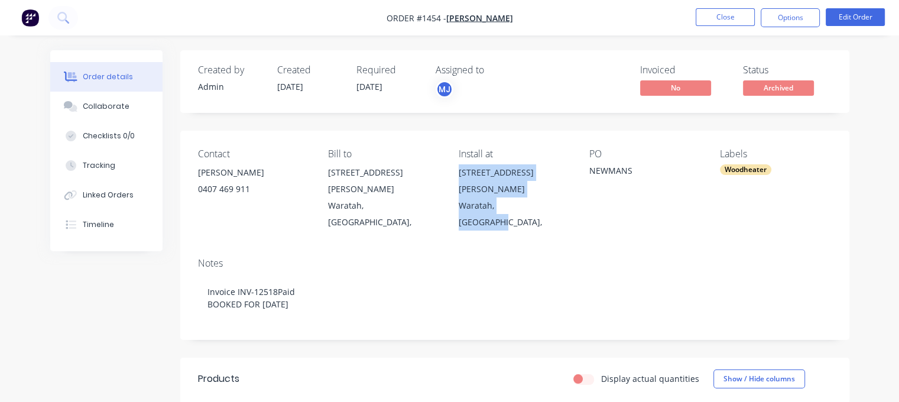
drag, startPoint x: 461, startPoint y: 172, endPoint x: 532, endPoint y: 188, distance: 72.7
click at [532, 188] on div "[STREET_ADDRESS][PERSON_NAME]," at bounding box center [515, 197] width 112 height 66
